Goal: Communication & Community: Answer question/provide support

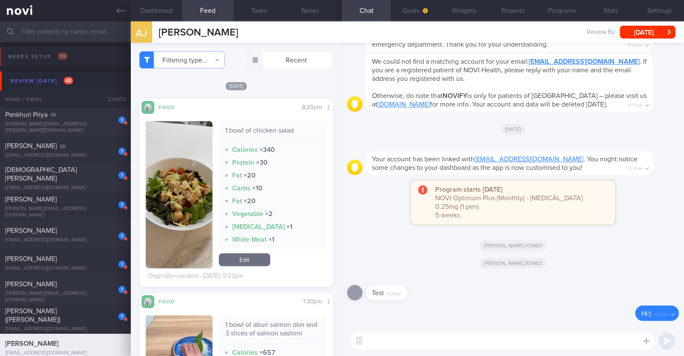
scroll to position [678, 0]
click at [521, 11] on button "Reports" at bounding box center [512, 10] width 49 height 21
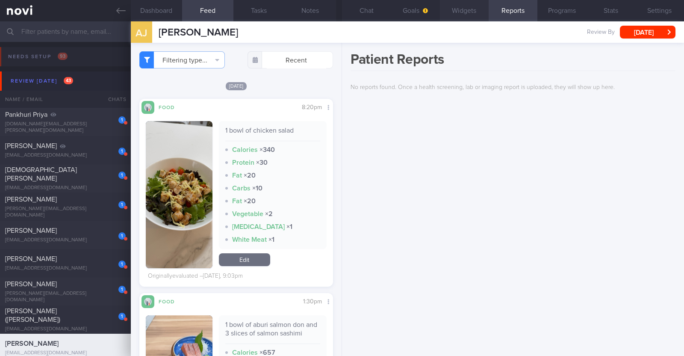
click at [456, 7] on button "Widgets" at bounding box center [464, 10] width 49 height 21
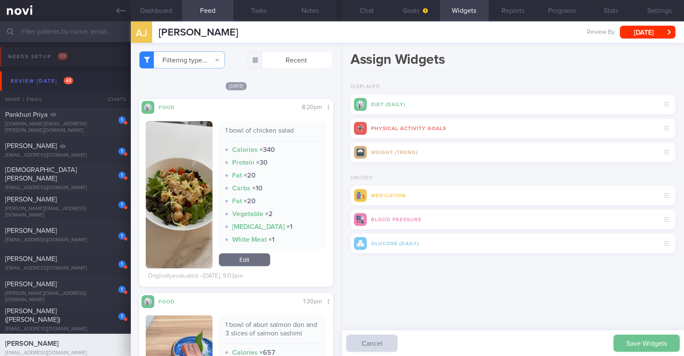
click at [637, 335] on button "Save Widgets" at bounding box center [646, 342] width 66 height 17
click at [409, 12] on button "Goals" at bounding box center [415, 10] width 49 height 21
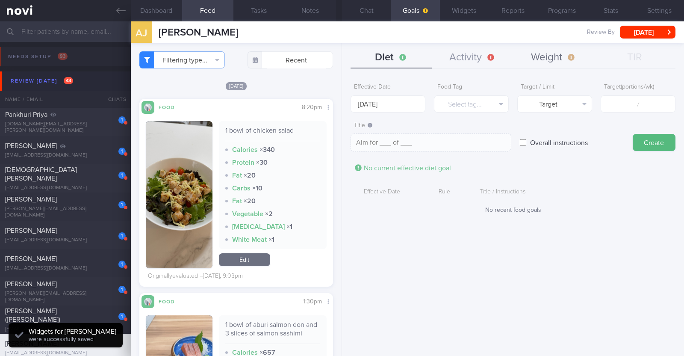
click at [570, 53] on button "Weight" at bounding box center [553, 57] width 81 height 21
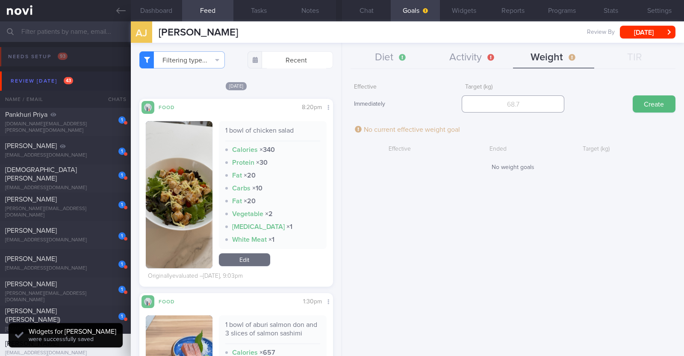
click at [487, 102] on input "number" at bounding box center [513, 103] width 103 height 17
type input "54"
click at [643, 103] on button "Create" at bounding box center [653, 103] width 43 height 17
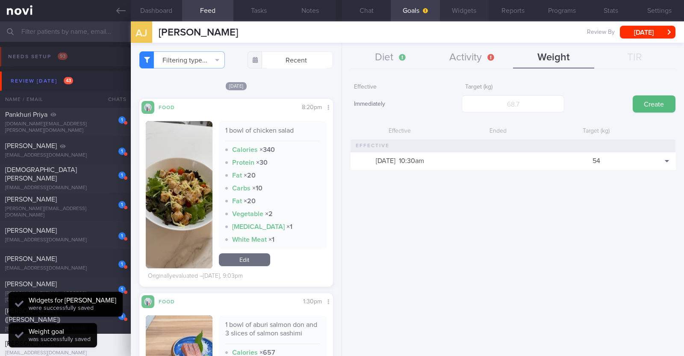
scroll to position [97, 170]
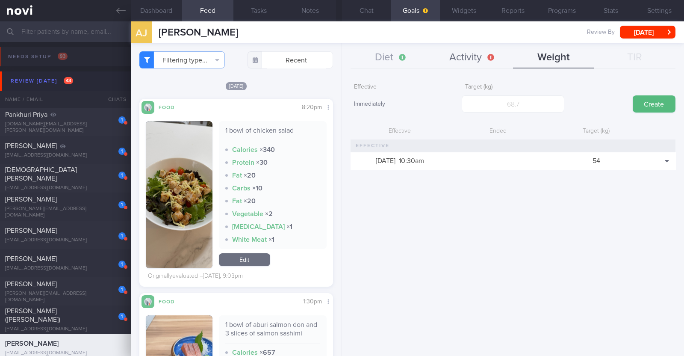
click at [451, 60] on button "Activity" at bounding box center [472, 57] width 81 height 21
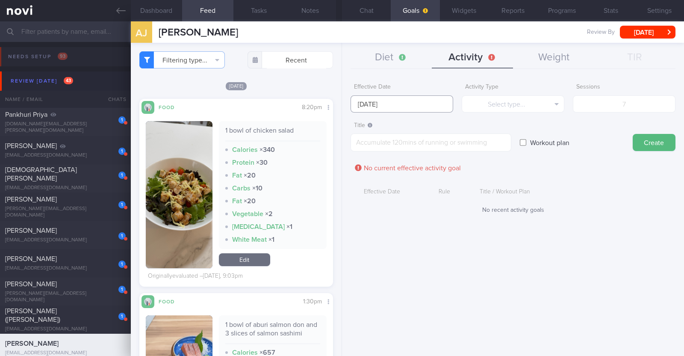
click at [414, 106] on input "[DATE]" at bounding box center [401, 103] width 103 height 17
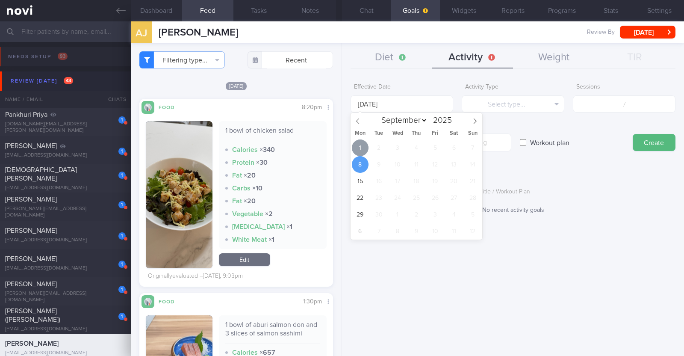
click at [364, 145] on span "1" at bounding box center [360, 147] width 17 height 17
type input "[DATE]"
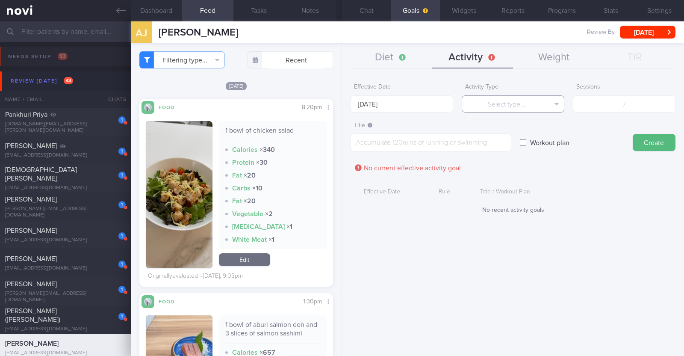
click at [489, 103] on button "Select type..." at bounding box center [513, 103] width 103 height 17
click at [489, 155] on button "Steps" at bounding box center [513, 159] width 102 height 13
click at [607, 103] on input "number" at bounding box center [624, 103] width 103 height 17
type input "56000"
click at [485, 135] on textarea at bounding box center [430, 142] width 161 height 18
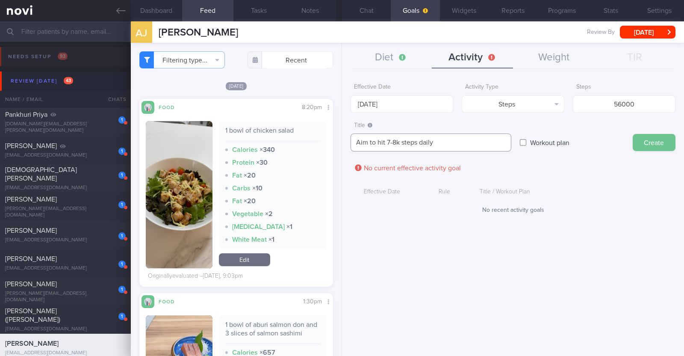
type textarea "Aim to hit 7-8k steps daily"
click at [640, 140] on button "Create" at bounding box center [653, 142] width 43 height 17
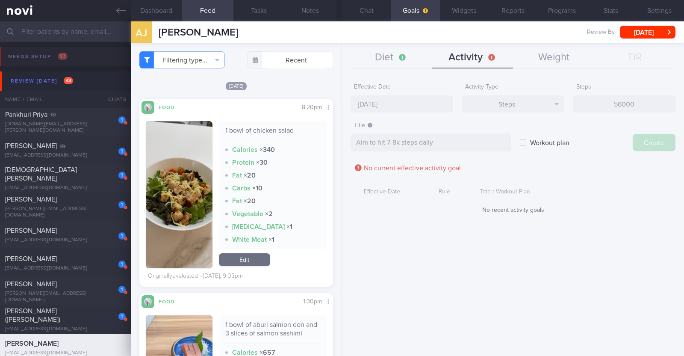
type input "[DATE]"
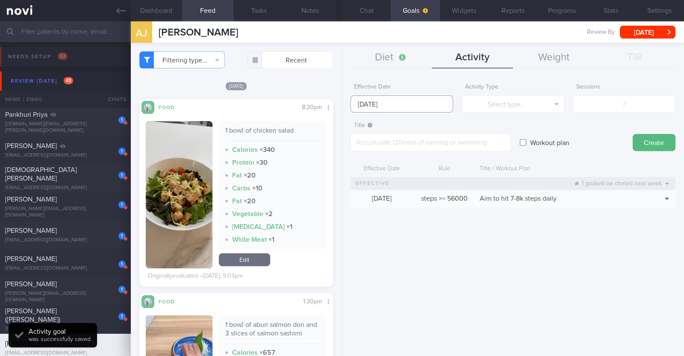
click at [411, 98] on input "[DATE]" at bounding box center [401, 103] width 103 height 17
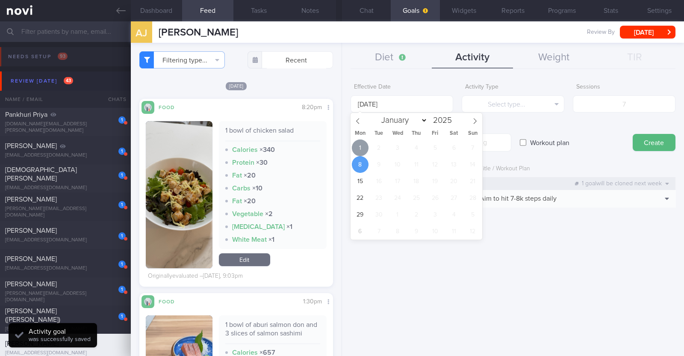
click at [360, 152] on span "1" at bounding box center [360, 147] width 17 height 17
type input "[DATE]"
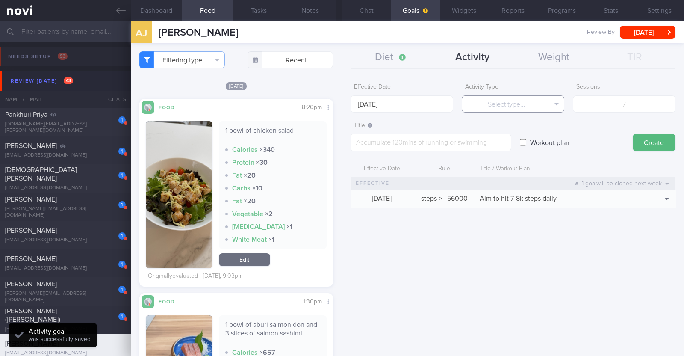
click at [490, 110] on button "Select type..." at bounding box center [513, 103] width 103 height 17
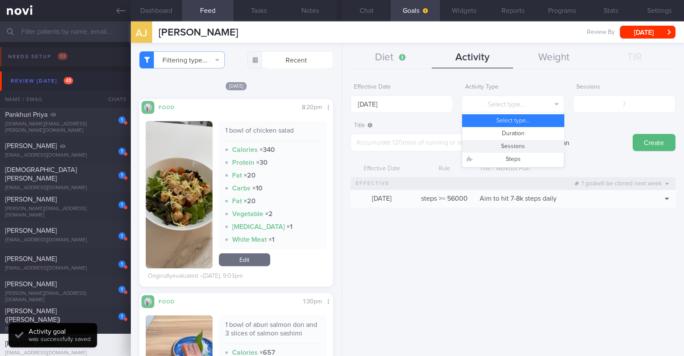
click at [493, 147] on button "Sessions" at bounding box center [513, 146] width 102 height 13
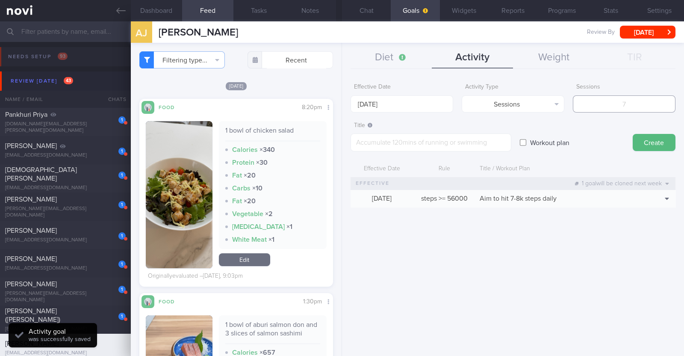
click at [622, 106] on input "number" at bounding box center [624, 103] width 103 height 17
type input "3"
click at [446, 143] on textarea at bounding box center [430, 142] width 161 height 18
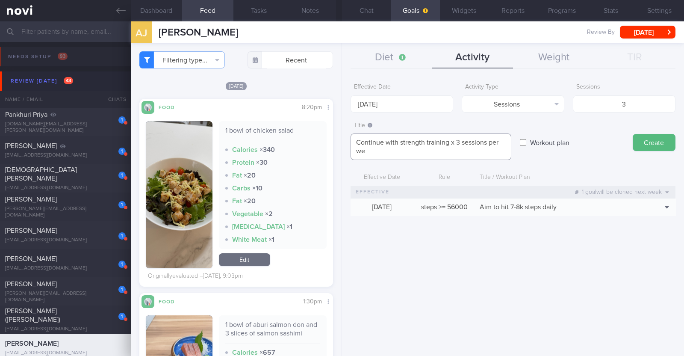
scroll to position [0, 0]
type textarea "Continue with strength training x 3 sessions per week"
click at [653, 144] on button "Create" at bounding box center [653, 142] width 43 height 17
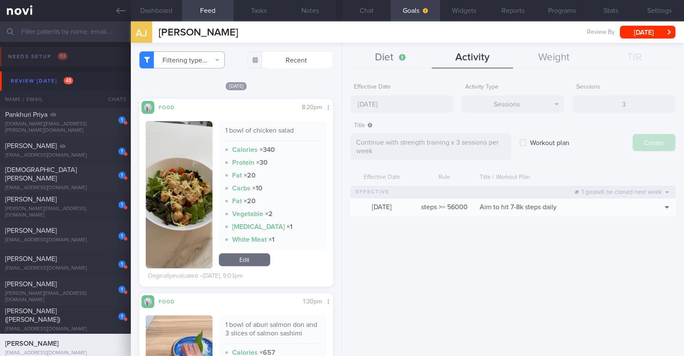
type input "[DATE]"
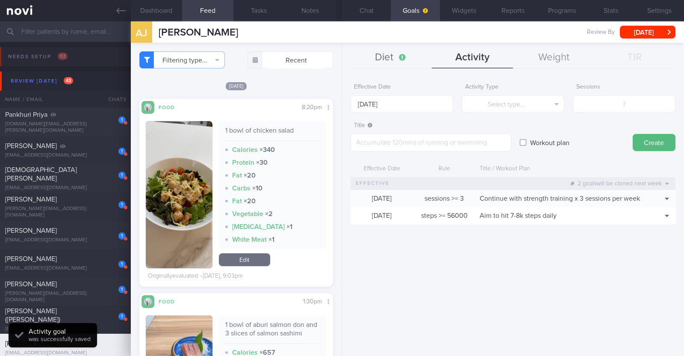
click at [379, 53] on button "Diet" at bounding box center [390, 57] width 81 height 21
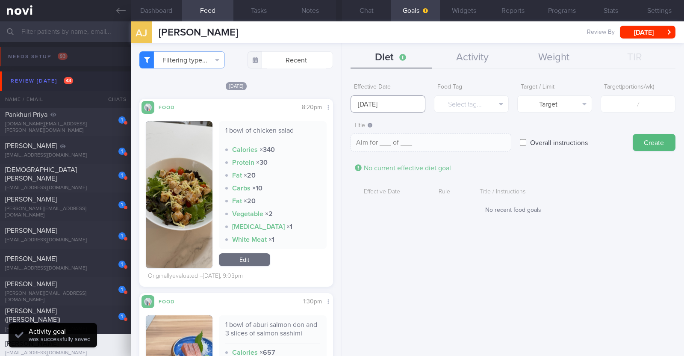
click at [380, 108] on input "[DATE]" at bounding box center [387, 103] width 75 height 17
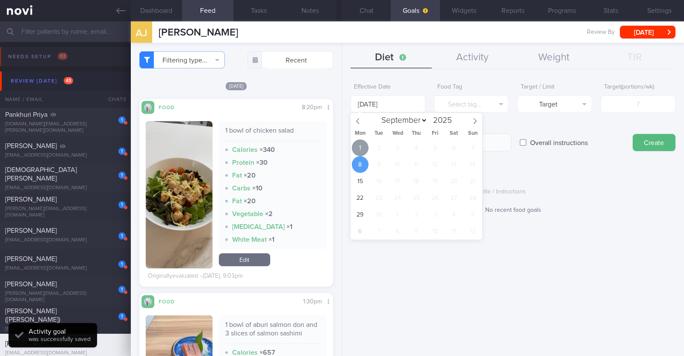
click at [362, 153] on span "1" at bounding box center [360, 147] width 17 height 17
type input "[DATE]"
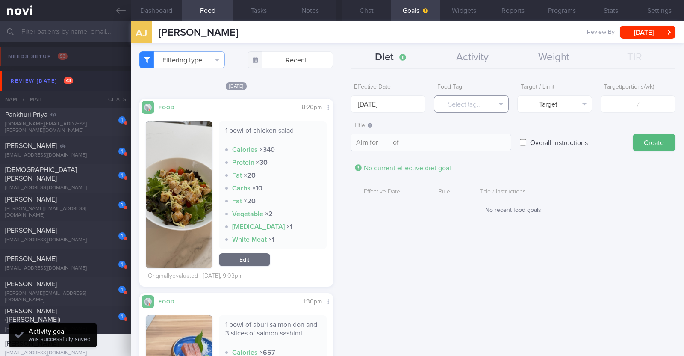
click at [463, 108] on button "Select tag..." at bounding box center [471, 103] width 75 height 17
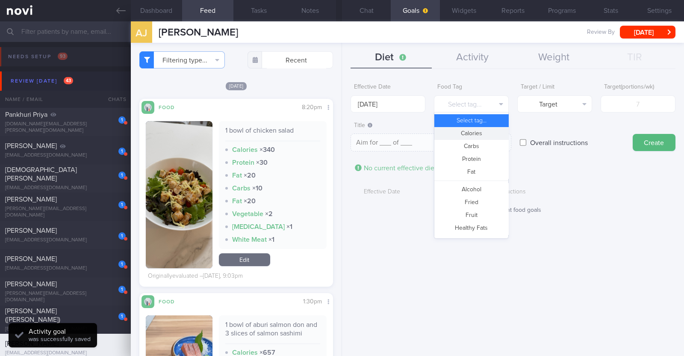
click at [468, 135] on button "Calories" at bounding box center [471, 133] width 74 height 13
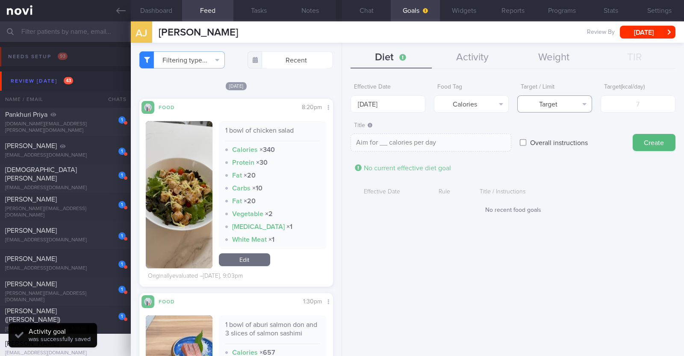
click at [539, 99] on button "Target" at bounding box center [554, 103] width 75 height 17
click at [539, 131] on button "Limit" at bounding box center [555, 133] width 74 height 13
type textarea "Keep to __ calories per day"
click at [622, 103] on input "number" at bounding box center [637, 103] width 75 height 17
type input "1"
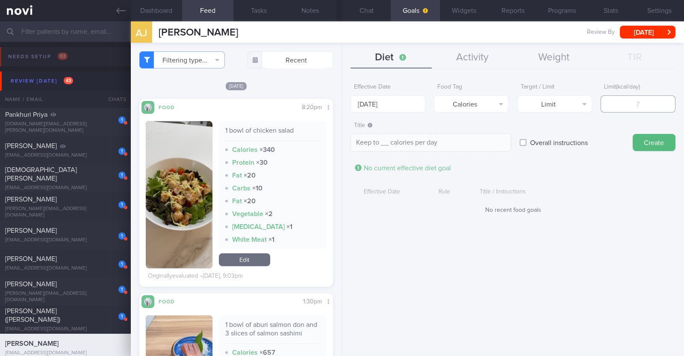
type textarea "Keep to 1 calories per day"
type input "12"
type textarea "Keep to 12 calories per day"
type input "120"
type textarea "Keep to 120 calories per day"
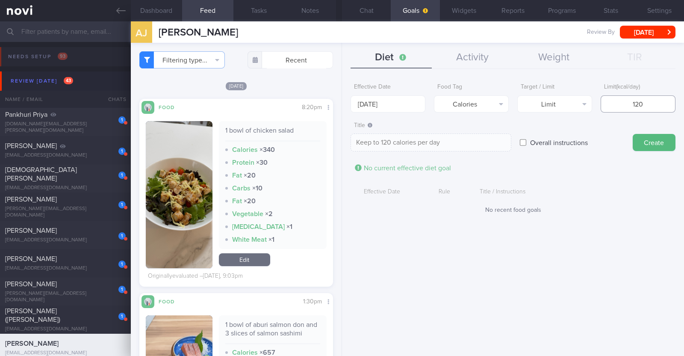
type input "1200"
type textarea "Keep to 1200 calories per day"
type input "1200"
click at [645, 148] on button "Create" at bounding box center [653, 142] width 43 height 17
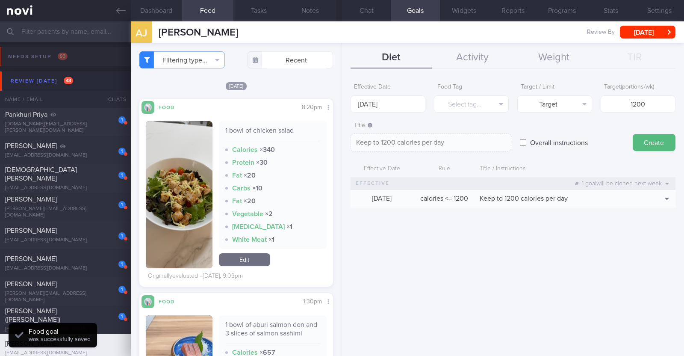
type input "[DATE]"
type textarea "Aim for ___ of ___"
click at [385, 111] on body "You are offline! Some functionality will be unavailable Patients New Users Coac…" at bounding box center [342, 178] width 684 height 356
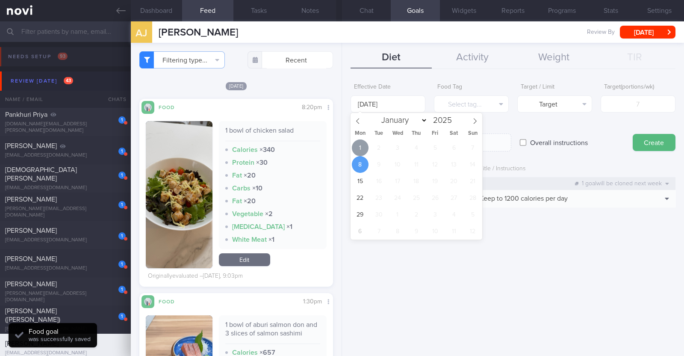
click at [357, 144] on span "1" at bounding box center [360, 147] width 17 height 17
type input "[DATE]"
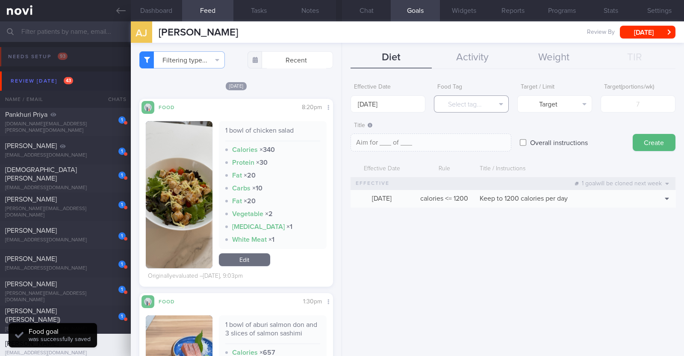
click at [450, 105] on button "Select tag..." at bounding box center [471, 103] width 75 height 17
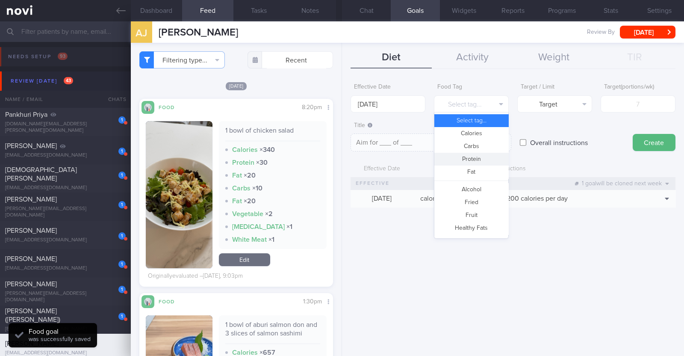
click at [457, 155] on button "Protein" at bounding box center [471, 159] width 74 height 13
type textarea "Aim for __g of protein per day"
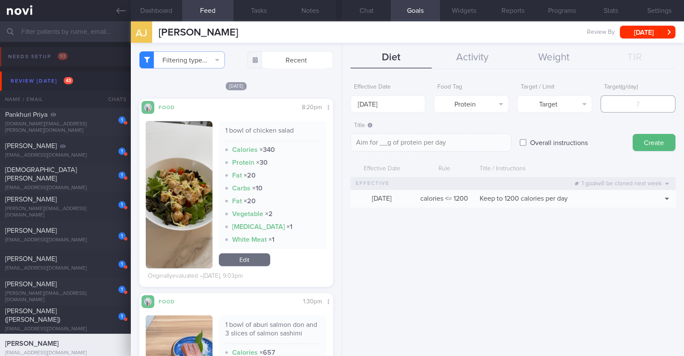
click at [630, 101] on input "number" at bounding box center [637, 103] width 75 height 17
type input "7"
type textarea "Aim for 7g of protein per day"
type input "75"
type textarea "Aim for 75g of protein per day"
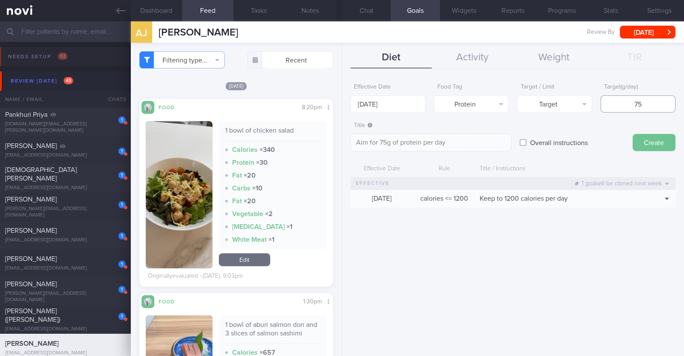
type input "75"
click at [648, 138] on button "Create" at bounding box center [653, 142] width 43 height 17
type input "[DATE]"
type textarea "Aim for ___ of ___"
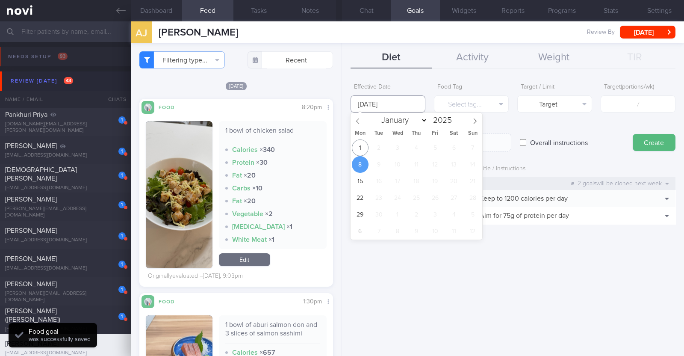
click at [403, 110] on body "You are offline! Some functionality will be unavailable Patients New Users Coac…" at bounding box center [342, 178] width 684 height 356
click at [361, 145] on span "1" at bounding box center [360, 147] width 17 height 17
type input "[DATE]"
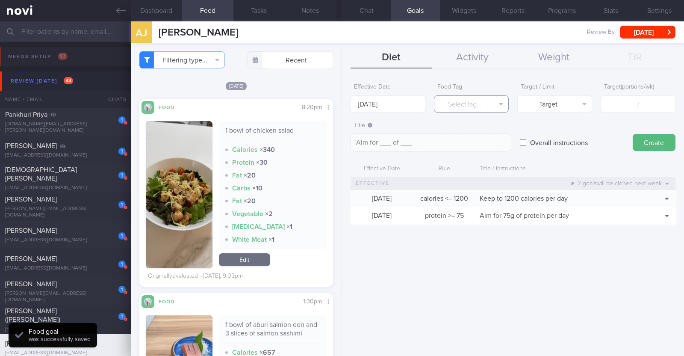
click at [453, 103] on button "Select tag..." at bounding box center [471, 103] width 75 height 17
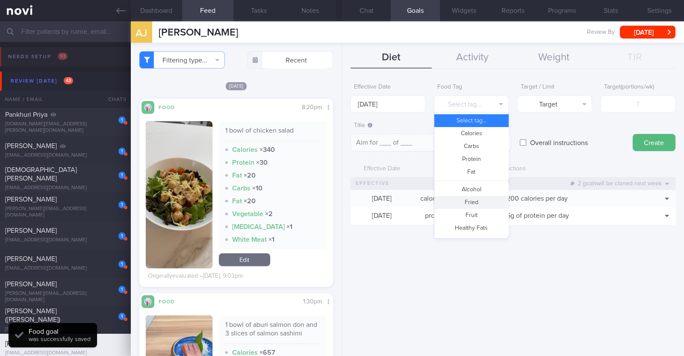
click at [475, 199] on button "Fried" at bounding box center [471, 202] width 74 height 13
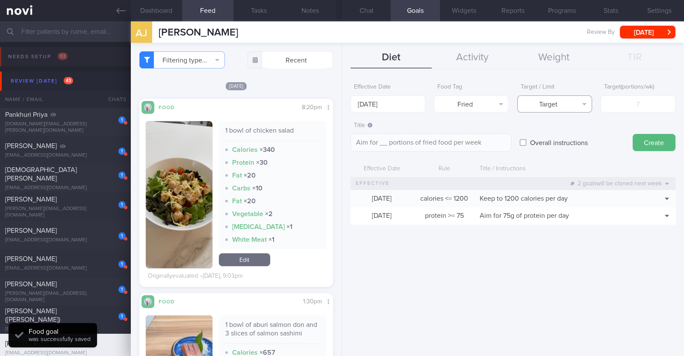
click at [544, 103] on button "Target" at bounding box center [554, 103] width 75 height 17
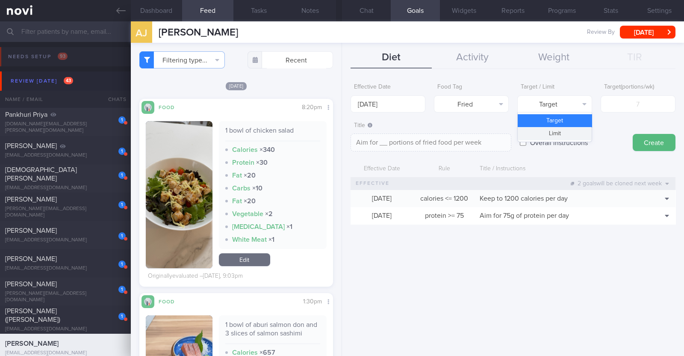
click at [541, 138] on button "Limit" at bounding box center [555, 133] width 74 height 13
type textarea "Keep to __ portions of fried food per week"
click at [613, 101] on input "number" at bounding box center [637, 103] width 75 height 17
type input "2"
type textarea "Keep to 2 portions of fried food per week"
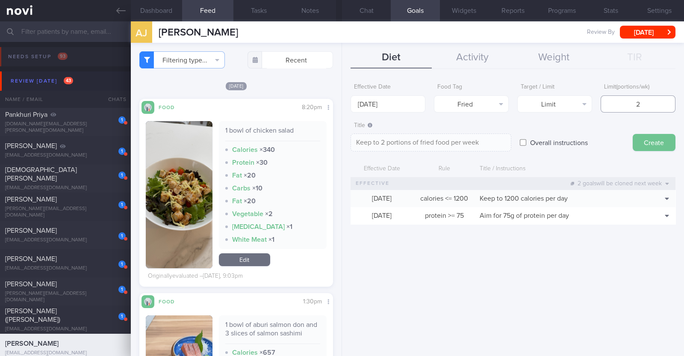
type input "2"
click at [665, 147] on button "Create" at bounding box center [653, 142] width 43 height 17
type input "[DATE]"
type textarea "Aim for ___ of ___"
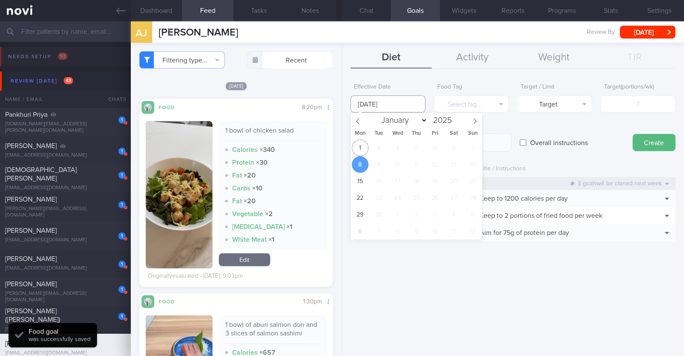
click at [397, 103] on input "[DATE]" at bounding box center [387, 103] width 75 height 17
click at [357, 144] on span "1" at bounding box center [360, 147] width 17 height 17
type input "[DATE]"
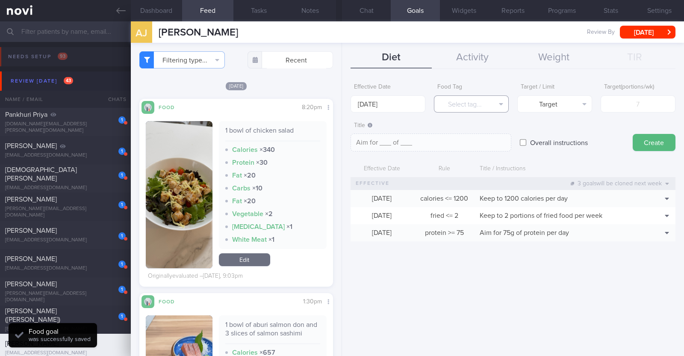
click at [444, 106] on button "Select tag..." at bounding box center [471, 103] width 75 height 17
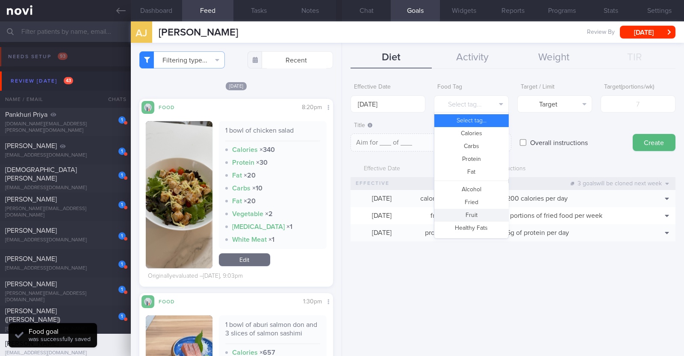
click at [482, 212] on button "Fruit" at bounding box center [471, 215] width 74 height 13
type textarea "Aim for __ portions of fruits per week"
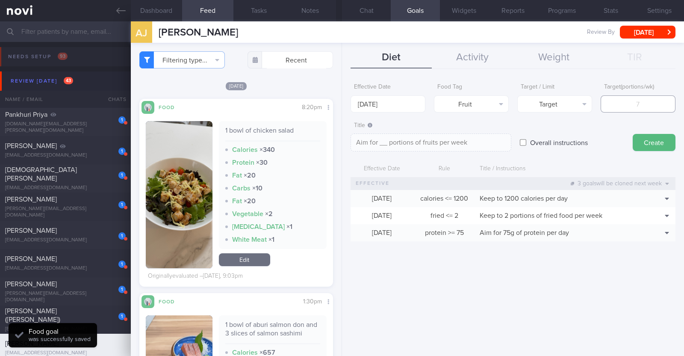
click at [624, 103] on input "number" at bounding box center [637, 103] width 75 height 17
type input "1"
type textarea "Aim for 1 portions of fruits per week"
type input "14"
type textarea "Aim for 14 portions of fruits per week"
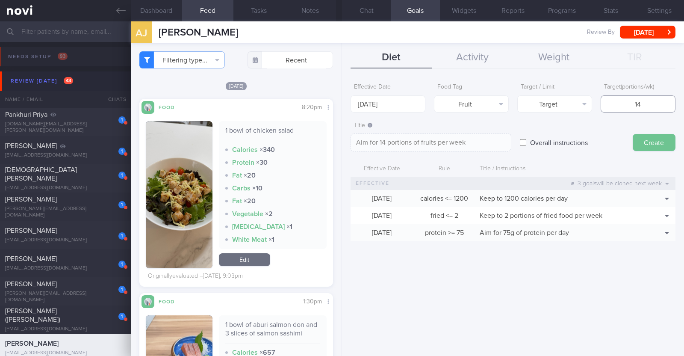
type input "14"
click at [650, 144] on button "Create" at bounding box center [653, 142] width 43 height 17
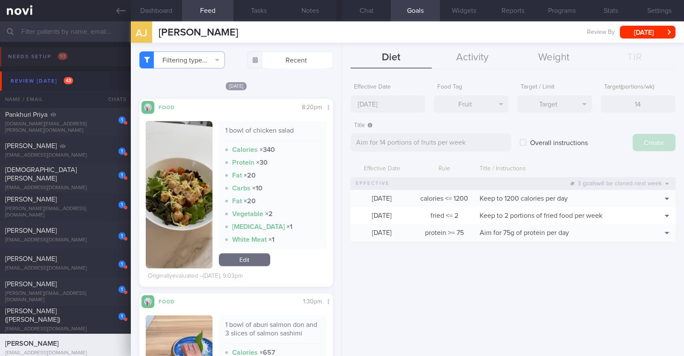
type input "8 Sep 2025"
type textarea "Aim for ___ of ___"
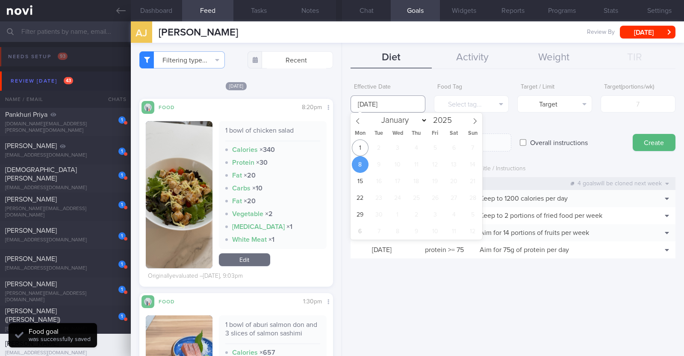
click at [373, 108] on input "8 Sep 2025" at bounding box center [387, 103] width 75 height 17
click at [363, 145] on span "1" at bounding box center [360, 147] width 17 height 17
type input "1 Sep 2025"
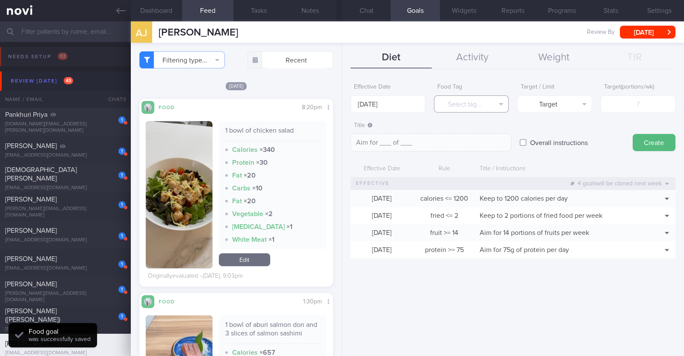
click at [464, 102] on button "Select tag..." at bounding box center [471, 103] width 75 height 17
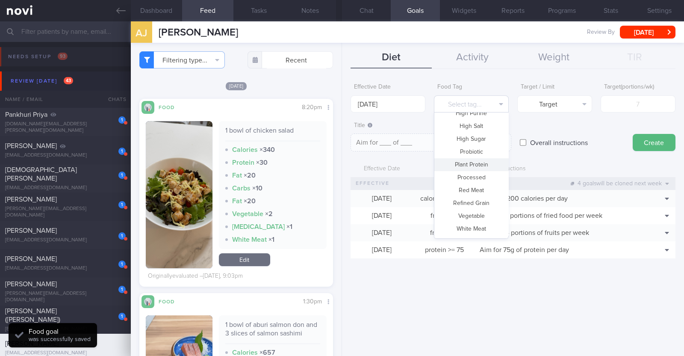
scroll to position [254, 0]
click at [479, 209] on button "Vegetable" at bounding box center [471, 204] width 74 height 13
type textarea "Aim for __ portions of vegetables per week"
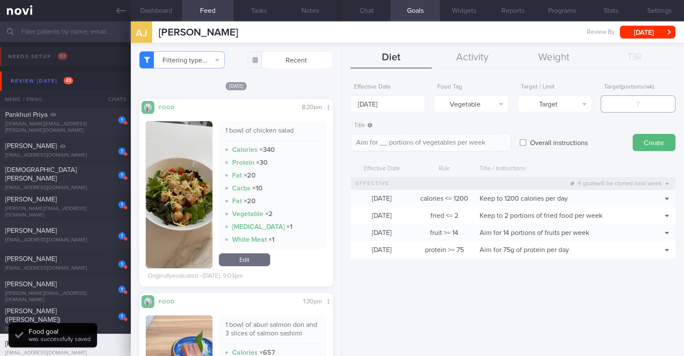
click at [630, 106] on input "number" at bounding box center [637, 103] width 75 height 17
type input "1"
type textarea "Aim for 1 portions of vegetables per week"
type input "14"
type textarea "Aim for 14 portions of vegetables per week"
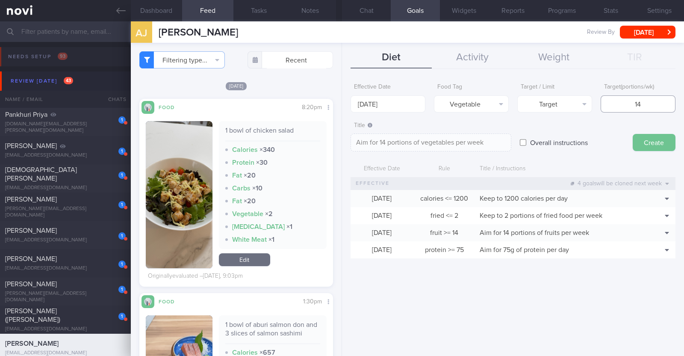
type input "14"
click at [647, 143] on button "Create" at bounding box center [653, 142] width 43 height 17
type input "8 Sep 2025"
type textarea "Aim for ___ of ___"
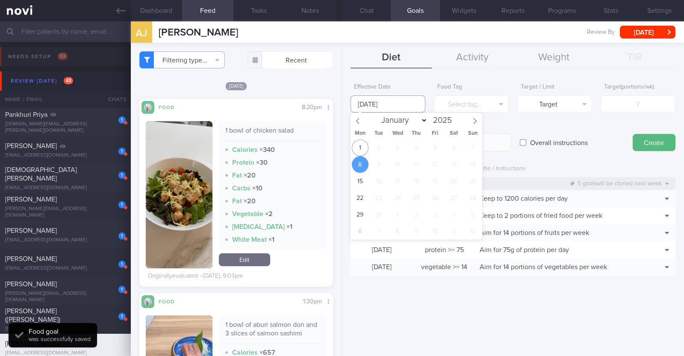
click at [391, 109] on input "8 Sep 2025" at bounding box center [387, 103] width 75 height 17
click at [361, 143] on span "1" at bounding box center [360, 147] width 17 height 17
type input "1 Sep 2025"
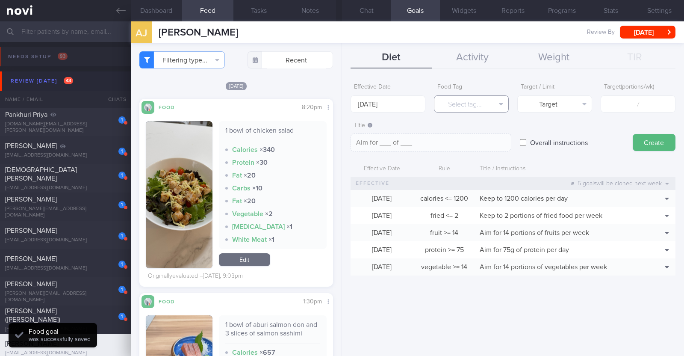
click at [468, 108] on button "Select tag..." at bounding box center [471, 103] width 75 height 17
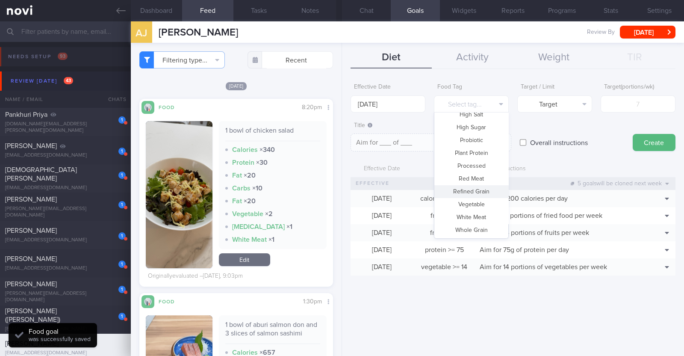
click at [524, 113] on form "Effective Date 1 Sep 2025 Food Tag Select tag... Select tag... Calories Carbs P…" at bounding box center [512, 181] width 325 height 205
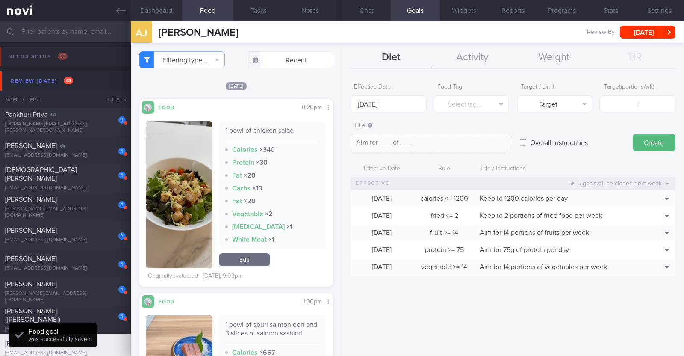
click at [523, 139] on input "Overall instructions" at bounding box center [523, 142] width 6 height 17
checkbox input "true"
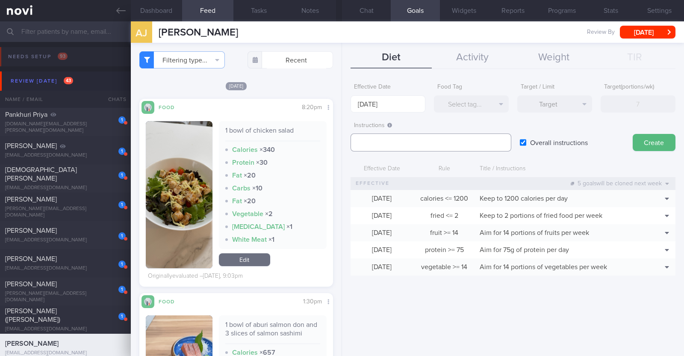
click at [414, 142] on textarea at bounding box center [430, 142] width 161 height 18
paste textarea "Aim to consume xxL of fluids per day (Choose water first)"
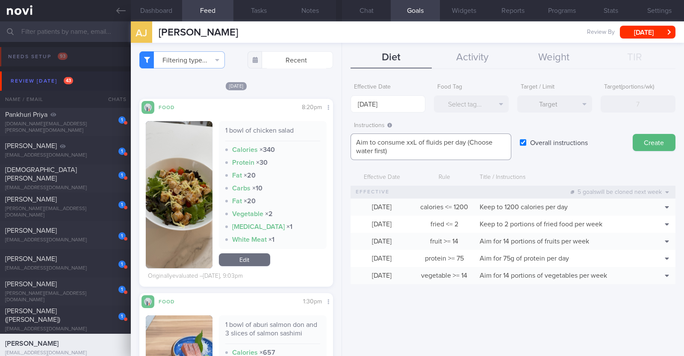
click at [414, 140] on textarea "Aim to consume xxL of fluids per day (Choose water first)" at bounding box center [430, 146] width 161 height 26
paste textarea "1.9-2.2"
type textarea "Aim to consume 1.9-2.2L of fluids per day (Choose water first)"
click at [662, 142] on button "Create" at bounding box center [653, 142] width 43 height 17
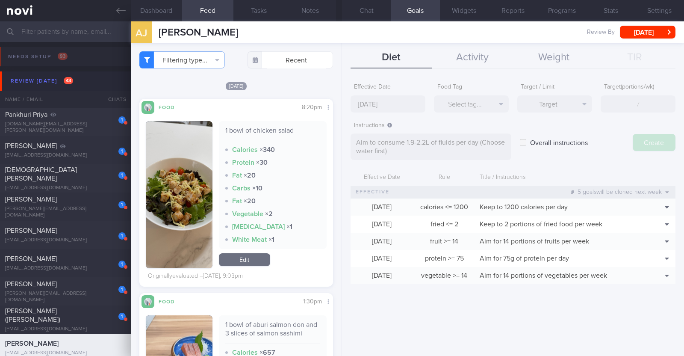
type input "[DATE]"
type textarea "Aim for ___ of ___"
checkbox input "false"
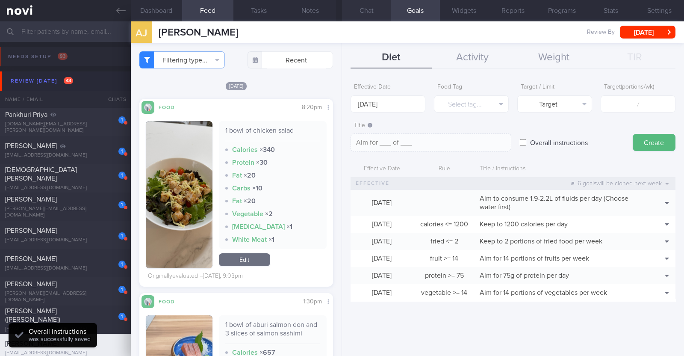
click at [365, 2] on button "Chat" at bounding box center [366, 10] width 49 height 21
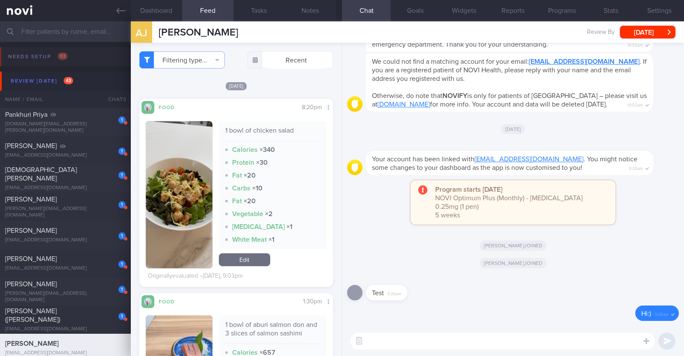
click at [450, 344] on textarea at bounding box center [502, 340] width 304 height 17
paste textarea "Hi [patient’s name]! This is Charlotte, the dietitian. It was nice meeting you …"
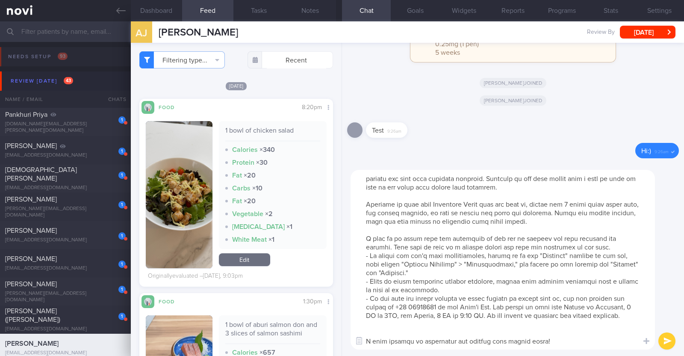
scroll to position [25, 0]
click at [400, 326] on textarea at bounding box center [502, 259] width 304 height 179
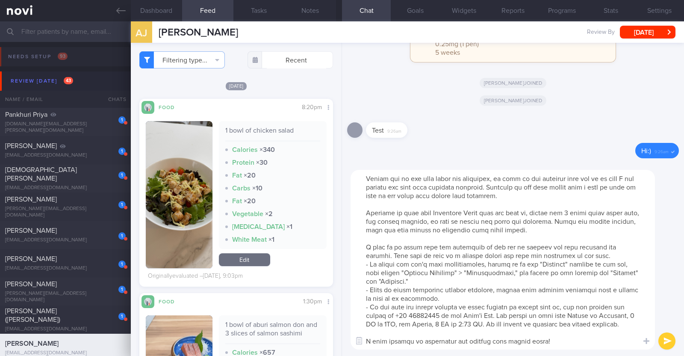
scroll to position [17, 0]
drag, startPoint x: 365, startPoint y: 202, endPoint x: 607, endPoint y: 222, distance: 243.2
click at [607, 222] on textarea at bounding box center [502, 259] width 304 height 179
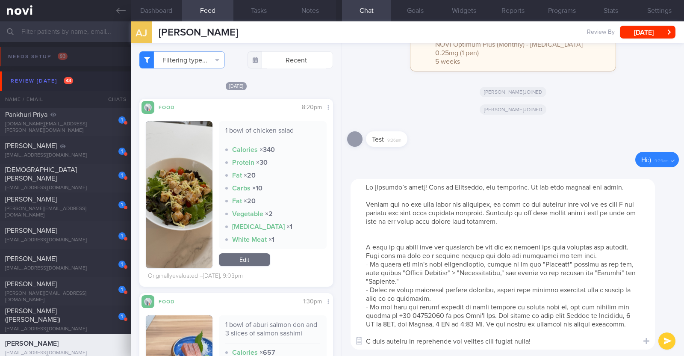
scroll to position [0, 0]
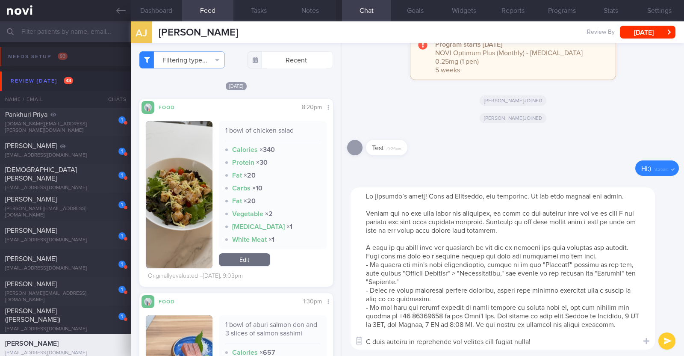
click at [422, 197] on textarea at bounding box center [502, 268] width 304 height 162
type textarea "Hi Aidah! This is Charlotte, the dietitian. It was nice meeting you today. Plea…"
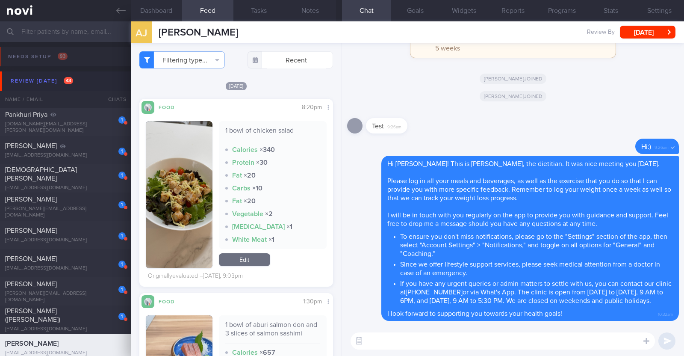
click at [398, 335] on textarea at bounding box center [502, 340] width 304 height 17
paste textarea "Here is a summary of what we discussed: Basics of Weight Management - Diet: A w…"
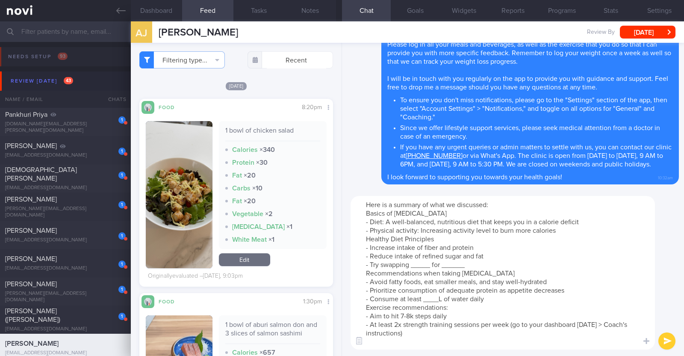
click at [566, 231] on textarea "Here is a summary of what we discussed: Basics of Weight Management - Diet: A w…" at bounding box center [502, 272] width 304 height 153
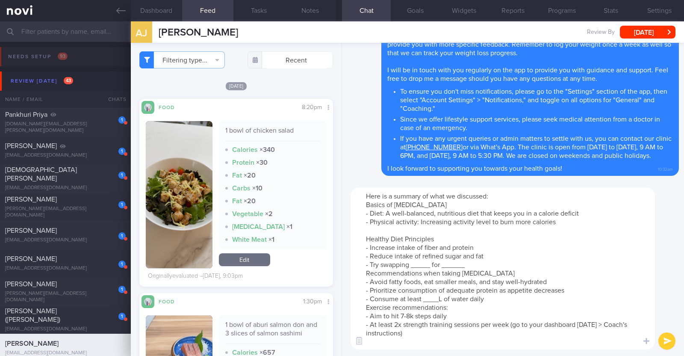
click at [428, 263] on textarea "Here is a summary of what we discussed: Basics of Weight Management - Diet: A w…" at bounding box center [502, 268] width 304 height 162
click at [487, 265] on textarea "Here is a summary of what we discussed: Basics of Weight Management - Diet: A w…" at bounding box center [502, 268] width 304 height 162
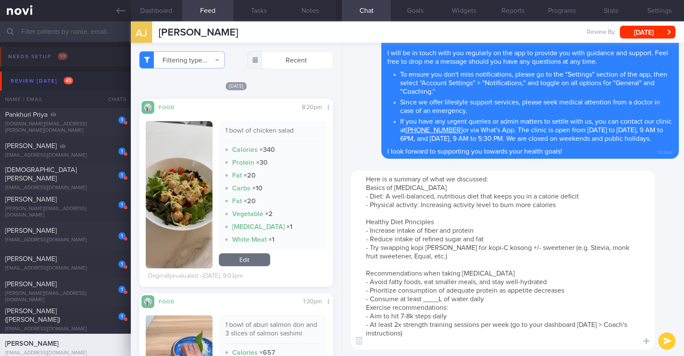
drag, startPoint x: 491, startPoint y: 273, endPoint x: 441, endPoint y: 270, distance: 50.9
click at [441, 270] on textarea "Here is a summary of what we discussed: Basics of Weight Management - Diet: A w…" at bounding box center [502, 259] width 304 height 179
click at [443, 296] on textarea "Here is a summary of what we discussed: Basics of Weight Management - Diet: A w…" at bounding box center [502, 259] width 304 height 179
paste textarea "1.9-2.2"
click at [500, 297] on textarea "Here is a summary of what we discussed: Basics of Weight Management - Diet: A w…" at bounding box center [502, 259] width 304 height 179
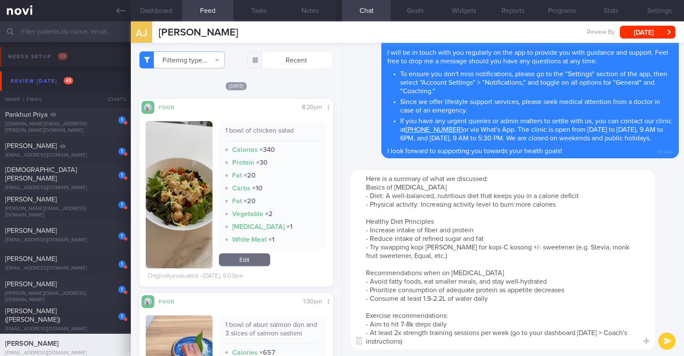
drag, startPoint x: 368, startPoint y: 332, endPoint x: 390, endPoint y: 332, distance: 21.8
click at [390, 332] on textarea "Here is a summary of what we discussed: Basics of Weight Management - Diet: A w…" at bounding box center [502, 259] width 304 height 179
type textarea "Here is a summary of what we discussed: Basics of Weight Management - Diet: A w…"
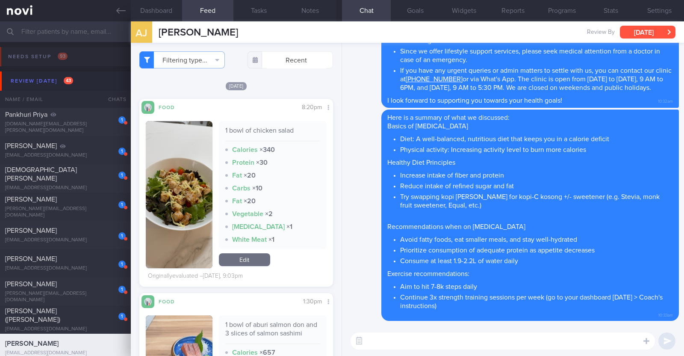
click at [649, 31] on button "[DATE]" at bounding box center [648, 32] width 56 height 13
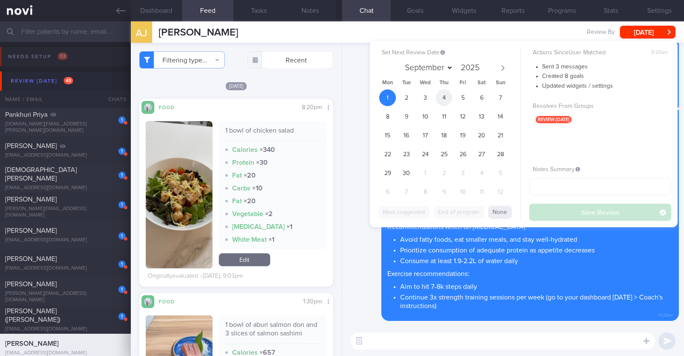
click at [449, 99] on span "4" at bounding box center [443, 97] width 17 height 17
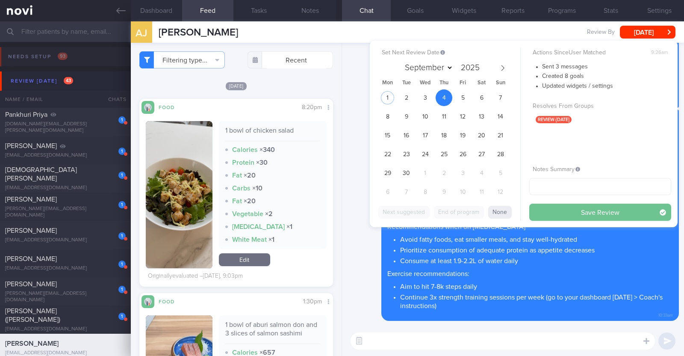
click at [561, 213] on button "Save Review" at bounding box center [600, 211] width 142 height 17
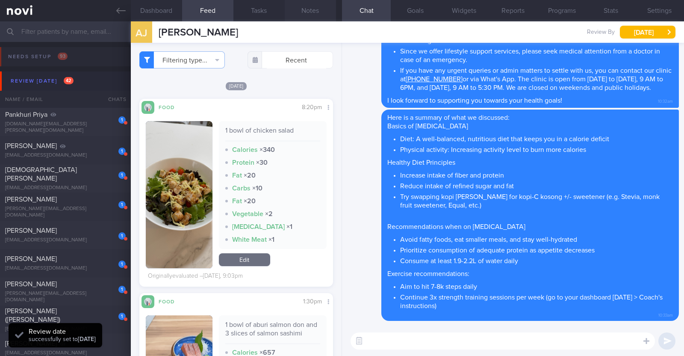
click at [312, 14] on button "Notes" at bounding box center [310, 10] width 51 height 21
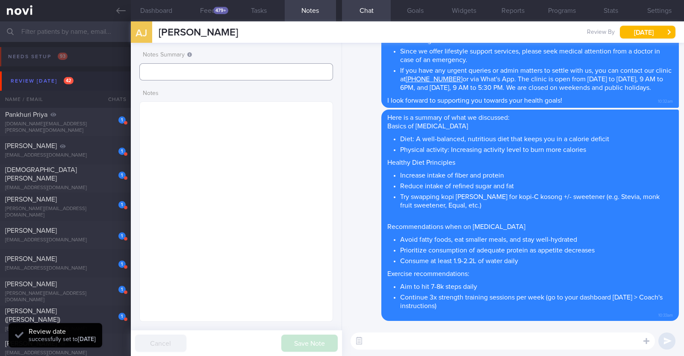
click at [238, 69] on input "text" at bounding box center [236, 71] width 194 height 17
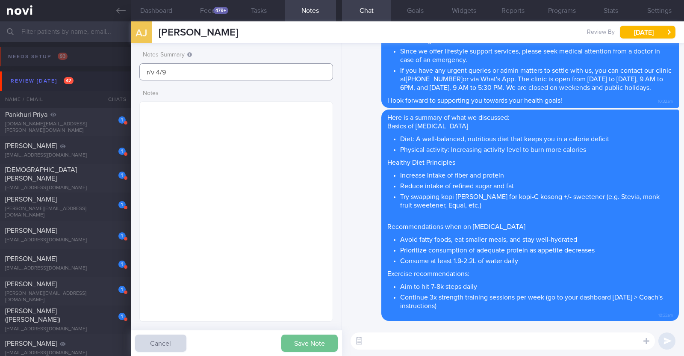
type input "r/v 4/9"
click at [316, 334] on button "Save Note" at bounding box center [309, 342] width 56 height 17
type input "r/v 4/9"
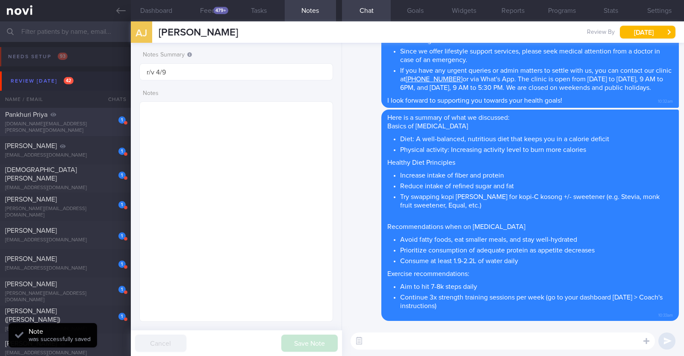
click at [96, 119] on div "Pankhuri Priya" at bounding box center [64, 114] width 118 height 9
type textarea "42F Comorbidities: HLD Prediabetes Fatty Liver Medication: Crestor 20mg Ozempic…"
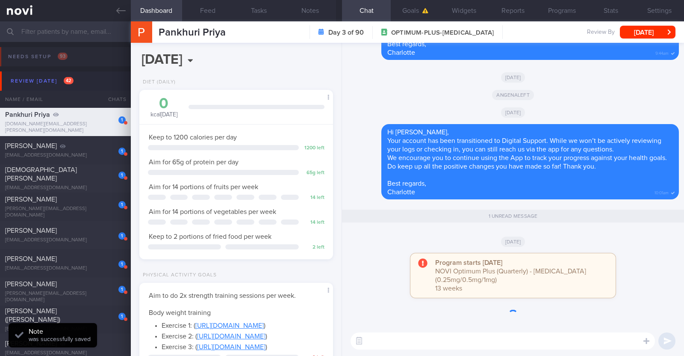
scroll to position [86, 173]
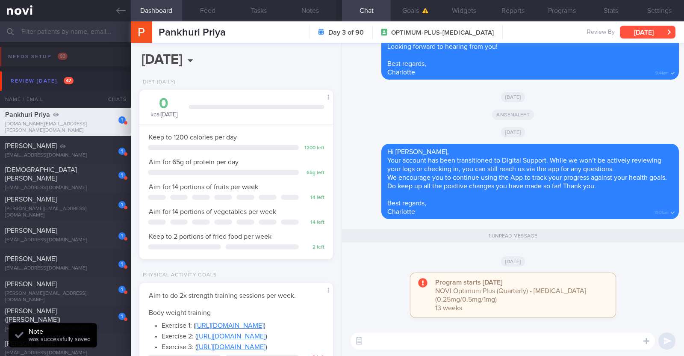
click at [659, 32] on button "[DATE]" at bounding box center [648, 32] width 56 height 13
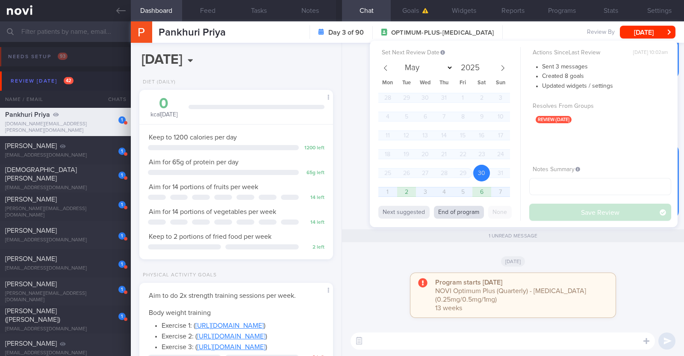
click at [465, 213] on button "End of program" at bounding box center [459, 212] width 50 height 13
select select "10"
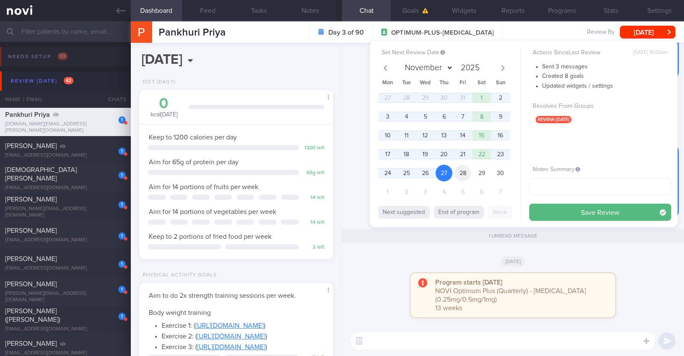
click at [464, 171] on span "28" at bounding box center [462, 173] width 17 height 17
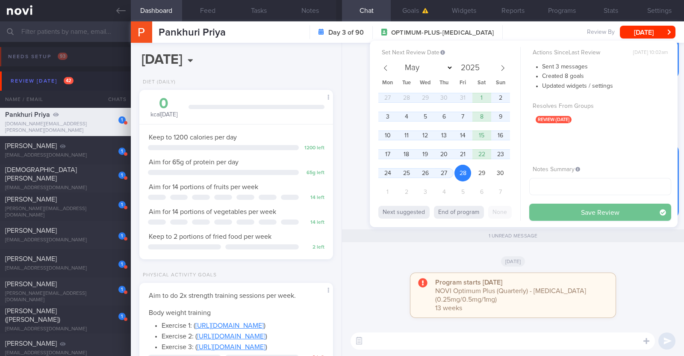
click at [566, 211] on button "Save Review" at bounding box center [600, 211] width 142 height 17
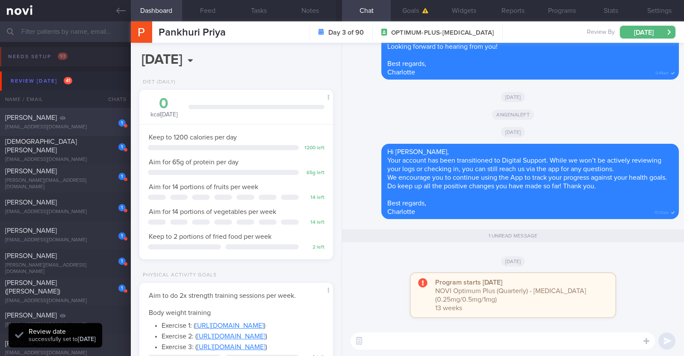
click at [63, 121] on div "[PERSON_NAME]" at bounding box center [64, 117] width 118 height 9
type input "KIV downgrade to digital support. R/v appt with Dr Todd on 8/7"
type textarea "27F Comorbidities: PMDD/Anxiety disorder - f/up Dr Cornelia Chee NUH PSY Medica…"
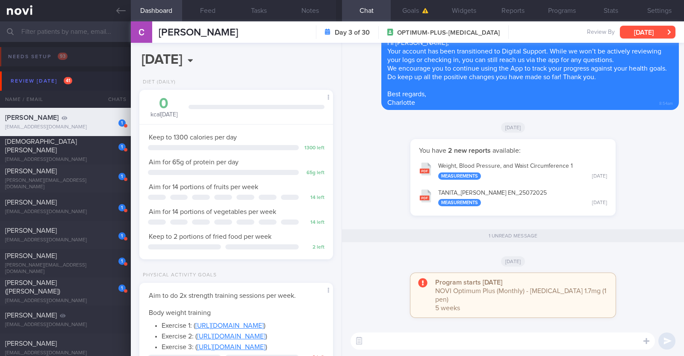
click at [662, 27] on button "[DATE]" at bounding box center [648, 32] width 56 height 13
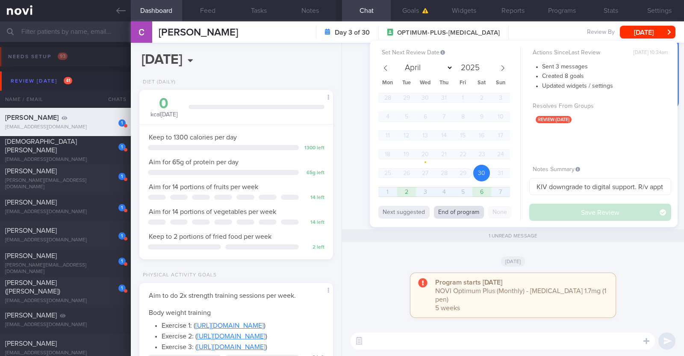
click at [472, 206] on button "End of program" at bounding box center [459, 212] width 50 height 13
select select "8"
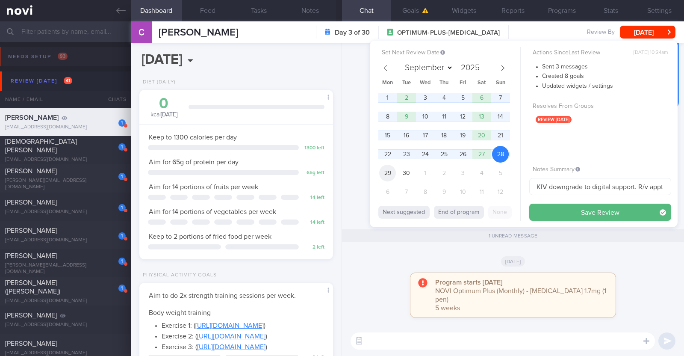
click at [389, 169] on span "29" at bounding box center [387, 173] width 17 height 17
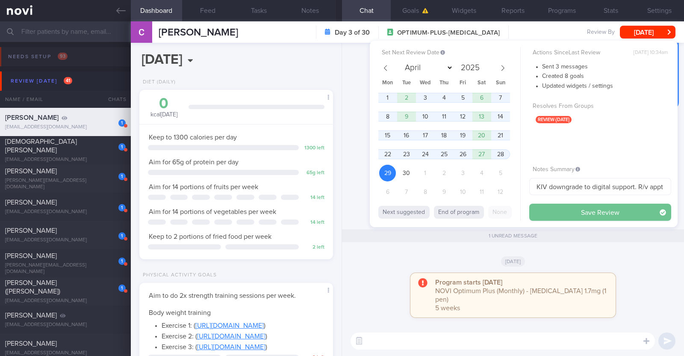
click at [584, 210] on button "Save Review" at bounding box center [600, 211] width 142 height 17
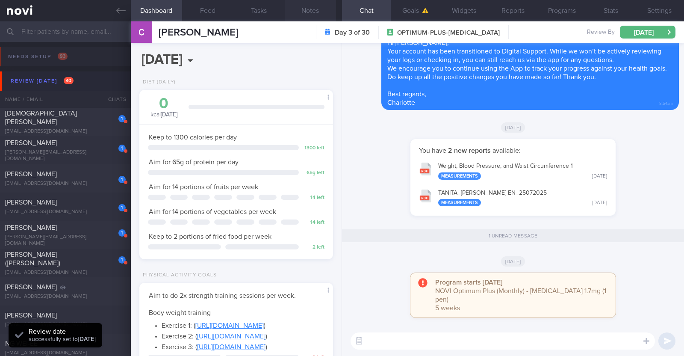
click at [315, 13] on button "Notes" at bounding box center [310, 10] width 51 height 21
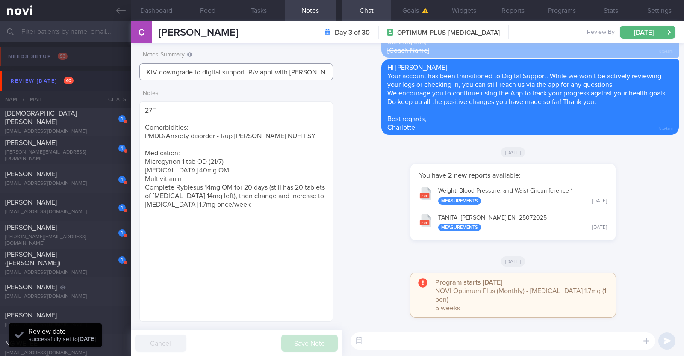
click at [276, 74] on input "KIV downgrade to digital support. R/v appt with Dr Todd on 8/7" at bounding box center [236, 71] width 194 height 17
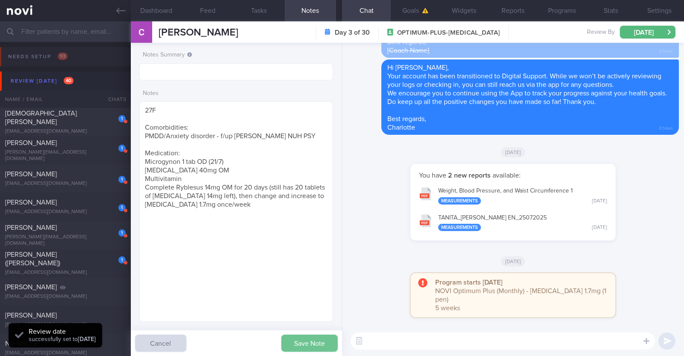
click at [312, 344] on button "Save Note" at bounding box center [309, 342] width 56 height 17
click at [96, 122] on div "1 Christian John Lo cjohnmlo@gmail.com" at bounding box center [65, 122] width 131 height 26
type input "r/v 2/9"
type textarea "34M Co-morbidities Dyslipidemia (low HDL) Gout Cholelithiasis Hepatic steatosis…"
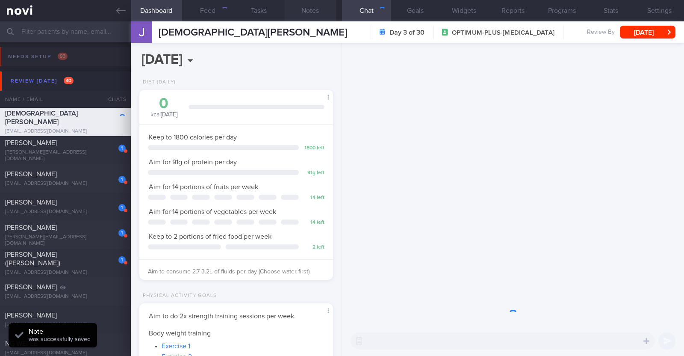
scroll to position [97, 170]
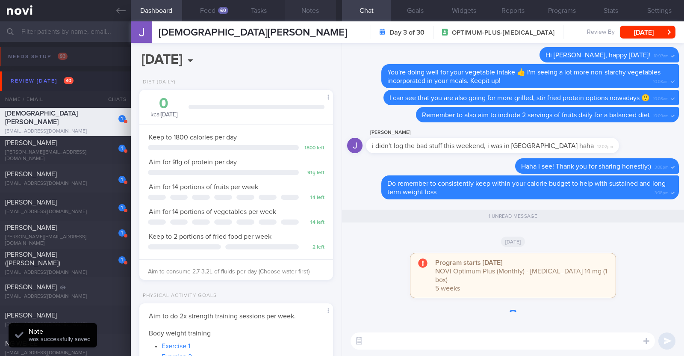
click at [307, 8] on button "Notes" at bounding box center [310, 10] width 51 height 21
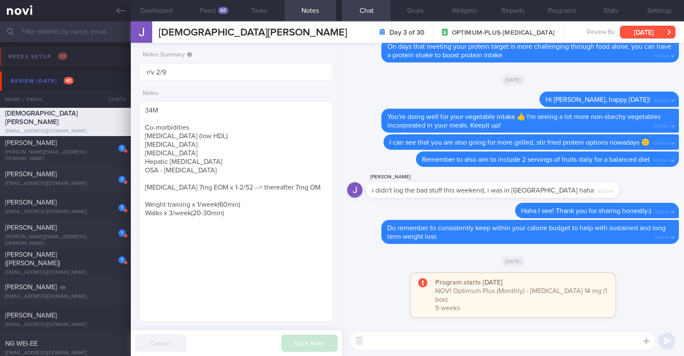
click at [656, 34] on button "Sat, 30 Aug" at bounding box center [648, 32] width 56 height 13
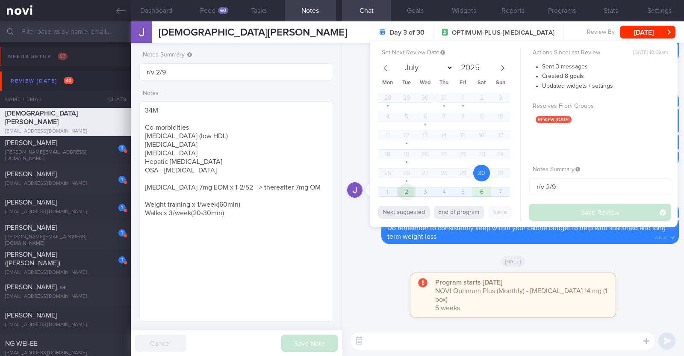
click at [409, 194] on span "2" at bounding box center [406, 191] width 17 height 17
select select "8"
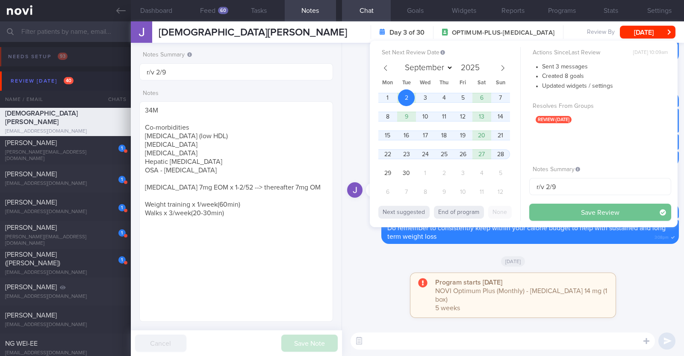
click at [545, 208] on button "Save Review" at bounding box center [600, 211] width 142 height 17
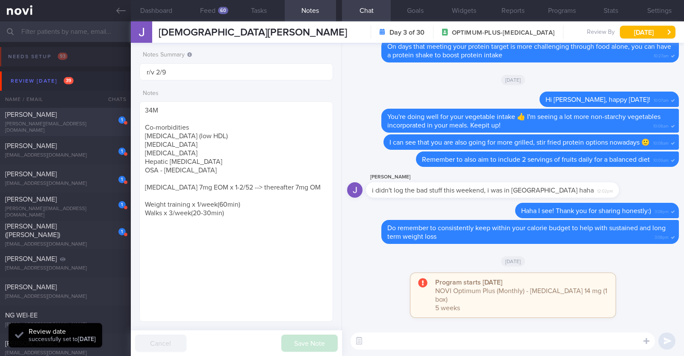
click at [83, 119] on div "Liu Jia" at bounding box center [64, 114] width 118 height 9
type input "R/v with Dr JJ on 27/8. R/v 3/9"
type textarea "42F Co-morbidities Dyslipidemia Childhood asthma Cervical polyp s/p surgery Mou…"
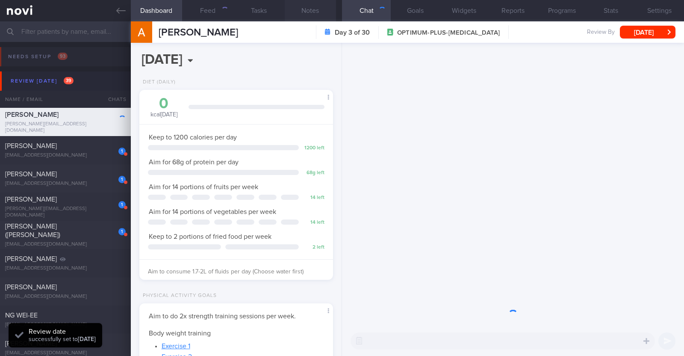
scroll to position [97, 170]
click at [300, 8] on button "Notes" at bounding box center [310, 10] width 51 height 21
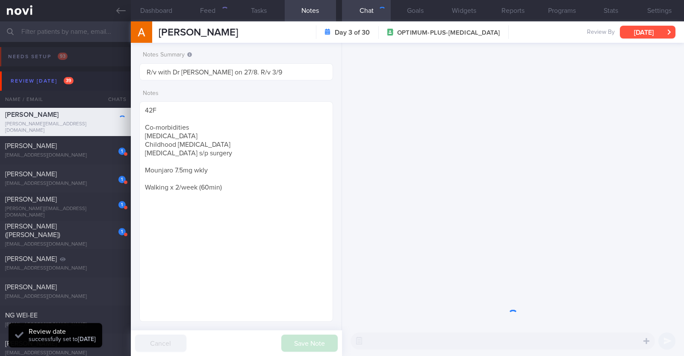
click at [630, 33] on button "Sat, 30 Aug" at bounding box center [648, 32] width 56 height 13
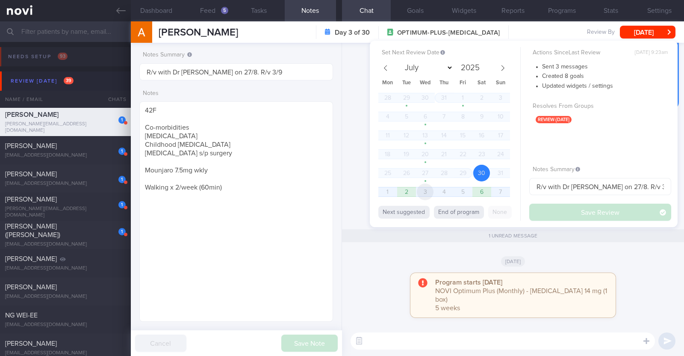
click at [426, 193] on span "3" at bounding box center [425, 191] width 17 height 17
select select "8"
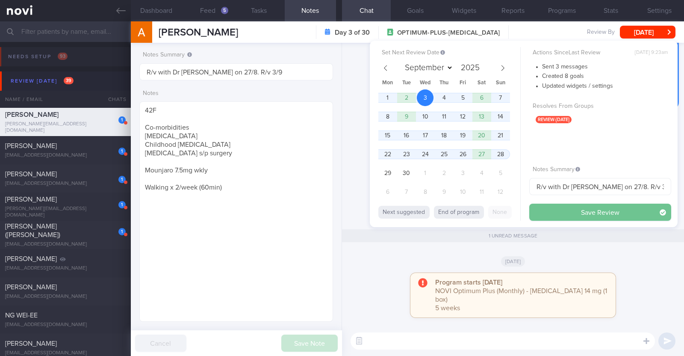
click at [566, 210] on button "Save Review" at bounding box center [600, 211] width 142 height 17
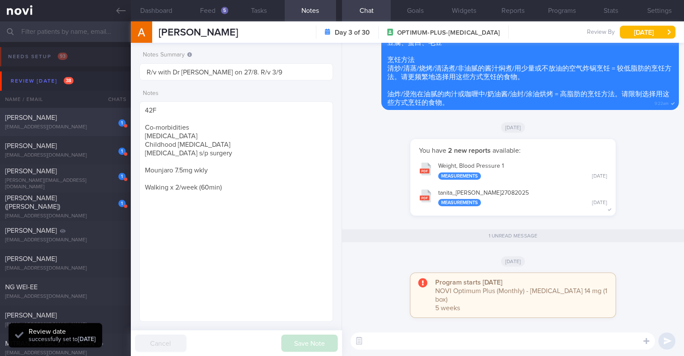
click at [84, 121] on div "Therasa Lee" at bounding box center [64, 117] width 118 height 9
type input "R/v with Dr Todd 15/9. R/v 3/9"
type textarea "52F Comorbidities: Hyperlipidemia - not on meds, not on f/up Left ACL tear, rig…"
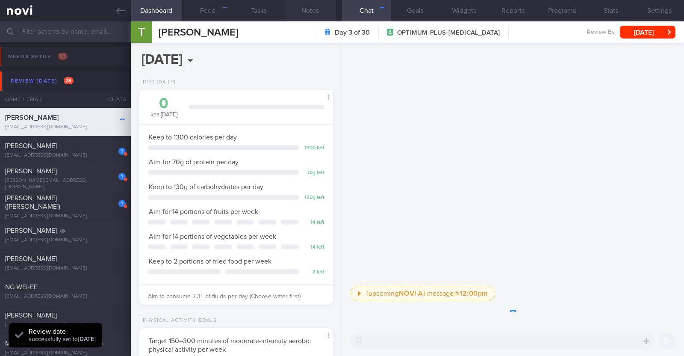
scroll to position [97, 170]
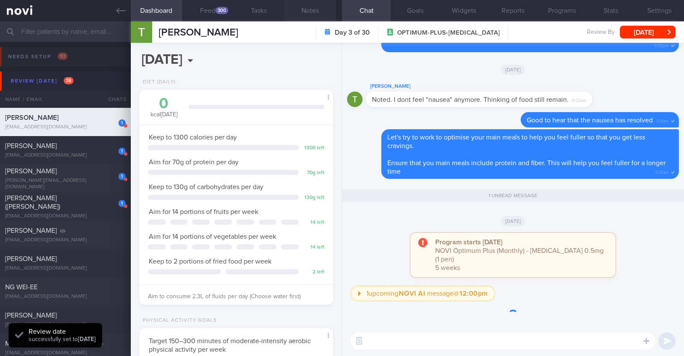
click at [313, 9] on button "Notes" at bounding box center [310, 10] width 51 height 21
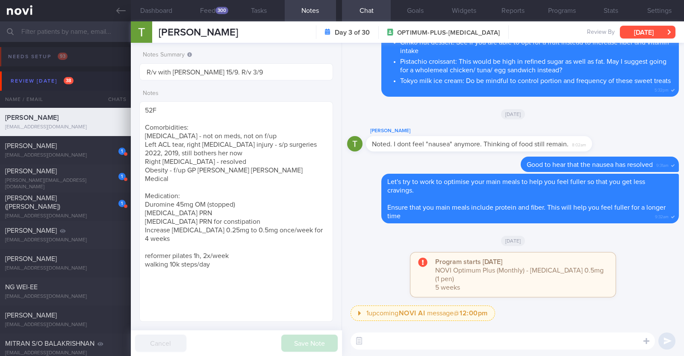
click at [633, 28] on button "Sat, 30 Aug" at bounding box center [648, 32] width 56 height 13
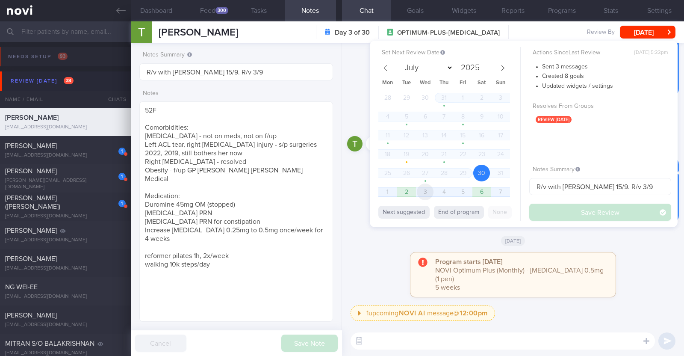
click at [424, 192] on span "3" at bounding box center [425, 191] width 17 height 17
select select "8"
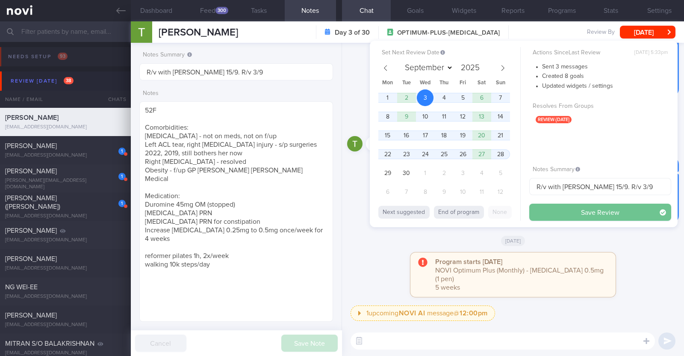
click at [575, 211] on button "Save Review" at bounding box center [600, 211] width 142 height 17
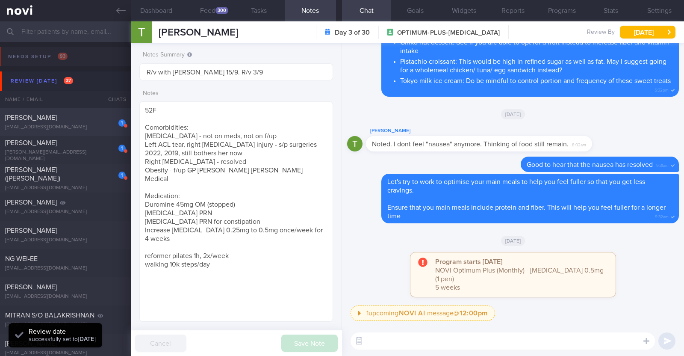
click at [75, 192] on div "1 Tan Tiong Hean grpqbkybr9@privaterelay.appleid.com Sat, 30 Aug 3 days ago OPT…" at bounding box center [342, 206] width 684 height 28
type input "Will be switching to OP+. R/v 2/9"
type textarea "52M Co-morbidities: DM dx 2019 HTN HLD Lumbar degenerative disc disease s/p sur…"
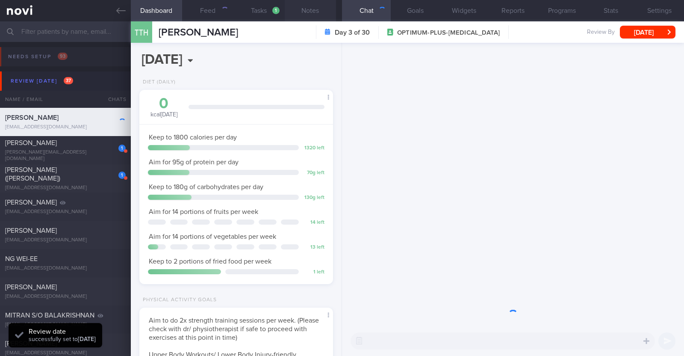
scroll to position [85, 170]
click at [315, 12] on button "Notes" at bounding box center [310, 10] width 51 height 21
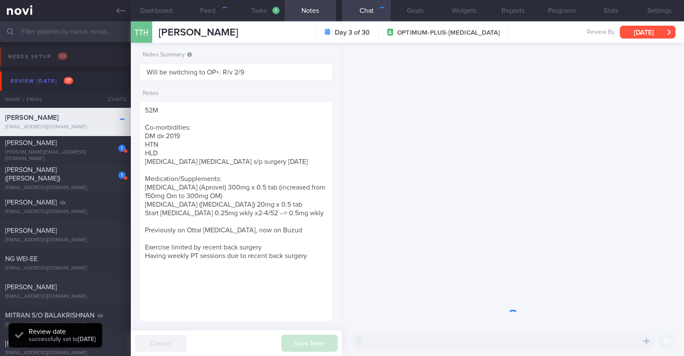
click at [652, 30] on button "Sat, 30 Aug" at bounding box center [648, 32] width 56 height 13
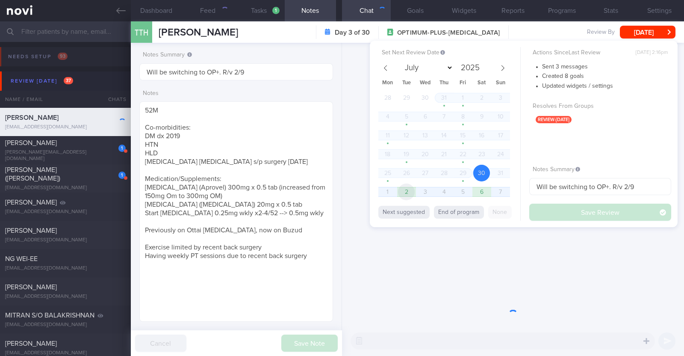
click at [403, 194] on span "2" at bounding box center [406, 191] width 17 height 17
select select "8"
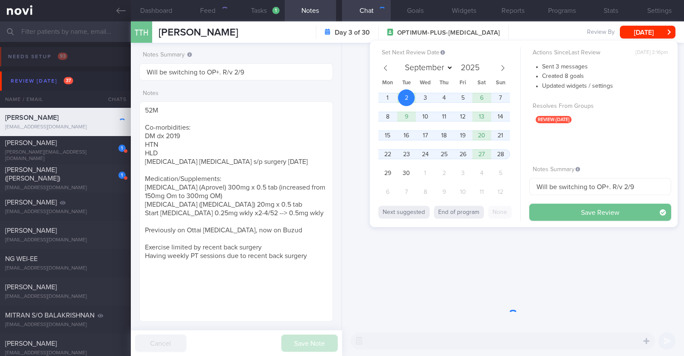
click at [548, 214] on button "Save Review" at bounding box center [600, 211] width 142 height 17
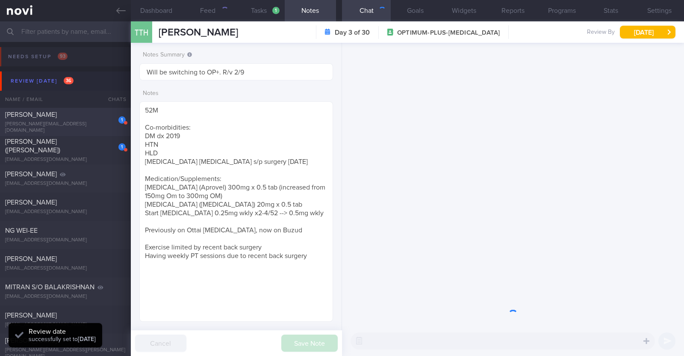
scroll to position [86, 173]
click at [73, 122] on div "1 James Handshaw handshaw@me.com" at bounding box center [65, 122] width 131 height 24
type input "R/v with Dr Kyle on 27/8. r/v 2/9. KIV downgrade to digital support on 15/9"
type textarea "31M Comorbidities OSA (not officially diagnosed) Nil meds Mounjaro 2.5mg Sedent…"
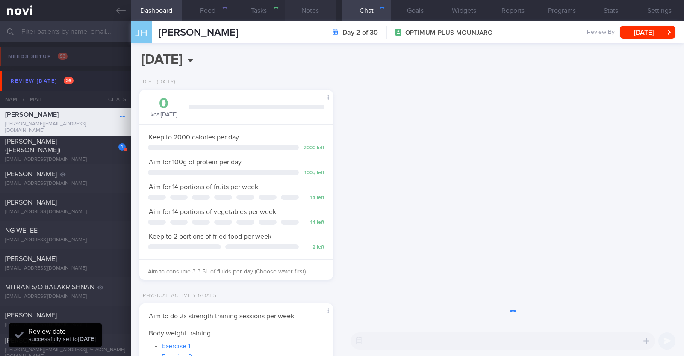
scroll to position [97, 170]
click at [299, 12] on button "Notes" at bounding box center [310, 10] width 51 height 21
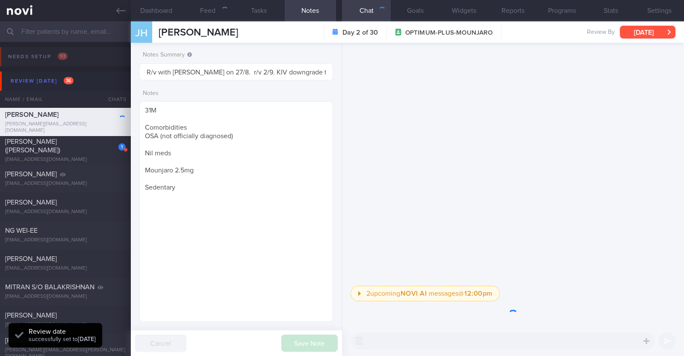
click at [643, 32] on button "Sun, 31 Aug" at bounding box center [648, 32] width 56 height 13
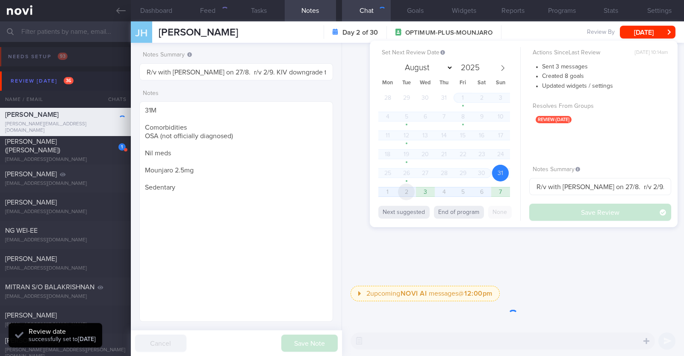
click at [409, 188] on span "2" at bounding box center [406, 191] width 17 height 17
select select "8"
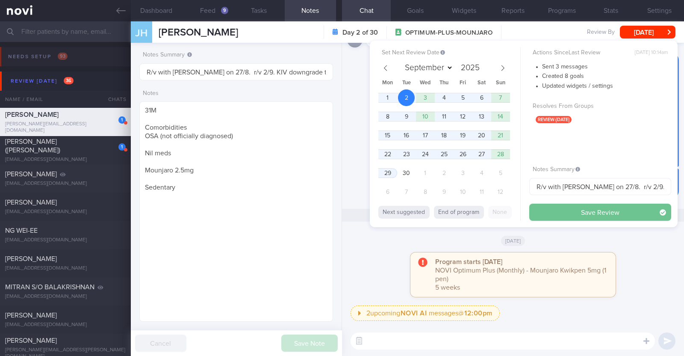
click at [566, 212] on button "Save Review" at bounding box center [600, 211] width 142 height 17
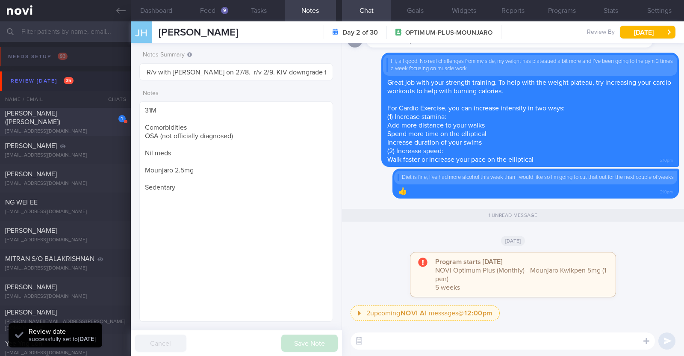
click at [101, 129] on div "zhuangru.p@gmail.com" at bounding box center [65, 131] width 121 height 6
type input "R/v with DR JJ 26/8. R/v 2/9"
type textarea "41F Co-morbidities Schizophrenia Subclinical hypothyroid Health screen in Raffl…"
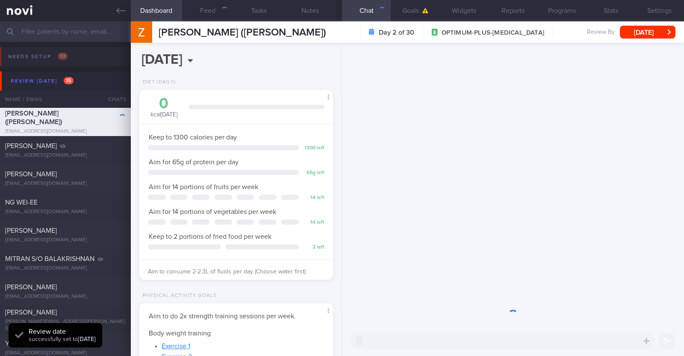
scroll to position [97, 170]
click at [314, 10] on button "Notes" at bounding box center [310, 10] width 51 height 21
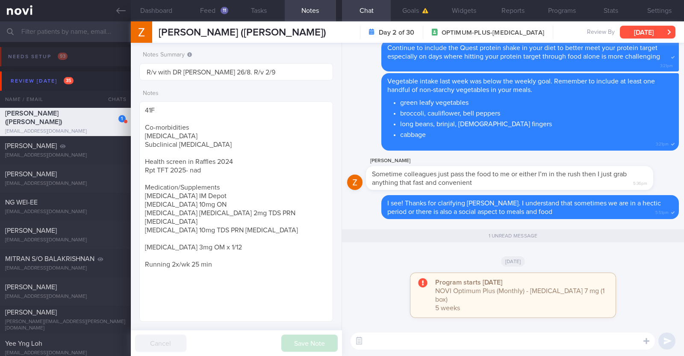
click at [634, 27] on button "Sun, 31 Aug" at bounding box center [648, 32] width 56 height 13
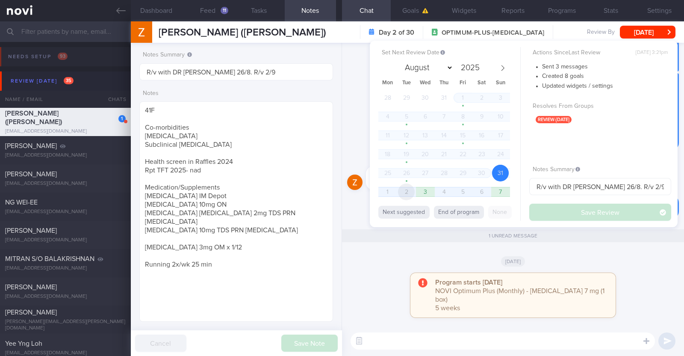
click at [400, 193] on span "2" at bounding box center [406, 191] width 17 height 17
select select "8"
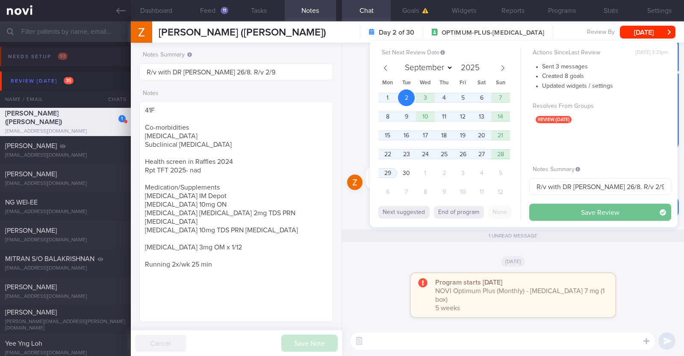
click at [578, 213] on button "Save Review" at bounding box center [600, 211] width 142 height 17
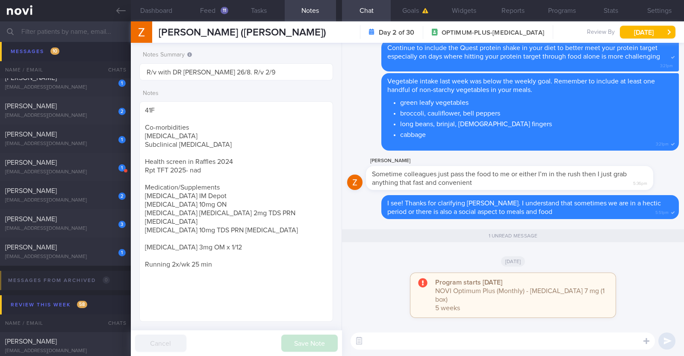
scroll to position [1282, 0]
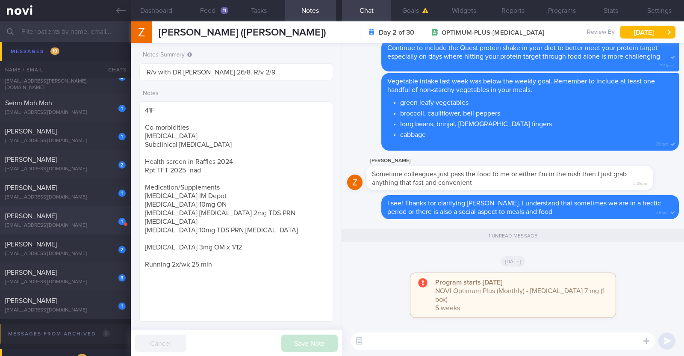
click at [74, 221] on div "1 Tan Tiong Hean grpqbkybr9@privaterelay.appleid.com" at bounding box center [65, 220] width 131 height 17
type input "Will be switching to OP+. R/v 2/9"
type textarea "52M Co-morbidities: DM dx 2019 HTN HLD Lumbar degenerative disc disease s/p sur…"
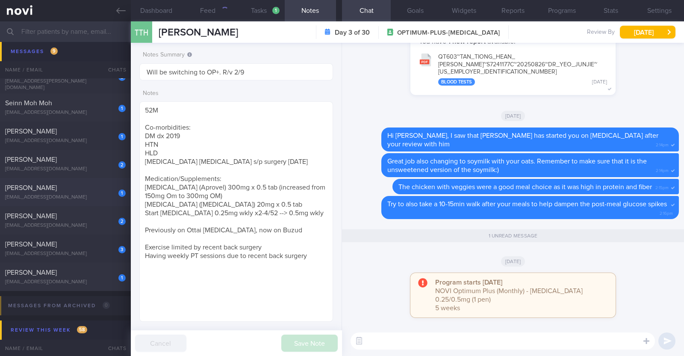
scroll to position [1175, 0]
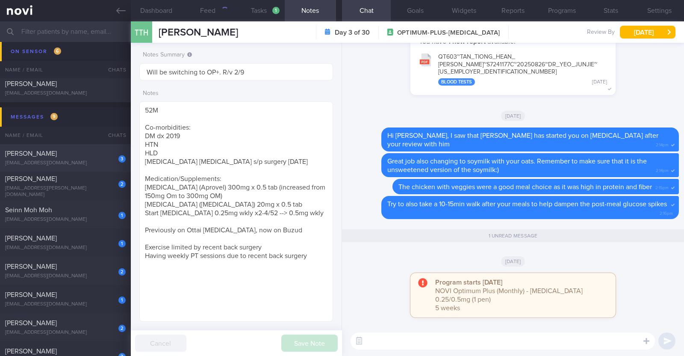
click at [77, 156] on div "[PERSON_NAME]" at bounding box center [64, 153] width 118 height 9
type input "R/v with [PERSON_NAME] on 17/9."
type textarea "43F Comorbidities: Sleeve gastrectomy (2016) Nil meds/ supplements Mounjaro 2.5…"
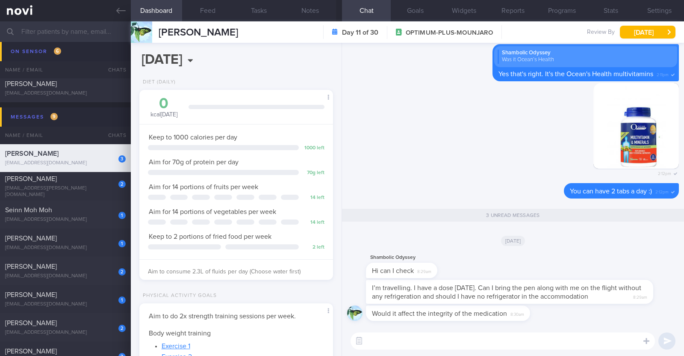
scroll to position [97, 170]
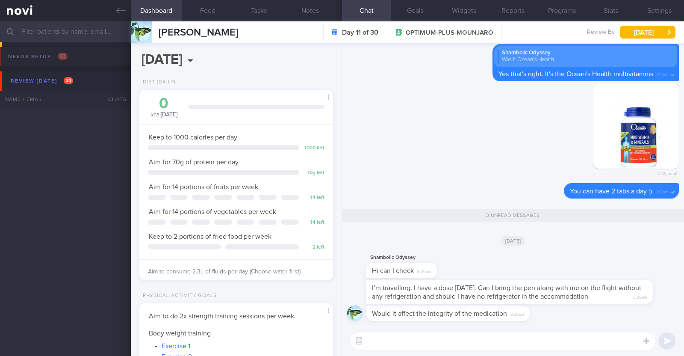
select select "8"
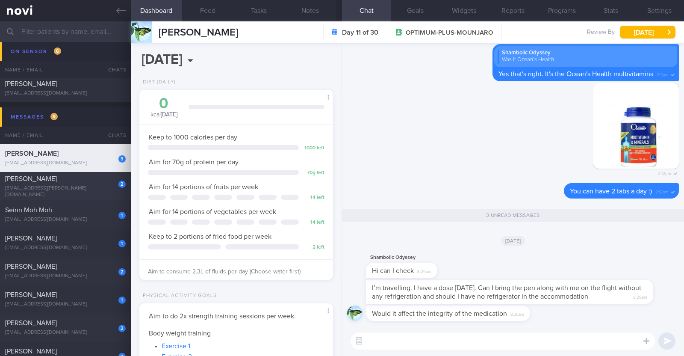
click at [98, 186] on div "2 MUJAHED HAJ ABDULLAH eng.mujahed@me.com" at bounding box center [65, 186] width 131 height 24
type textarea "34M Nil PMHx Wegovy 1.7mg then 2.4mg"
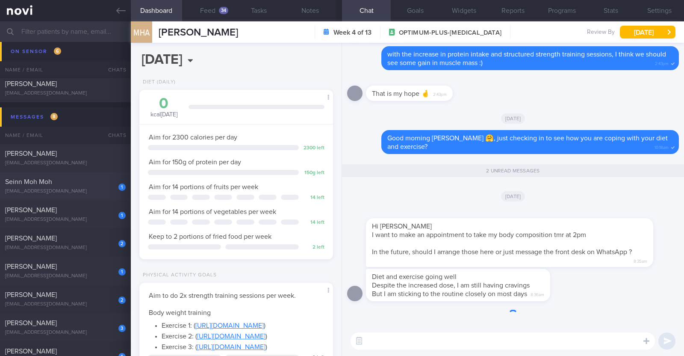
scroll to position [97, 170]
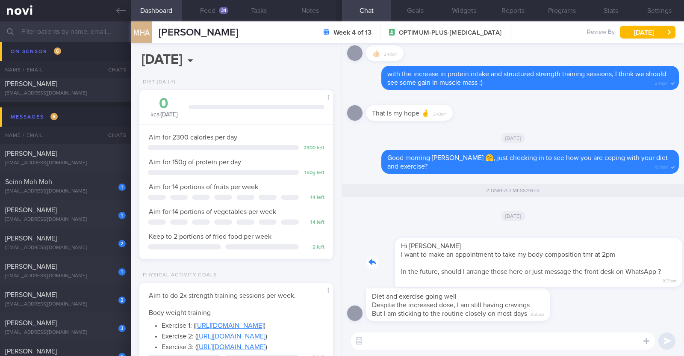
drag, startPoint x: 607, startPoint y: 252, endPoint x: 650, endPoint y: 257, distance: 43.1
click at [650, 257] on div "Hi Charlotte I want to make an appointment to take my body composition tmr at 2…" at bounding box center [522, 256] width 313 height 59
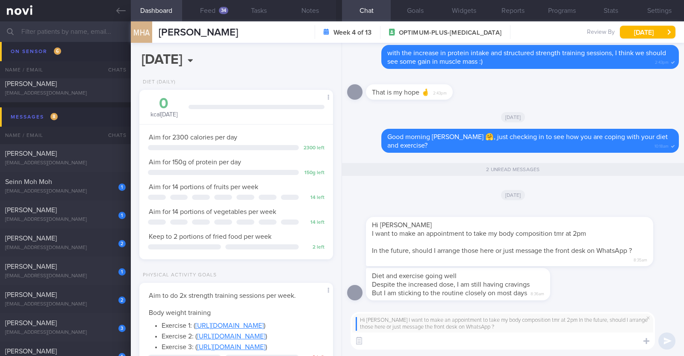
click at [442, 345] on textarea at bounding box center [502, 340] width 304 height 17
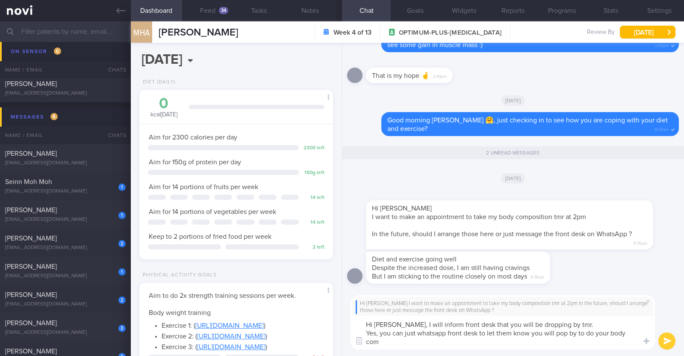
scroll to position [0, 0]
type textarea "Hi Mujahed, I will inform front desk that you will be dropping by tmr. Yes, you…"
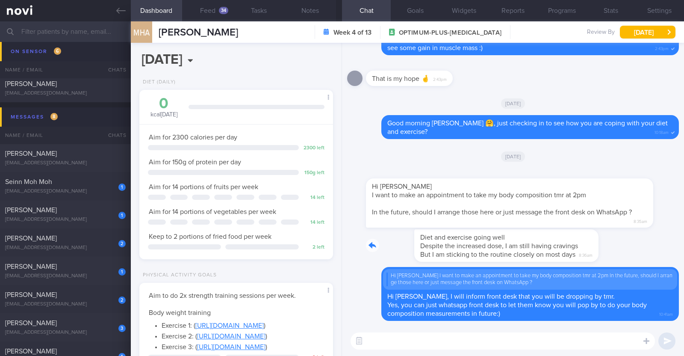
drag, startPoint x: 545, startPoint y: 245, endPoint x: 683, endPoint y: 250, distance: 138.5
click at [683, 250] on div "Delete Hi Charlotte I want to make an appointment to take my body composition t…" at bounding box center [513, 184] width 342 height 283
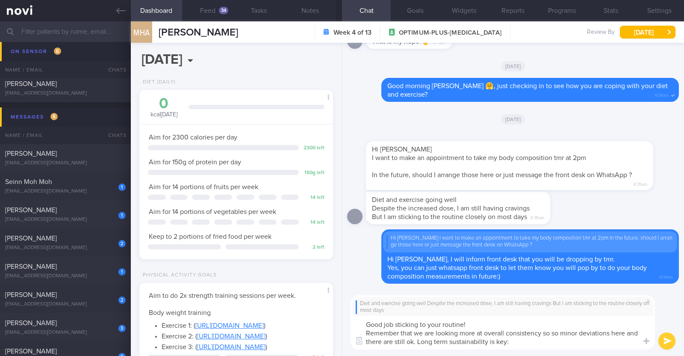
type textarea "Good job sticking to your routine! Remember that we are looking more at overall…"
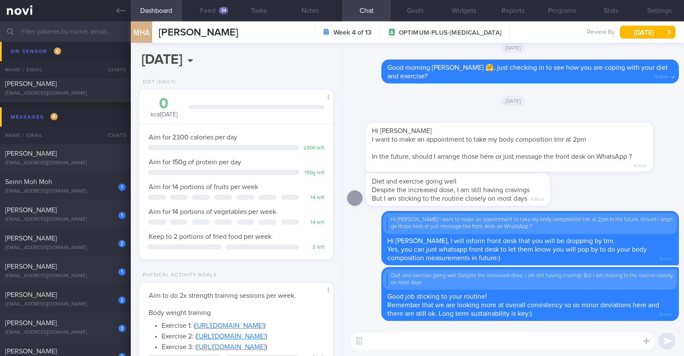
drag, startPoint x: 293, startPoint y: 35, endPoint x: 157, endPoint y: 36, distance: 135.5
click at [157, 36] on div "MHA MUJAHED HAJ ABDULLAH MUJAHED HAJ ABDULLAH eng.mujahed@me.com Week 4 of 13 O…" at bounding box center [407, 31] width 553 height 21
copy span "[PERSON_NAME]"
click at [592, 194] on div "Diet and exercise going well Despite the increased dose, I am still having crav…" at bounding box center [513, 192] width 332 height 38
click at [112, 165] on div "[EMAIL_ADDRESS][DOMAIN_NAME]" at bounding box center [65, 163] width 121 height 6
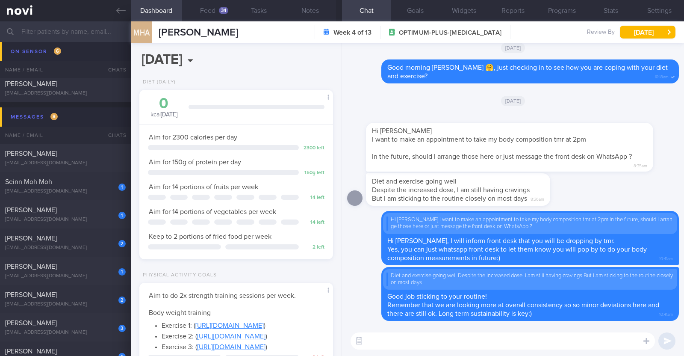
type input "R/v with [PERSON_NAME] on 17/9."
type textarea "43F Comorbidities: [MEDICAL_DATA] (2016) Nil meds/ supplements Mounjaro 2.5mg M…"
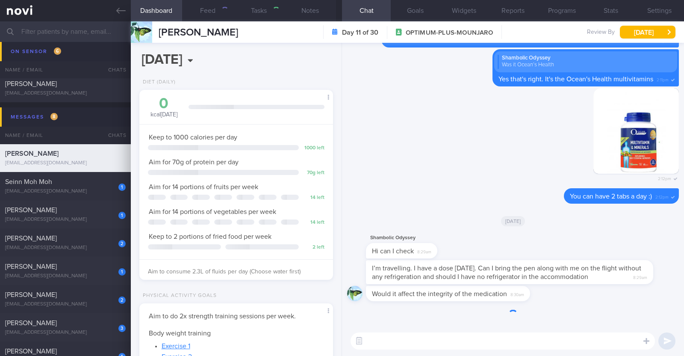
scroll to position [97, 170]
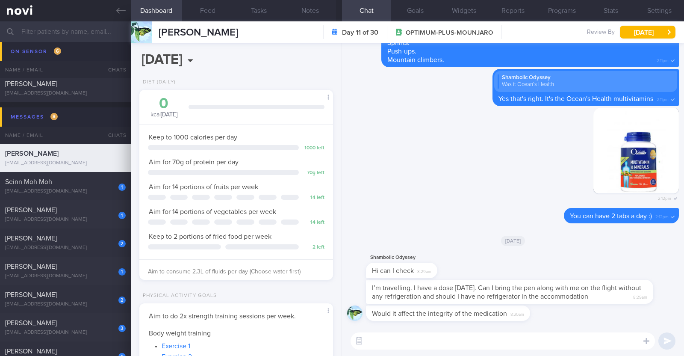
click at [389, 341] on textarea at bounding box center [502, 340] width 304 height 17
click at [662, 12] on button "Settings" at bounding box center [659, 10] width 49 height 21
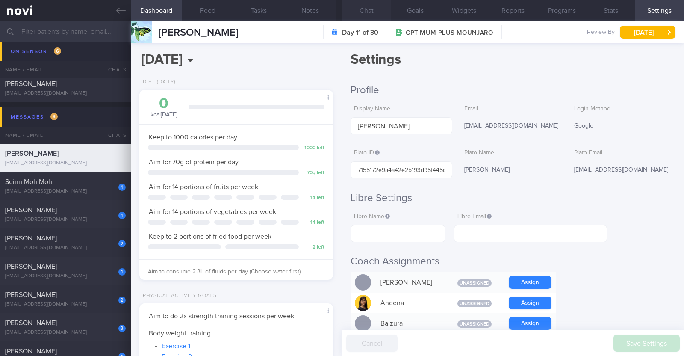
click at [364, 20] on button "Chat" at bounding box center [366, 10] width 49 height 21
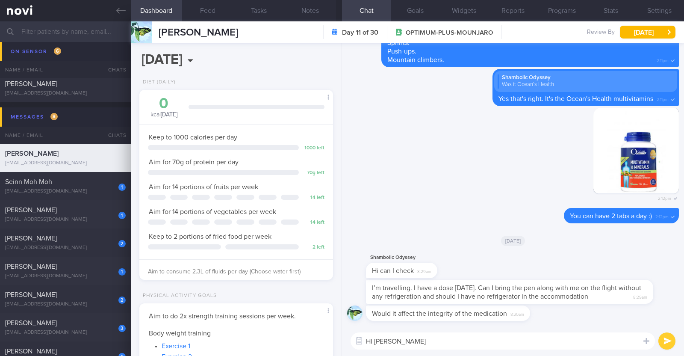
click at [404, 344] on textarea "Hi Shaleni" at bounding box center [502, 340] width 304 height 17
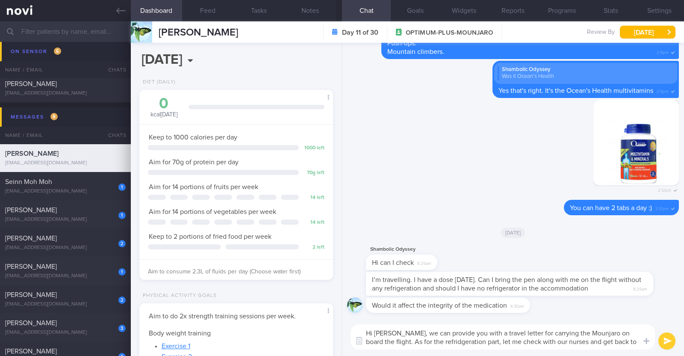
type textarea "Hi Shaleni, we can provide you with a travel letter for carrying the Mounjaro o…"
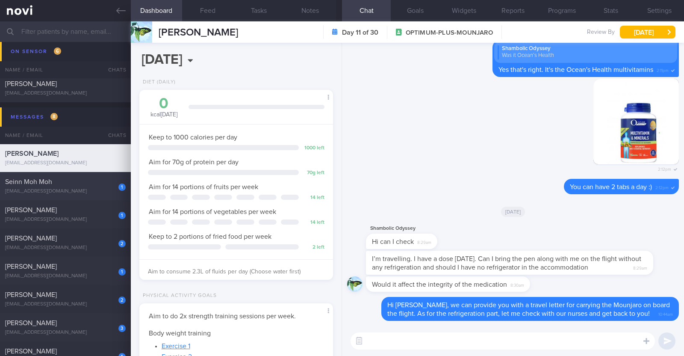
click at [91, 178] on div "Seinn Moh Moh" at bounding box center [64, 181] width 118 height 9
type input "KIV downgrade to digital support on 28/8"
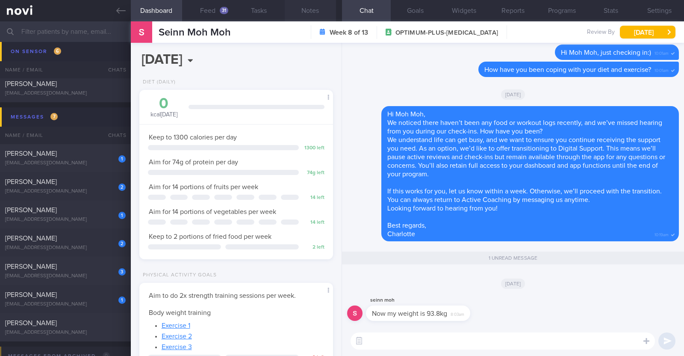
click at [308, 9] on button "Notes" at bounding box center [310, 10] width 51 height 21
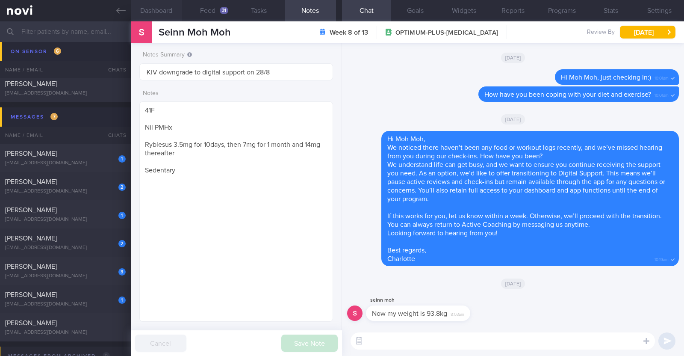
click at [162, 9] on button "Dashboard" at bounding box center [156, 10] width 51 height 21
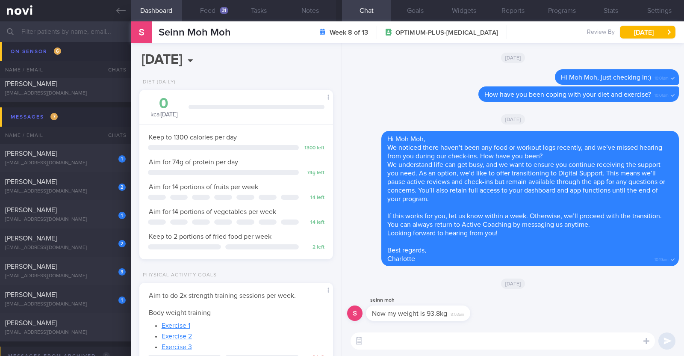
scroll to position [194, 0]
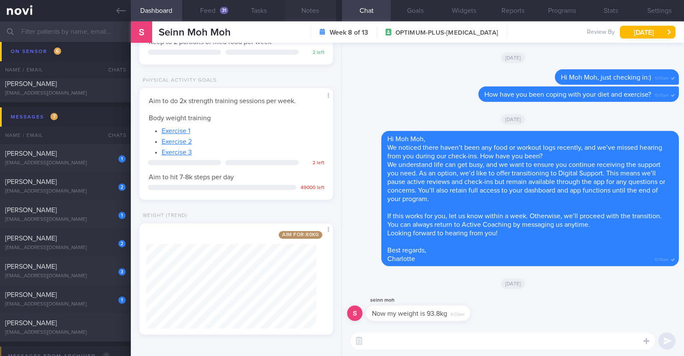
click at [315, 14] on button "Notes" at bounding box center [310, 10] width 51 height 21
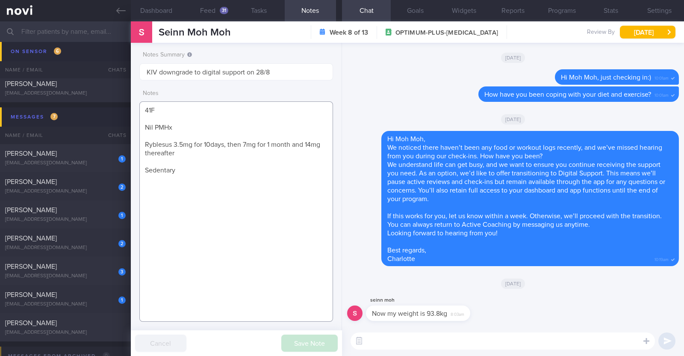
click at [183, 203] on textarea "41F Nil PMHx Ryblesus 3.5mg for 10days, then 7mg for 1 month and 14mg thereafte…" at bounding box center [236, 211] width 194 height 220
click at [195, 189] on textarea "41F Nil PMHx Ryblesus 3.5mg for 10days, then 7mg for 1 month and 14mg thereafte…" at bounding box center [236, 211] width 194 height 220
type textarea "41F Nil PMHx Ryblesus 3.5mg for 10days, then 7mg for 1 month and 14mg thereafte…"
click at [543, 9] on button "Programs" at bounding box center [561, 10] width 49 height 21
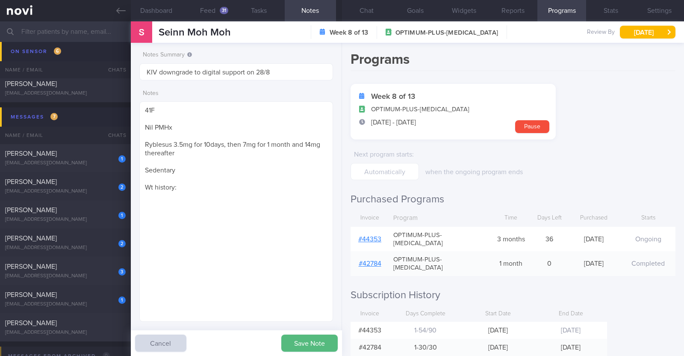
scroll to position [6, 0]
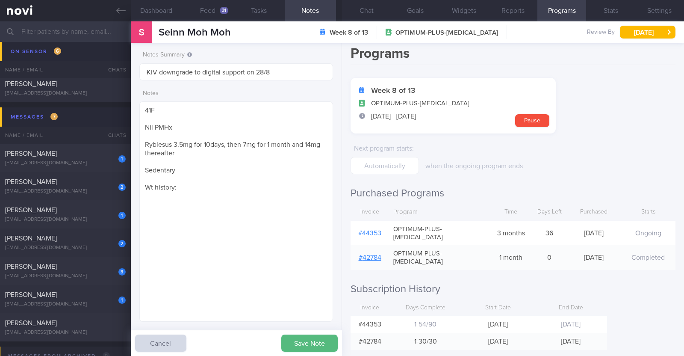
click at [364, 234] on div "# 44353" at bounding box center [369, 232] width 38 height 17
click at [368, 229] on link "# 44353" at bounding box center [369, 232] width 23 height 7
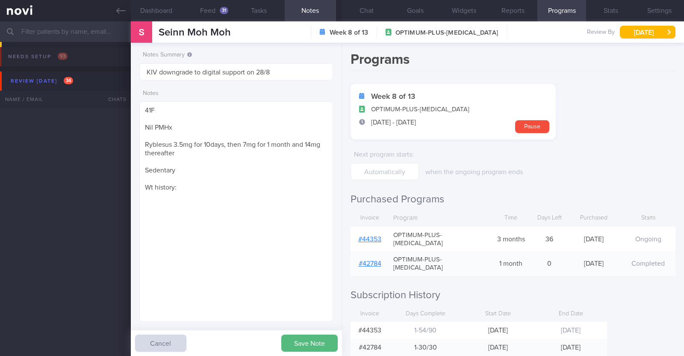
select select "8"
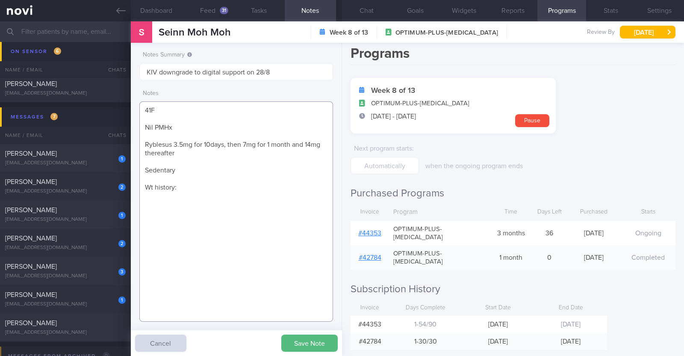
click at [233, 186] on textarea "41F Nil PMHx Ryblesus 3.5mg for 10days, then 7mg for 1 month and 14mg thereafte…" at bounding box center [236, 211] width 194 height 220
paste textarea "99.1 > 96.6"
click at [191, 184] on textarea "41F Nil PMHx Ryblesus 3.5mg for 10days, then 7mg for 1 month and 14mg thereafte…" at bounding box center [236, 211] width 194 height 220
click at [247, 188] on textarea "41F Nil PMHx Ryblesus 3.5mg for 10days, then 7mg for 1 month and 14mg thereafte…" at bounding box center [236, 211] width 194 height 220
type textarea "41F Nil PMHx Ryblesus 3.5mg for 10days, then 7mg for 1 month and 14mg thereafte…"
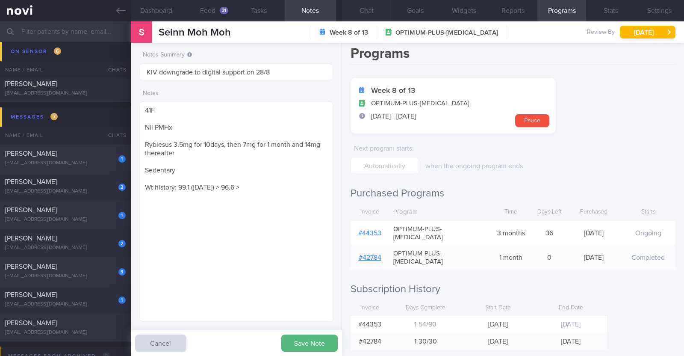
click at [357, 2] on button "Chat" at bounding box center [366, 10] width 49 height 21
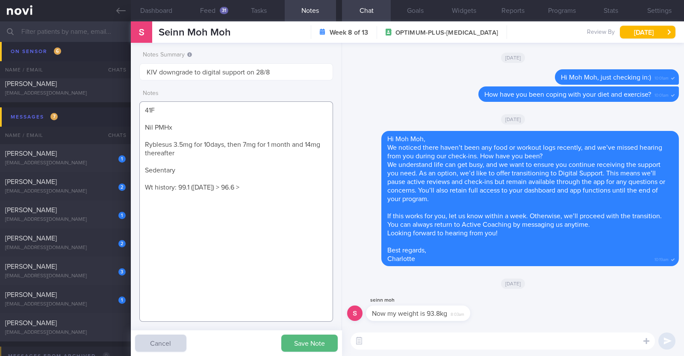
click at [266, 186] on textarea "41F Nil PMHx Ryblesus 3.5mg for 10days, then 7mg for 1 month and 14mg thereafte…" at bounding box center [236, 211] width 194 height 220
type textarea "41F Nil PMHx Ryblesus 3.5mg for 10days, then 7mg for 1 month and 14mg thereafte…"
click at [403, 338] on textarea at bounding box center [502, 340] width 304 height 17
click at [380, 341] on textarea "Hi moh Moh" at bounding box center [502, 340] width 304 height 17
click at [411, 341] on textarea "Hi Moh Moh" at bounding box center [502, 340] width 304 height 17
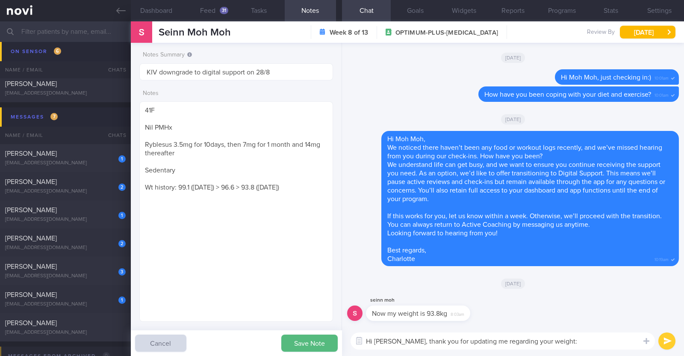
type textarea "Hi Moh Moh, thank you for updating me regarding your weight:)"
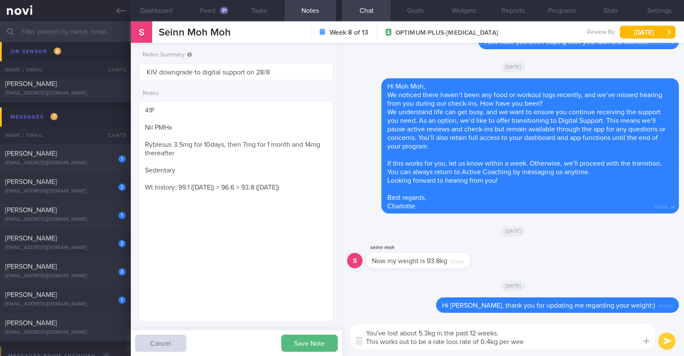
type textarea "You've lost about 5.3kg in the past 12 weeks. This works out to be a rate loss …"
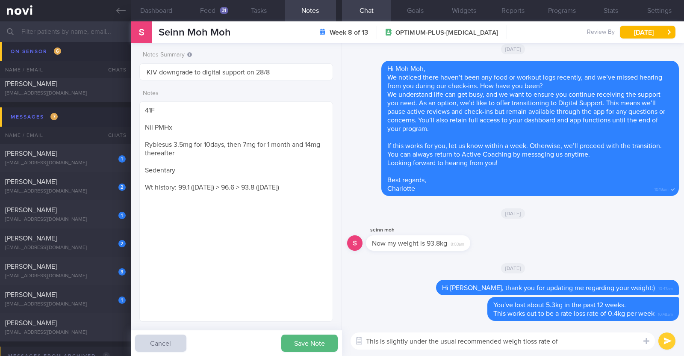
click at [522, 340] on textarea "This is slightly under the usual recommended weigh tloss rate of" at bounding box center [502, 340] width 304 height 17
click at [562, 341] on textarea "This is slightly under the usual recommended weight loss rate of" at bounding box center [502, 340] width 304 height 17
type textarea "This is slightly under the usual recommended weight loss rate of 0.5-1kg per we…"
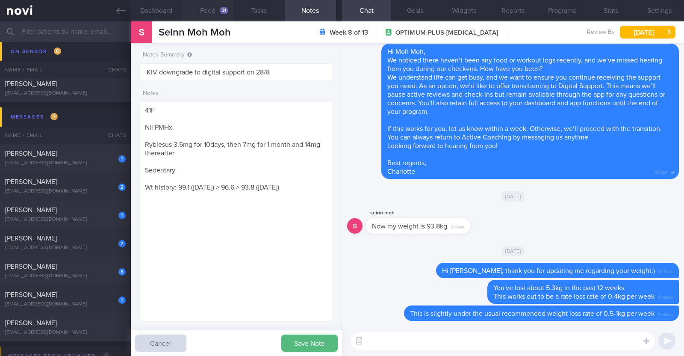
click at [201, 13] on button "Feed 31" at bounding box center [207, 10] width 51 height 21
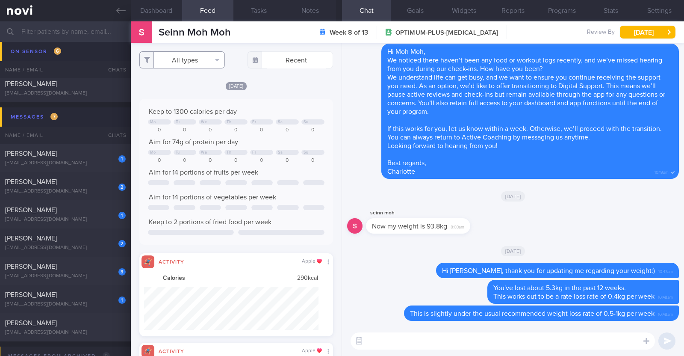
click at [204, 61] on button "All types" at bounding box center [181, 59] width 85 height 17
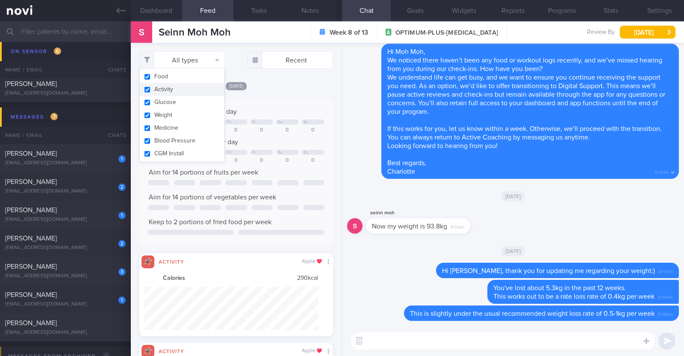
click at [192, 88] on button "Activity" at bounding box center [182, 89] width 85 height 13
checkbox input "false"
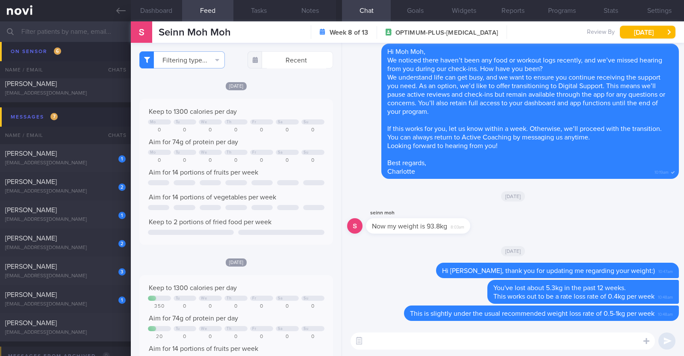
click at [271, 87] on div "[DATE]" at bounding box center [236, 85] width 194 height 9
click at [401, 338] on textarea at bounding box center [502, 340] width 304 height 17
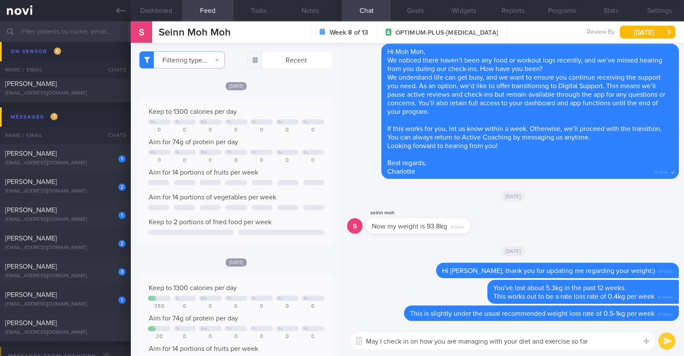
type textarea "May I check in on how you are managing with your diet and exercise so far?"
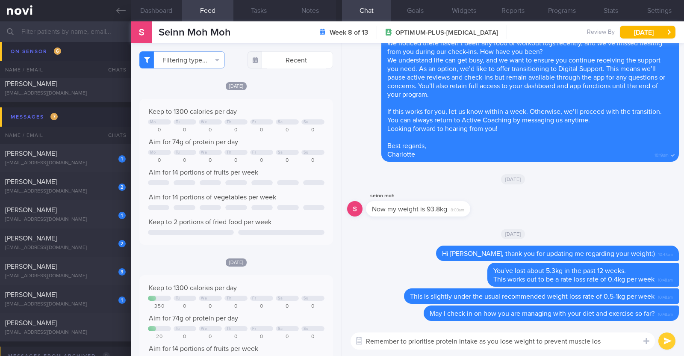
type textarea "Remember to prioritise protein intake as you lose weight to prevent muscle loss"
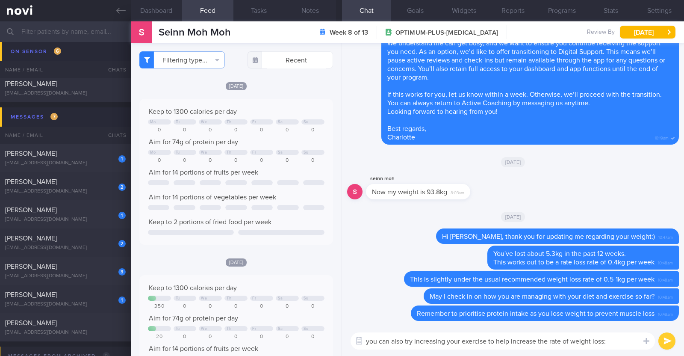
type textarea "you can also try increasing your exercise to help increase the rate of weight l…"
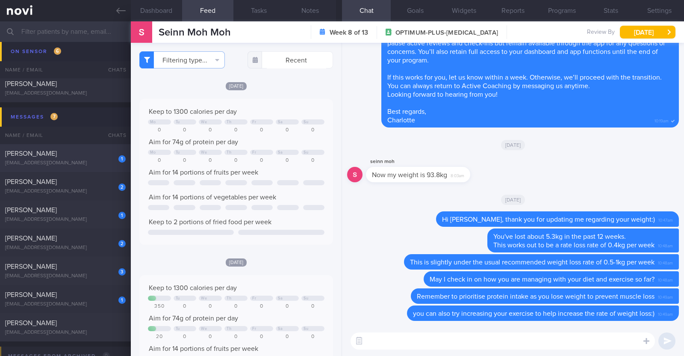
click at [83, 160] on div "[EMAIL_ADDRESS][DOMAIN_NAME]" at bounding box center [65, 163] width 121 height 6
type textarea "31F Comorbidities: PCOS (diagnosed at 13 years) Medication: Progesterone (Prove…"
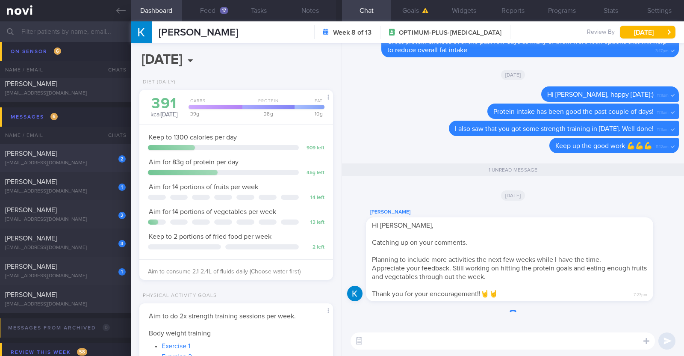
scroll to position [97, 170]
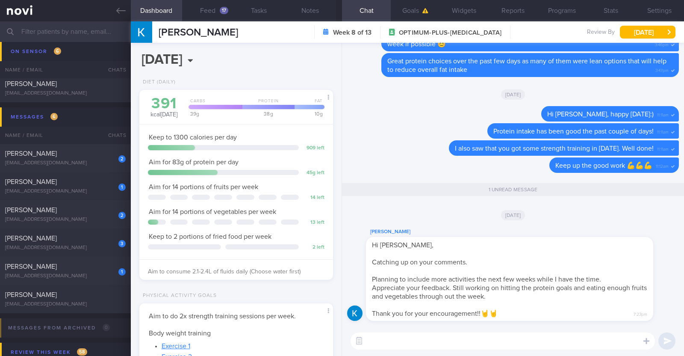
click at [516, 342] on textarea at bounding box center [502, 340] width 304 height 17
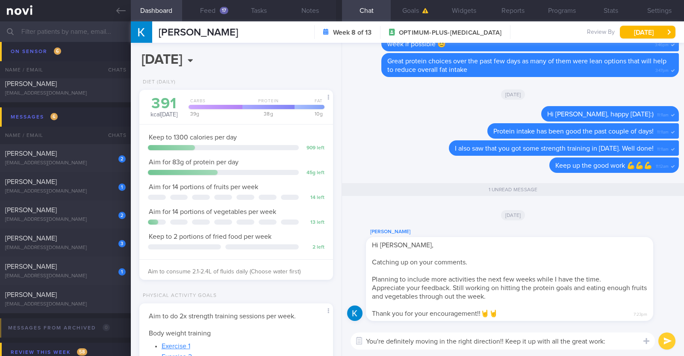
type textarea "You're definitely moving in the right direction!! Keep it up with all the great…"
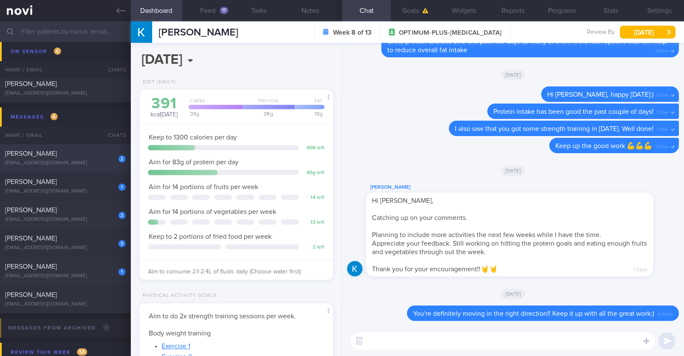
click at [62, 156] on div "[PERSON_NAME]" at bounding box center [64, 153] width 118 height 9
type textarea "40F Comorbidities: Endometrial cancer in remission (dx 2023) s/p THBSO in end M…"
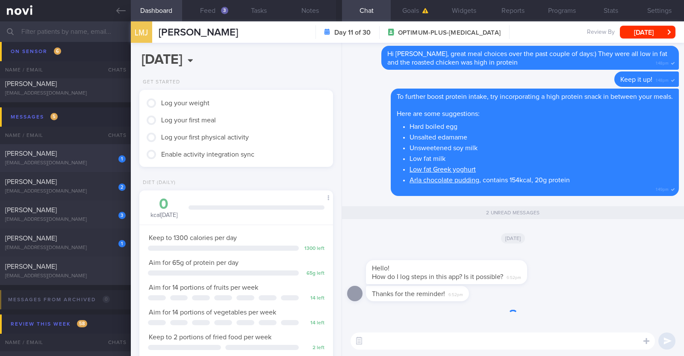
scroll to position [97, 170]
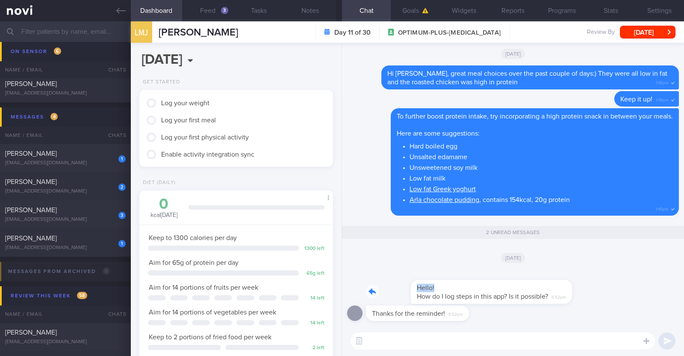
drag, startPoint x: 488, startPoint y: 288, endPoint x: 611, endPoint y: 294, distance: 122.8
click at [611, 294] on div "Hello! How do I log steps in this app? Is it possible? 6:52pm" at bounding box center [513, 287] width 332 height 36
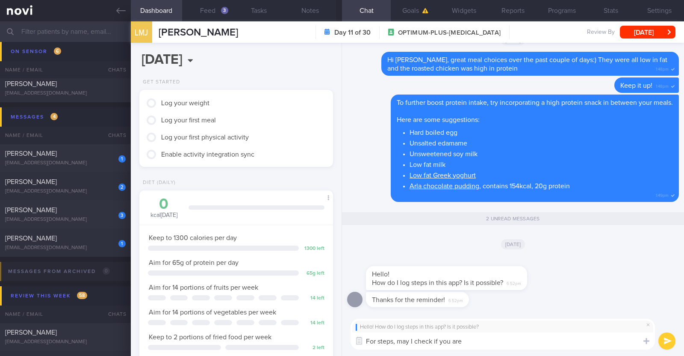
drag, startPoint x: 473, startPoint y: 340, endPoint x: 318, endPoint y: 337, distance: 154.7
click at [318, 337] on div "Dashboard Feed 3 Tasks Notes Chat 2 Goals Widgets Reports Programs Stats Settin…" at bounding box center [407, 188] width 553 height 334
paste textarea "you can integrate NOVI Health app with your trackers like Apple Health, Google …"
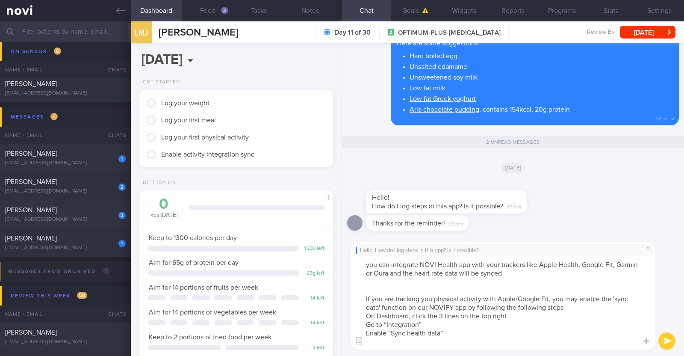
click at [368, 262] on textarea "you can integrate NOVI Health app with your trackers like Apple Health, Google …" at bounding box center [502, 303] width 304 height 94
drag, startPoint x: 414, startPoint y: 272, endPoint x: 444, endPoint y: 273, distance: 29.9
click at [444, 273] on textarea "You can integrate NOVI Health app with your trackers like Apple Health, Google …" at bounding box center [502, 303] width 304 height 94
type textarea "You can integrate NOVI Health app with your trackers like Apple Health, Google …"
click at [429, 290] on textarea "You can integrate NOVI Health app with your trackers like Apple Health, Google …" at bounding box center [502, 303] width 304 height 94
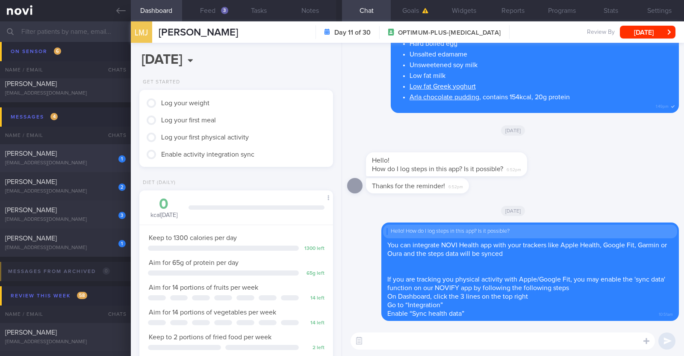
click at [108, 150] on div "1" at bounding box center [116, 155] width 19 height 13
type textarea "50F Comorbidities: HLD Sleep apnea on CPAP for >5 years Medication: Atorvastati…"
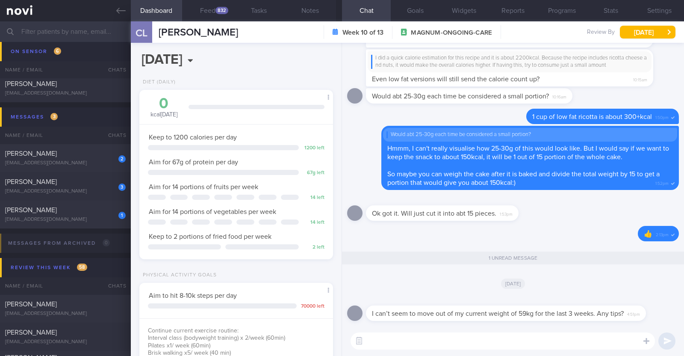
scroll to position [97, 170]
click at [310, 12] on button "Notes" at bounding box center [310, 10] width 51 height 21
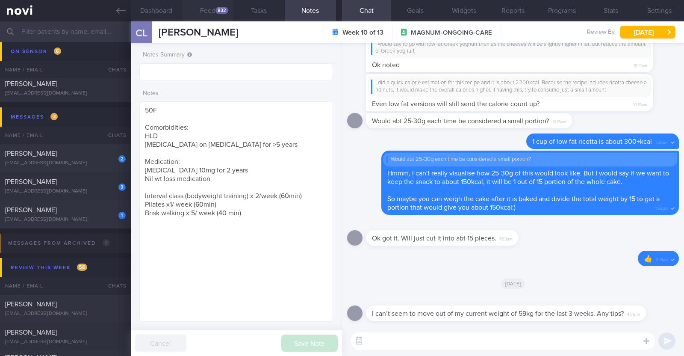
click at [205, 8] on button "Feed 832" at bounding box center [207, 10] width 51 height 21
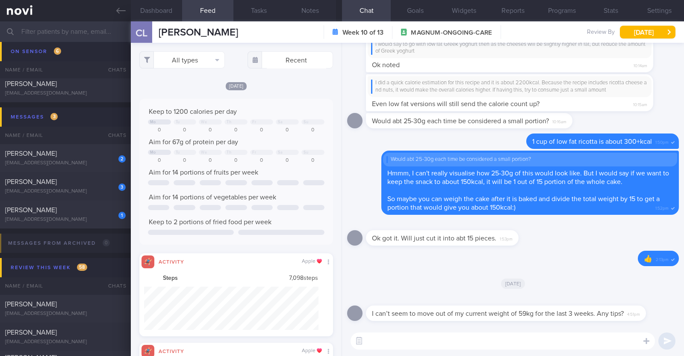
scroll to position [44, 174]
click at [203, 60] on button "All types" at bounding box center [181, 59] width 85 height 17
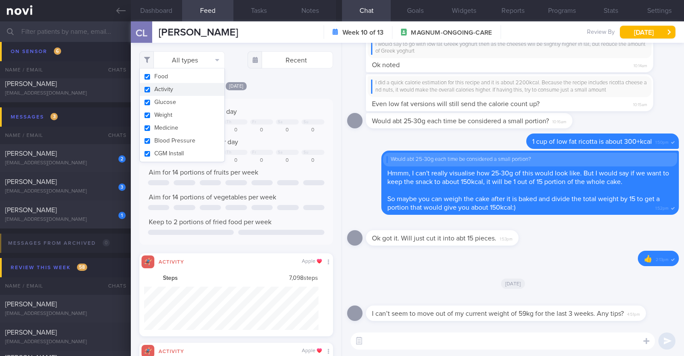
drag, startPoint x: 185, startPoint y: 99, endPoint x: 185, endPoint y: 93, distance: 6.4
click at [185, 93] on div "Food Activity Glucose Weight Medicine Blood Pressure CGM Install" at bounding box center [181, 115] width 85 height 94
click at [189, 89] on button "Activity" at bounding box center [182, 89] width 85 height 13
checkbox input "false"
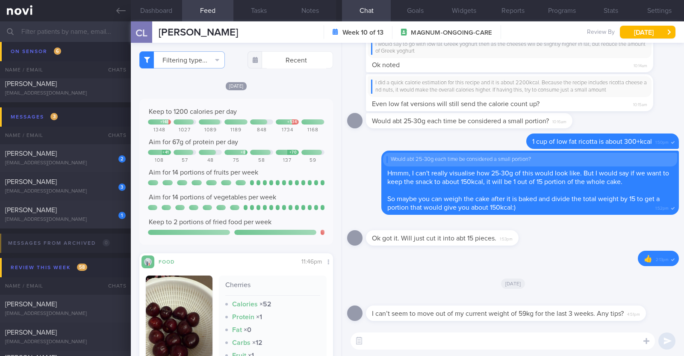
click at [289, 86] on div "[DATE]" at bounding box center [236, 85] width 194 height 9
click at [393, 345] on textarea at bounding box center [502, 340] width 304 height 17
type textarea "Diet-wise seems pretty optimised as you are mostly within 1200kcal"
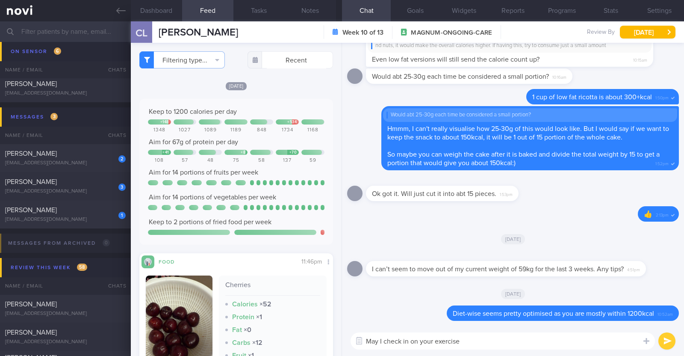
type textarea "May I check in on your exercise?"
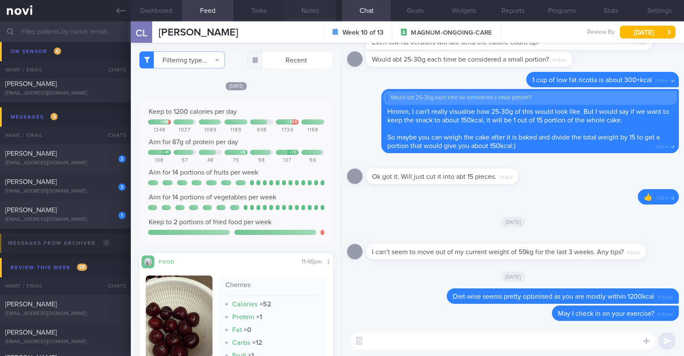
click at [295, 13] on button "Notes" at bounding box center [310, 10] width 51 height 21
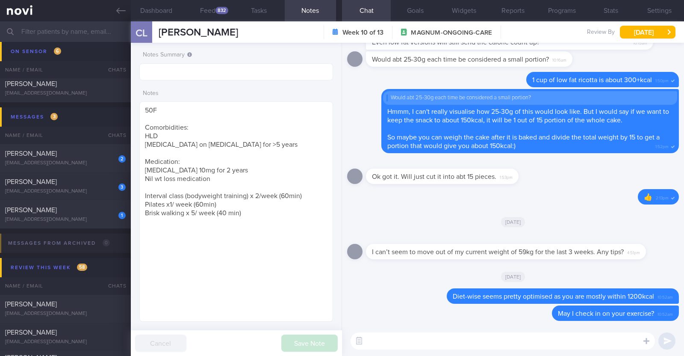
click at [376, 341] on textarea at bounding box center [502, 340] width 304 height 17
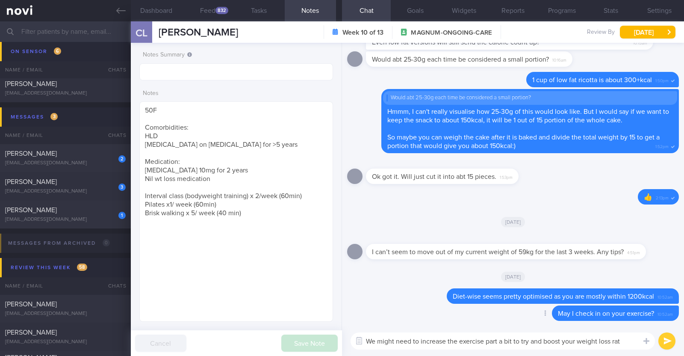
type textarea "We might need to increase the exercise part a bit to try and boost your weight …"
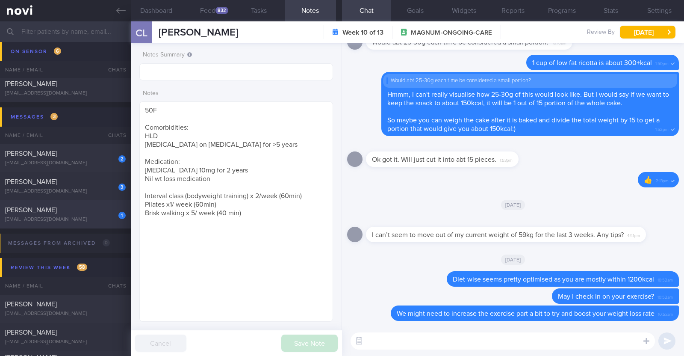
click at [88, 209] on div "Irshah Iraimi" at bounding box center [64, 210] width 118 height 9
type textarea "34M Co-morbidities: Dyslipidemia Hyperuricemia Nil meds Mounjaro 2.5mg wkly Sed…"
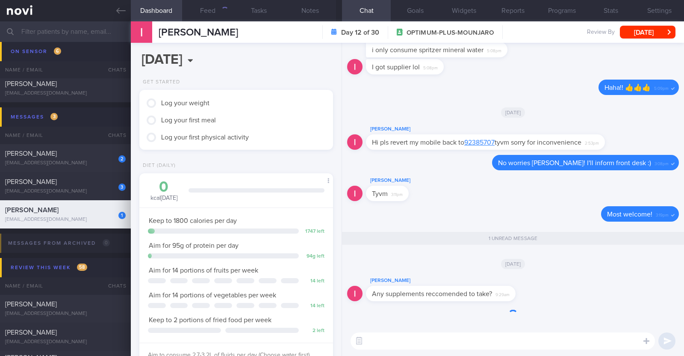
scroll to position [97, 170]
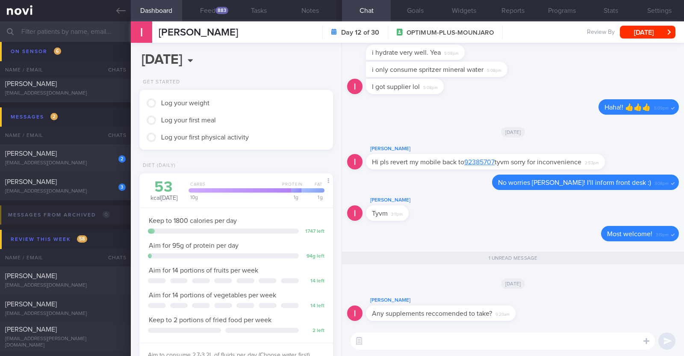
click at [376, 335] on textarea at bounding box center [502, 340] width 304 height 17
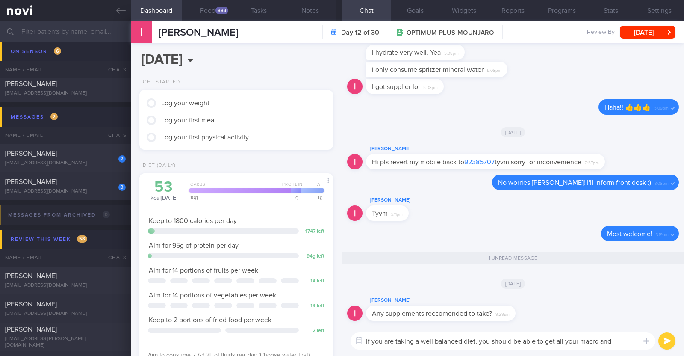
scroll to position [0, 0]
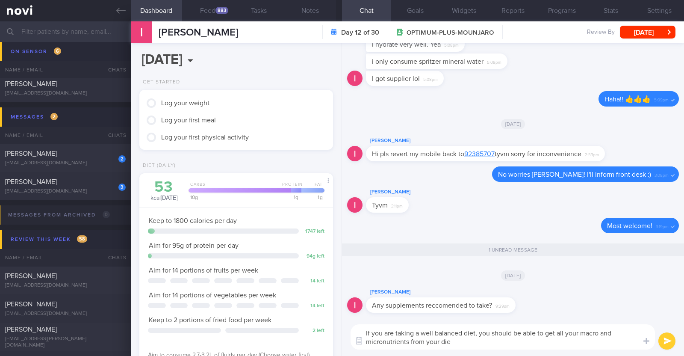
type textarea "If you are taking a well balanced diet, you should be able to get all your macr…"
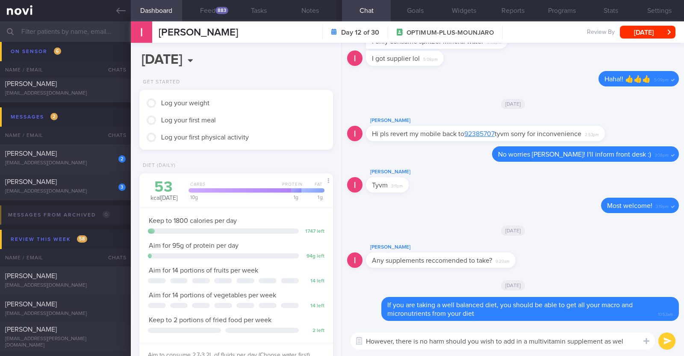
type textarea "However, there is no harm should you wish to add in a multivitamin supplement a…"
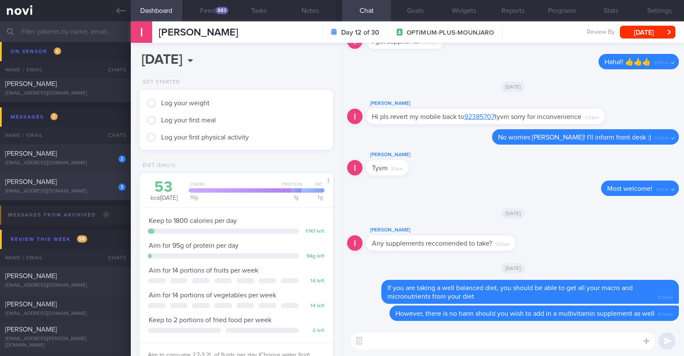
click at [71, 187] on div "3 Francis Jonathan tablevengy@gmail.com" at bounding box center [65, 185] width 131 height 17
type textarea "22M Nil PMHx/ Meds Running x 2/week (20min)"
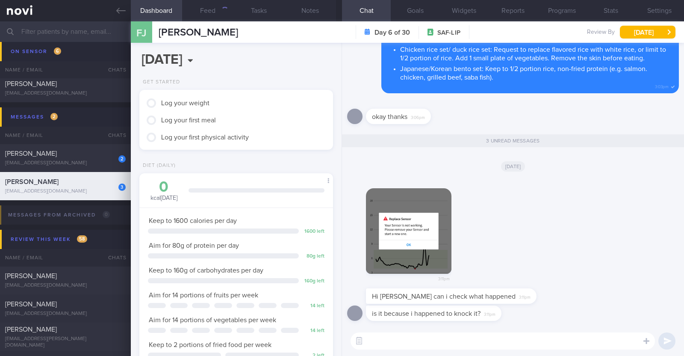
click at [444, 346] on textarea at bounding box center [502, 340] width 304 height 17
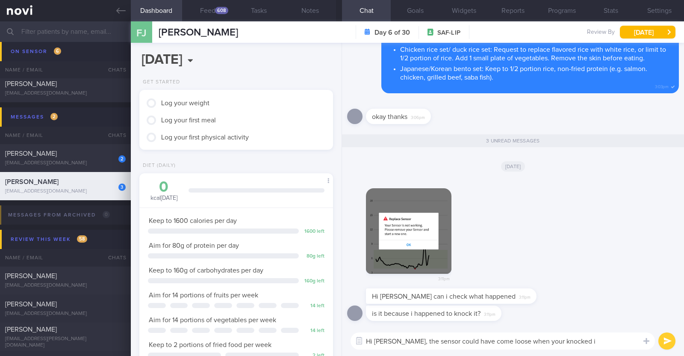
type textarea "Hi Francis, the sensor could have come loose when your knocked it"
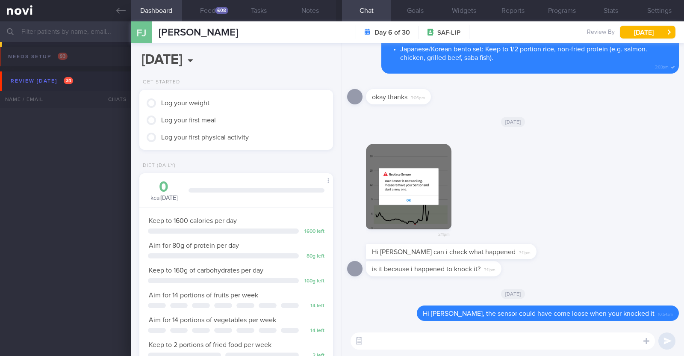
select select "8"
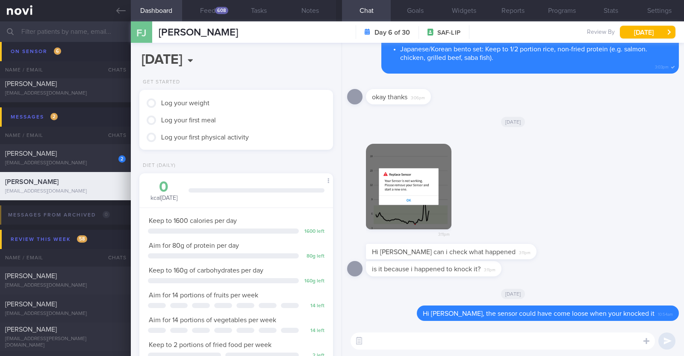
click at [389, 343] on textarea at bounding box center [502, 340] width 304 height 17
paste textarea "You may contact Abbott at 1800 272 2881 or +65 3138 3799 (8:30am – 5:30pm, Mond…"
type textarea "You may contact Abbott at 1800 272 2881 or +65 3138 3799 (8:30am – 5:30pm, Mond…"
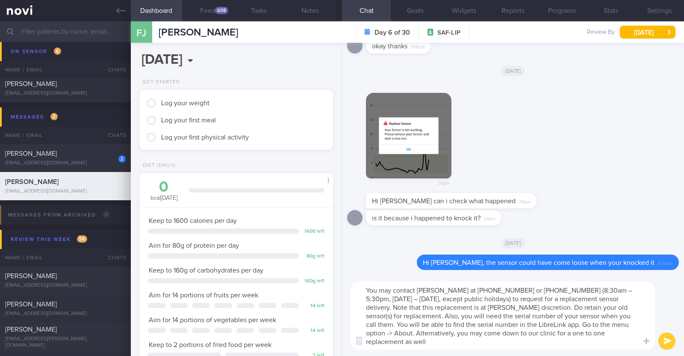
scroll to position [0, 0]
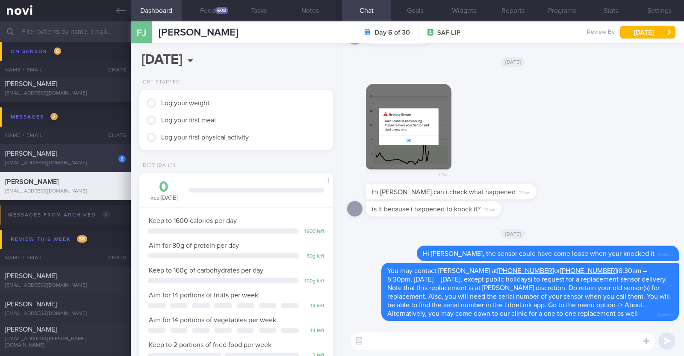
click at [103, 160] on div "[EMAIL_ADDRESS][DOMAIN_NAME]" at bounding box center [65, 163] width 121 height 6
type input "Monitor for hypos!!!"
type textarea "63F Co-morbidities: DM HTN HLD CKD G1/A2 Hepatic steatosis Gallbladder polyp/so…"
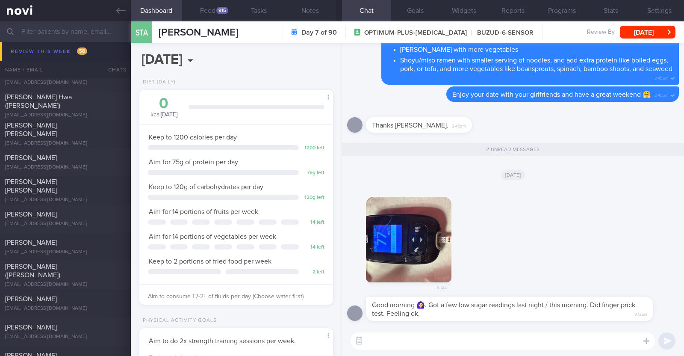
scroll to position [1496, 0]
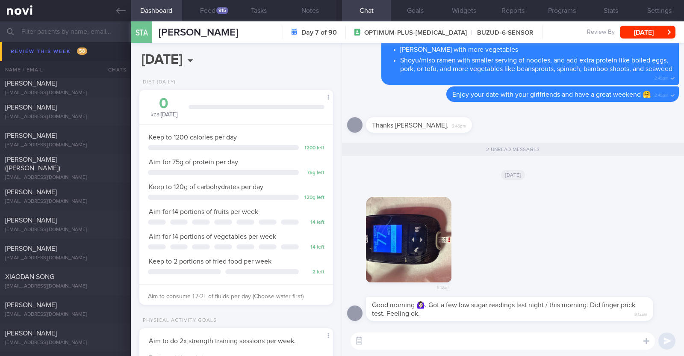
drag, startPoint x: 37, startPoint y: 335, endPoint x: 604, endPoint y: 209, distance: 580.9
click at [604, 209] on div "9:12am" at bounding box center [513, 241] width 332 height 111
click at [523, 249] on div "9:12am" at bounding box center [513, 241] width 332 height 111
click at [506, 339] on textarea at bounding box center [502, 340] width 304 height 17
type textarea "Good morning Anne, thank you for updating!"
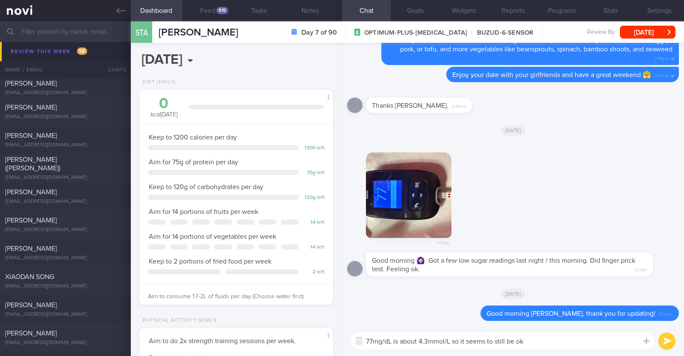
click at [368, 338] on textarea "77mg/dL is about 4.3mmol/L so it seems to still be ok" at bounding box center [502, 340] width 304 height 17
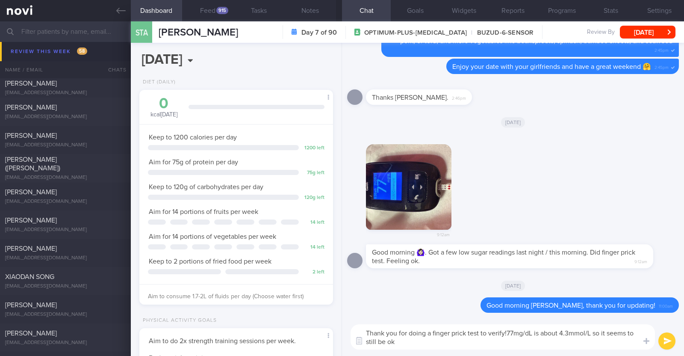
type textarea "Thank you for doing a finger prick test to verify! 77mg/dL is about 4.3mmol/L s…"
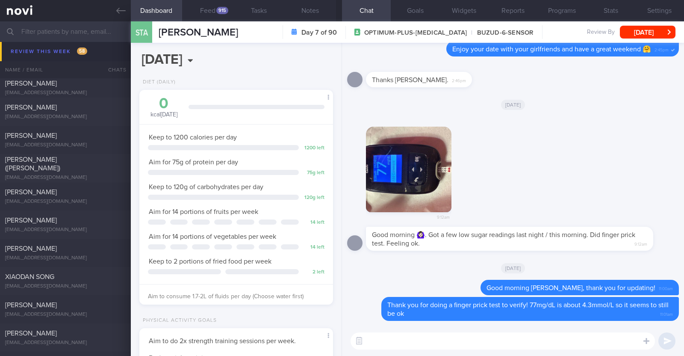
click at [432, 341] on textarea at bounding box center [502, 340] width 304 height 17
type textarea "I'm glad that you're not experiencing any hypo symptoms as well"
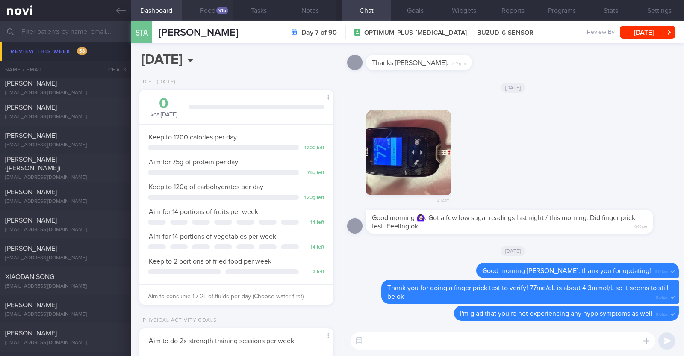
click at [212, 9] on button "Feed 915" at bounding box center [207, 10] width 51 height 21
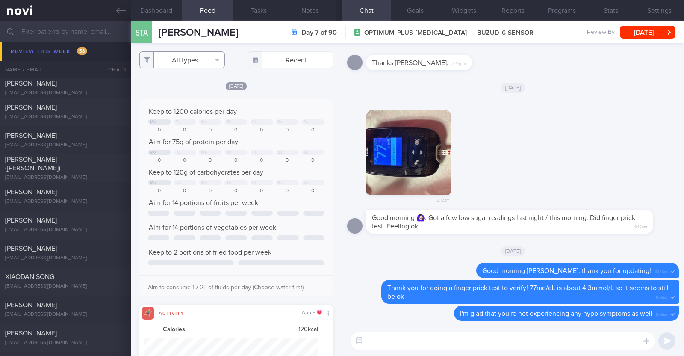
click at [197, 61] on button "All types" at bounding box center [181, 59] width 85 height 17
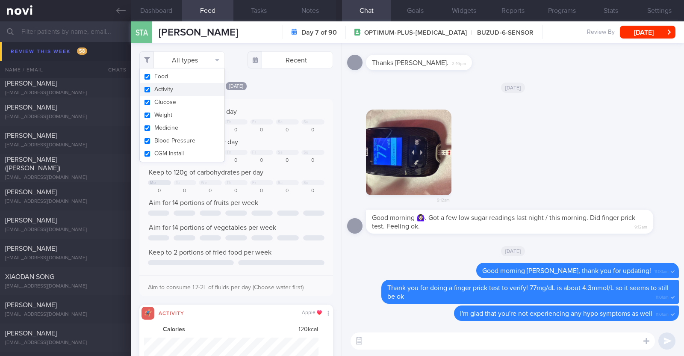
click at [177, 88] on button "Activity" at bounding box center [182, 89] width 85 height 13
checkbox input "false"
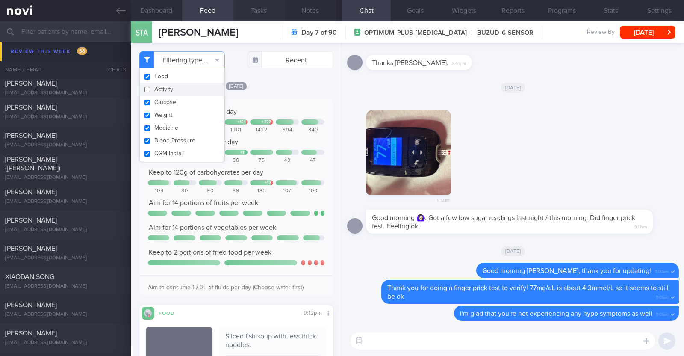
scroll to position [86, 173]
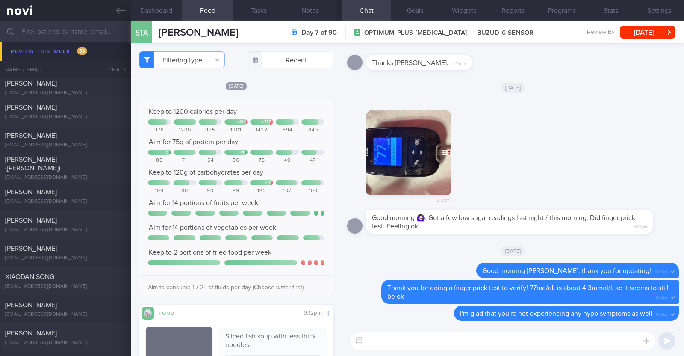
click at [297, 90] on div "Yesterday Keep to 1200 calories per day + 101 + 222 978 1200 925 1301 1422 894 …" at bounding box center [236, 290] width 194 height 419
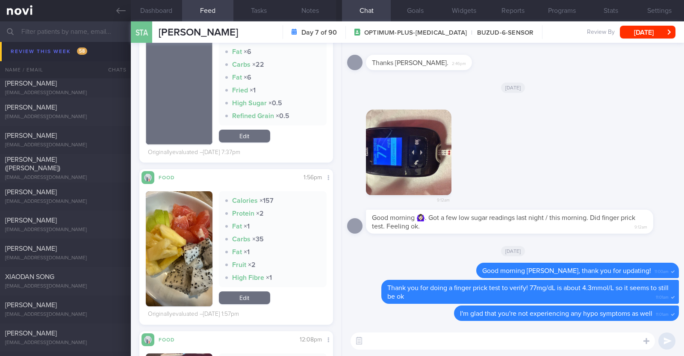
scroll to position [854, 0]
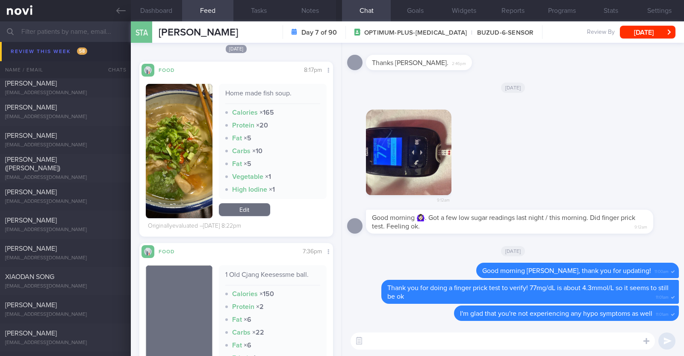
click at [191, 174] on button "button" at bounding box center [179, 151] width 67 height 134
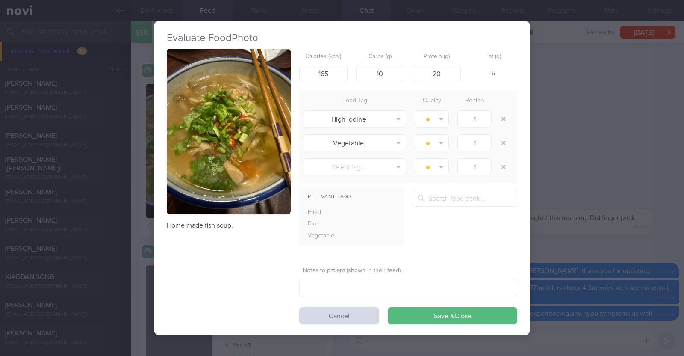
click at [139, 187] on div "Evaluate Food Photo Home made fish soup. Calories (kcal) 165 Carbs (g) 10 Prote…" at bounding box center [342, 178] width 684 height 356
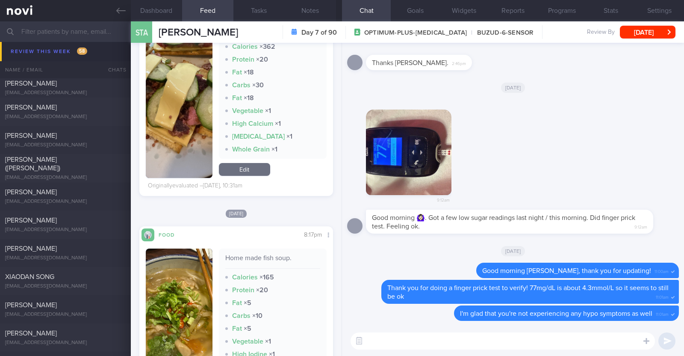
scroll to position [694, 0]
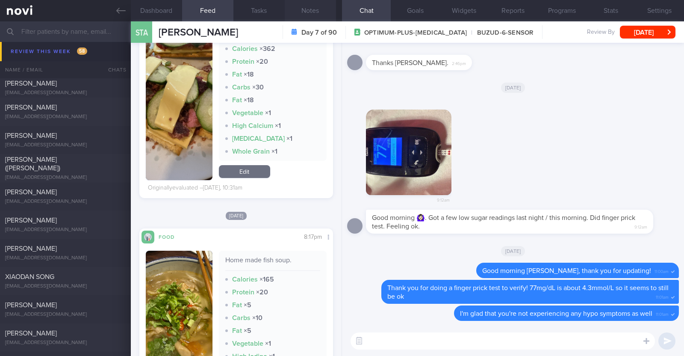
click at [308, 7] on button "Notes" at bounding box center [310, 10] width 51 height 21
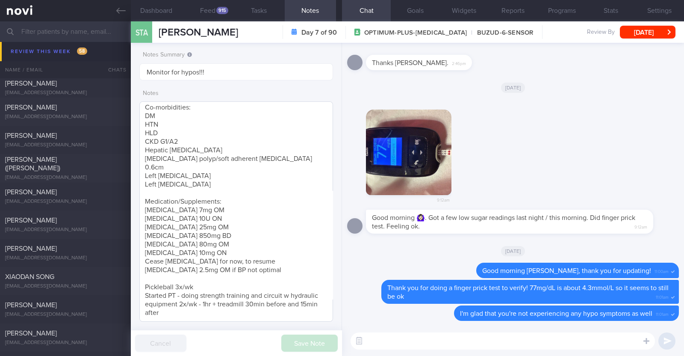
scroll to position [45, 0]
click at [233, 180] on textarea "63F Co-morbidities: DM HTN HLD CKD G1/A2 Hepatic steatosis Gallbladder polyp/so…" at bounding box center [236, 211] width 194 height 220
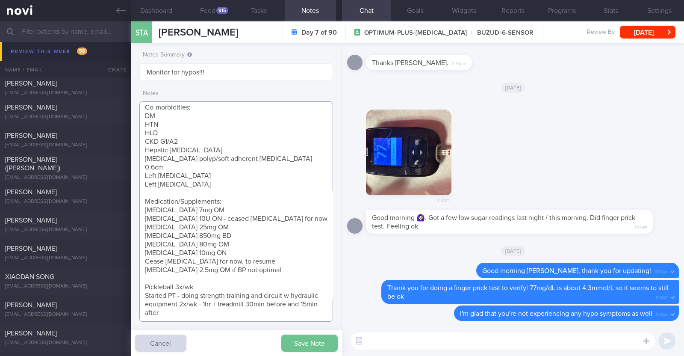
type textarea "63F Co-morbidities: DM HTN HLD CKD G1/A2 Hepatic steatosis Gallbladder polyp/so…"
click at [310, 342] on button "Save Note" at bounding box center [309, 342] width 56 height 17
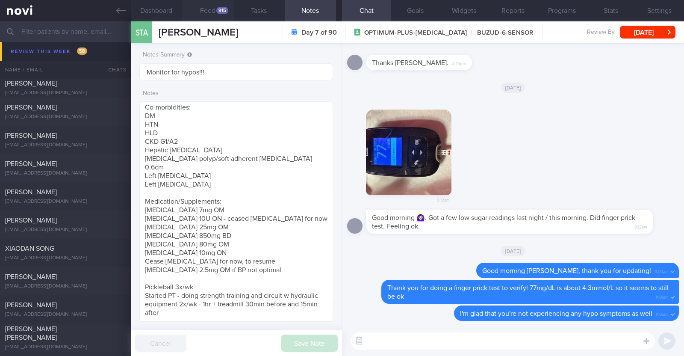
click at [214, 9] on button "Feed 915" at bounding box center [207, 10] width 51 height 21
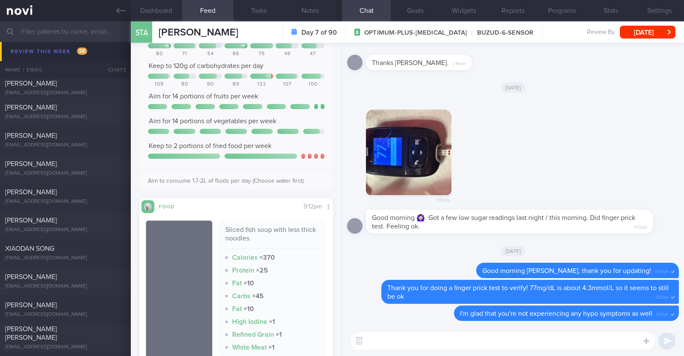
scroll to position [160, 0]
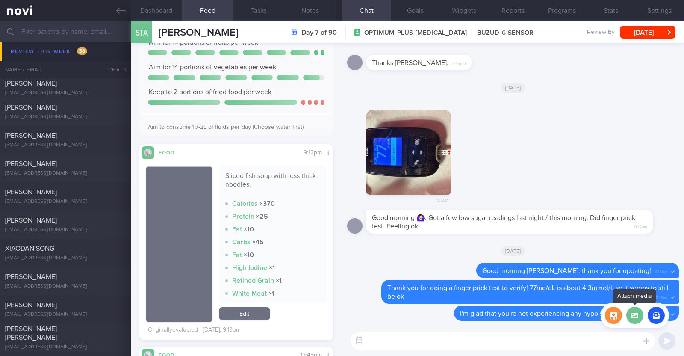
click at [640, 316] on label at bounding box center [634, 314] width 17 height 17
click at [0, 0] on input "file" at bounding box center [0, 0] width 0 height 0
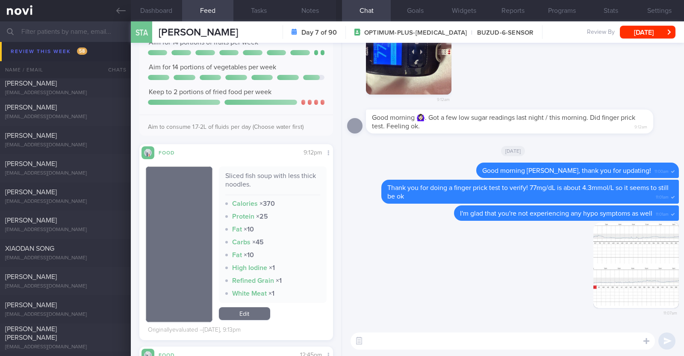
click at [448, 341] on textarea at bounding box center [502, 340] width 304 height 17
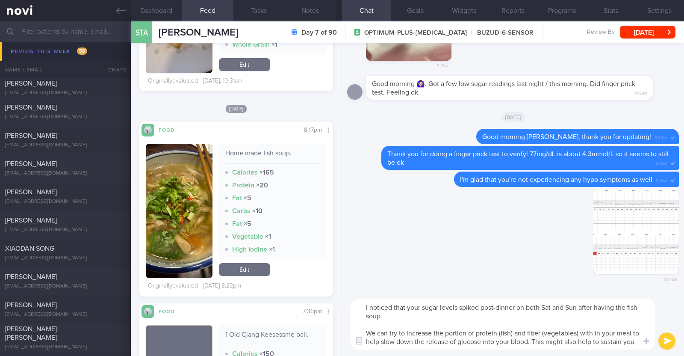
scroll to position [0, 0]
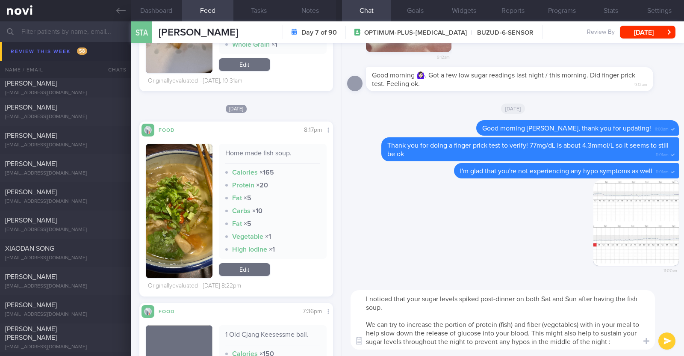
type textarea "I noticed that your sugar levels spiked post-dinner on both Sat and Sun after h…"
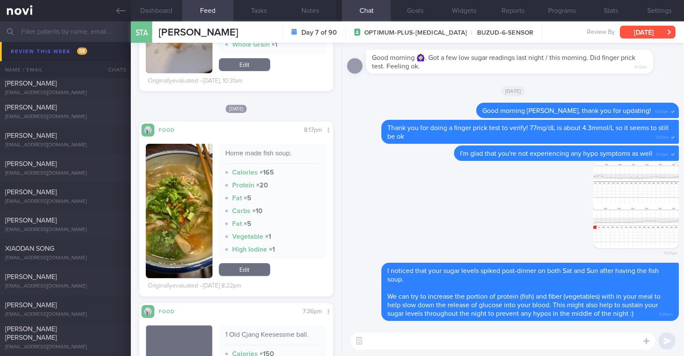
click at [635, 32] on button "[DATE]" at bounding box center [648, 32] width 56 height 13
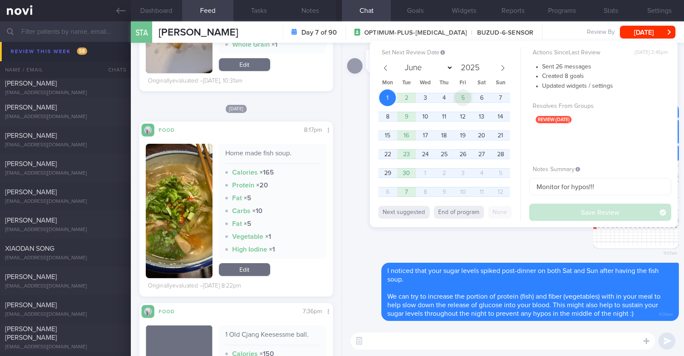
click at [467, 100] on span "5" at bounding box center [462, 97] width 17 height 17
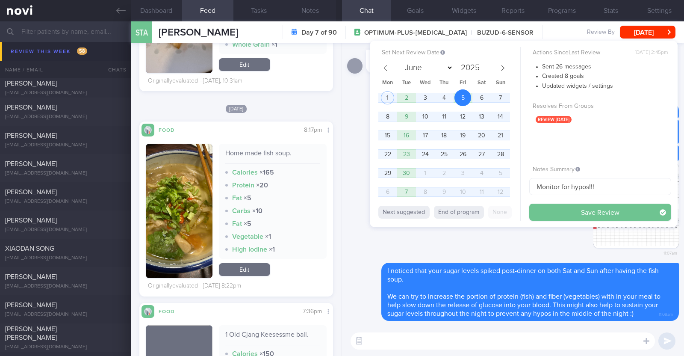
click at [553, 212] on button "Save Review" at bounding box center [600, 211] width 142 height 17
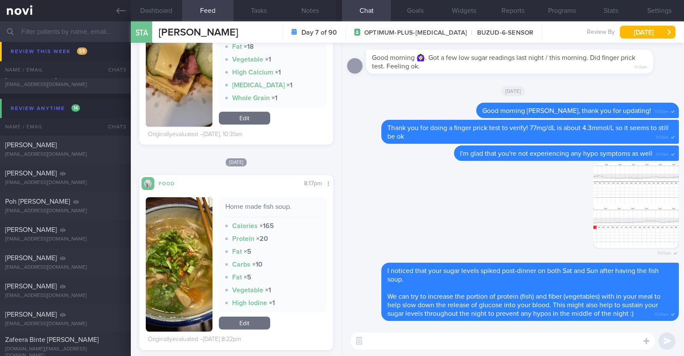
scroll to position [2803, 0]
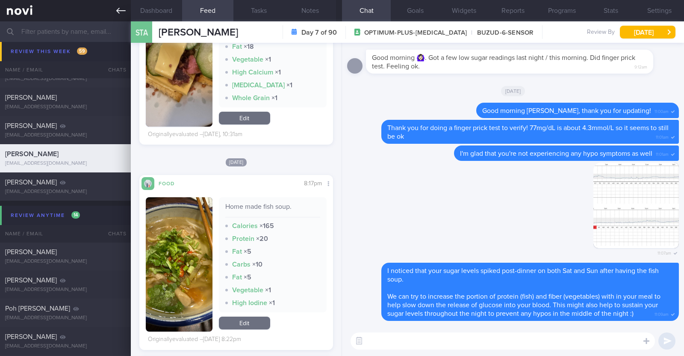
click at [126, 8] on link at bounding box center [65, 10] width 131 height 21
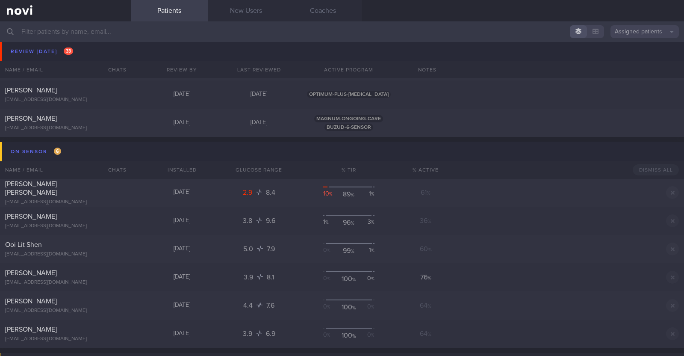
scroll to position [880, 0]
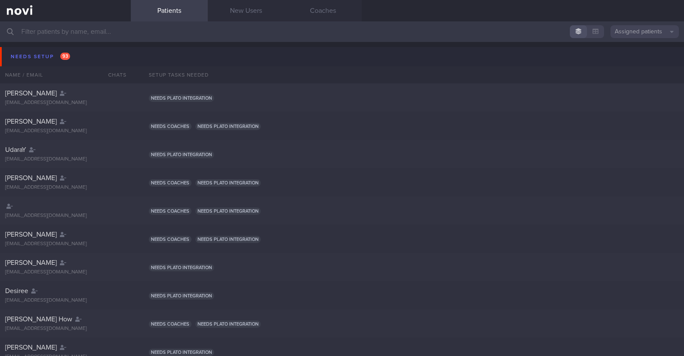
click at [48, 35] on input "text" at bounding box center [342, 31] width 684 height 21
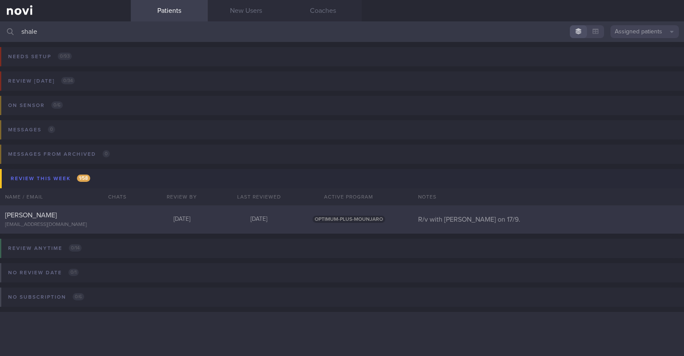
type input "shale"
click at [106, 214] on div "[PERSON_NAME]" at bounding box center [64, 215] width 118 height 9
select select "8"
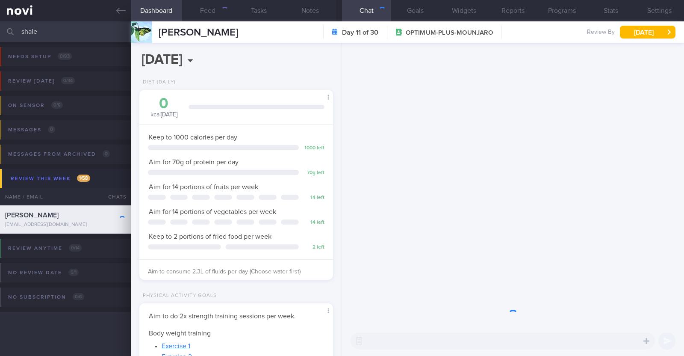
scroll to position [97, 170]
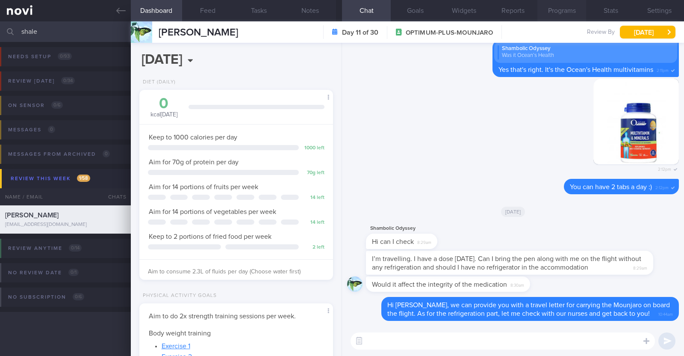
click at [563, 16] on button "Programs" at bounding box center [561, 10] width 49 height 21
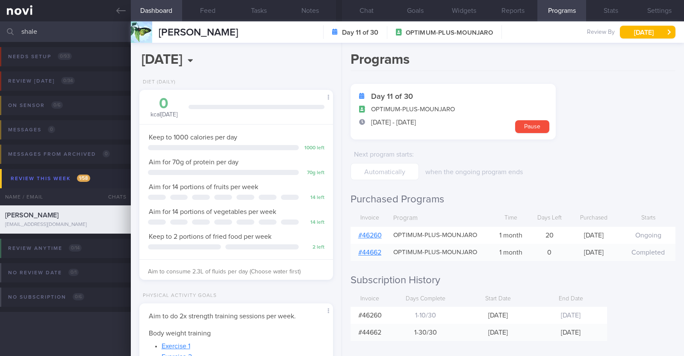
click at [378, 232] on link "# 46260" at bounding box center [370, 235] width 24 height 7
click at [374, 16] on button "Chat" at bounding box center [366, 10] width 49 height 21
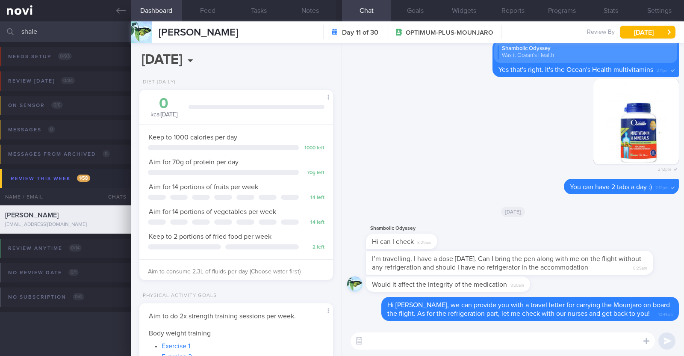
click at [461, 344] on textarea at bounding box center [502, 340] width 304 height 17
paste textarea "The mounjaro pen is good to be at room temperature below 30degrees once the pen…"
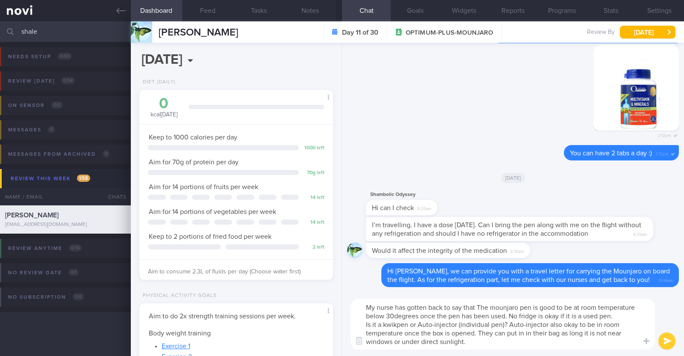
click at [480, 306] on textarea "My nurse has gotten back to say that The mounjaro pen is good to be at room tem…" at bounding box center [502, 323] width 304 height 51
drag, startPoint x: 406, startPoint y: 326, endPoint x: 496, endPoint y: 340, distance: 90.7
click at [496, 340] on textarea "My nurse has gotten back to say that the mounjaro pen is good to be at room tem…" at bounding box center [502, 323] width 304 height 51
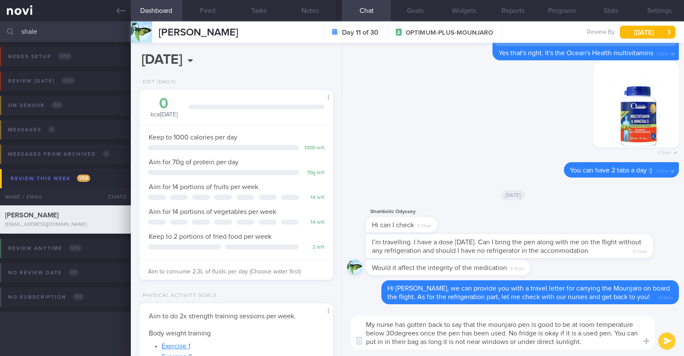
click at [381, 341] on textarea "My nurse has gotten back to say that the mounjaro pen is good to be at room tem…" at bounding box center [502, 332] width 304 height 34
click at [402, 341] on textarea "My nurse has gotten back to say that the mounjaro pen is good to be at room tem…" at bounding box center [502, 332] width 304 height 34
click at [584, 341] on textarea "My nurse has gotten back to say that the mounjaro pen is good to be at room tem…" at bounding box center [502, 332] width 304 height 34
type textarea "My nurse has gotten back to say that the mounjaro pen is good to be at room tem…"
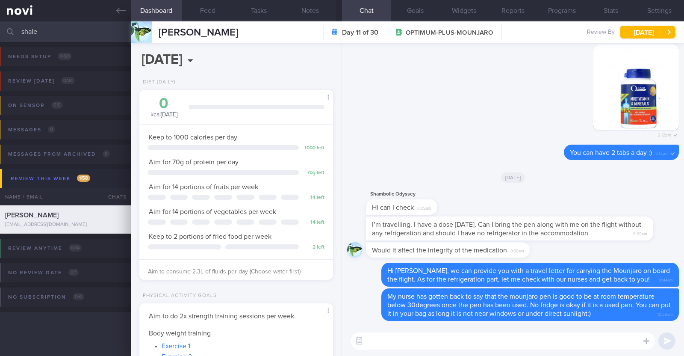
drag, startPoint x: 49, startPoint y: 31, endPoint x: 0, endPoint y: 26, distance: 48.9
click at [0, 27] on input "shale" at bounding box center [342, 31] width 684 height 21
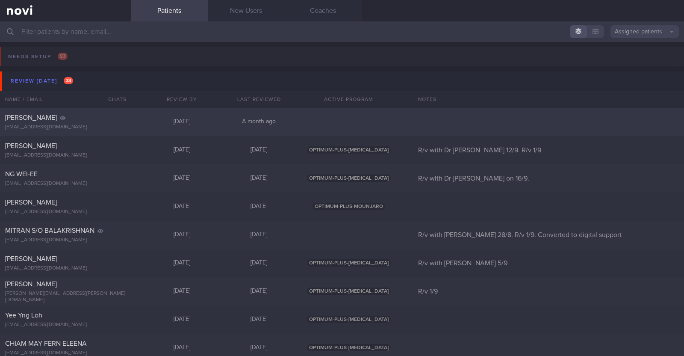
click at [131, 192] on div "[PERSON_NAME] [EMAIL_ADDRESS][DOMAIN_NAME] [DATE] A month ago" at bounding box center [342, 206] width 684 height 28
select select "8"
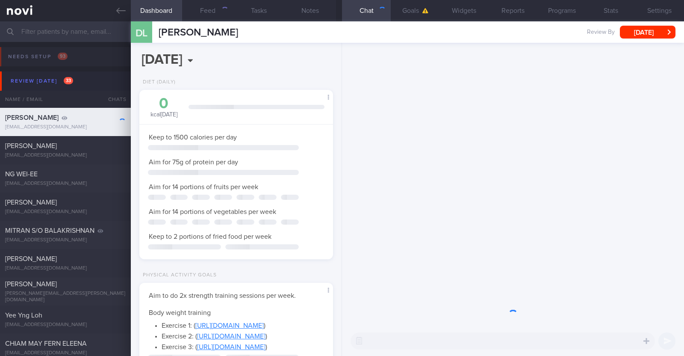
scroll to position [427247, 427173]
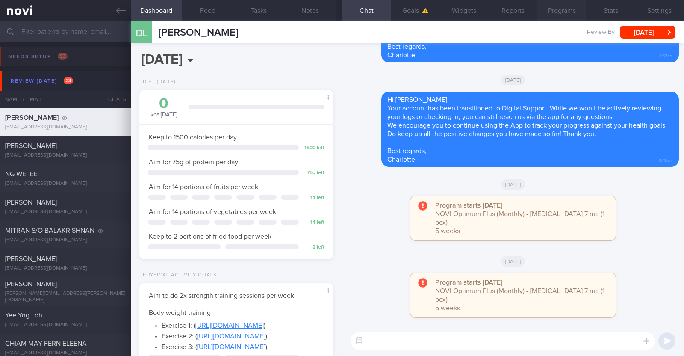
click at [556, 12] on button "Programs" at bounding box center [561, 10] width 49 height 21
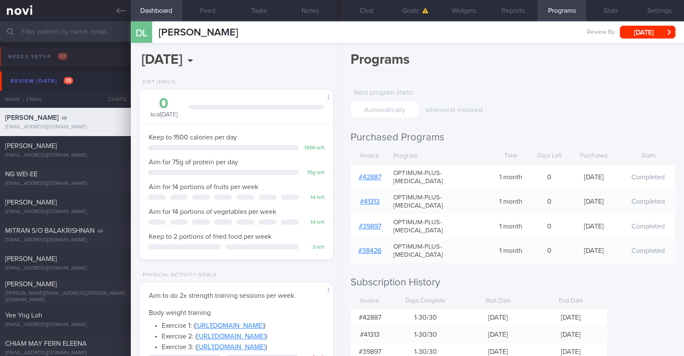
click at [610, 120] on div "Programs Next program starts : when next invoiced Purchased Programs Invoice Pr…" at bounding box center [513, 199] width 342 height 313
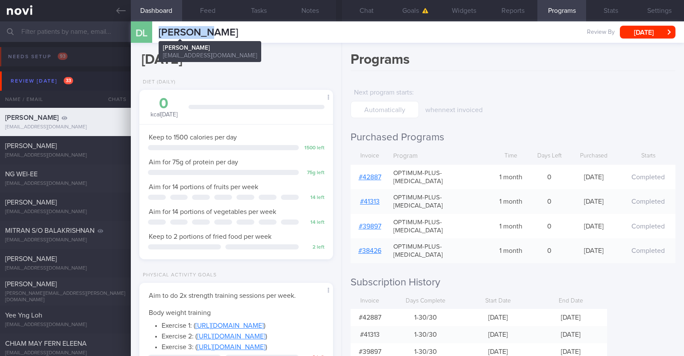
drag, startPoint x: 213, startPoint y: 35, endPoint x: 159, endPoint y: 29, distance: 54.2
click at [159, 29] on div "DL Daryl Lee Daryl Lee dleehj4@gmail.com Review By Mon, 1 Sep Set Next Review D…" at bounding box center [407, 31] width 553 height 21
copy span "[PERSON_NAME]"
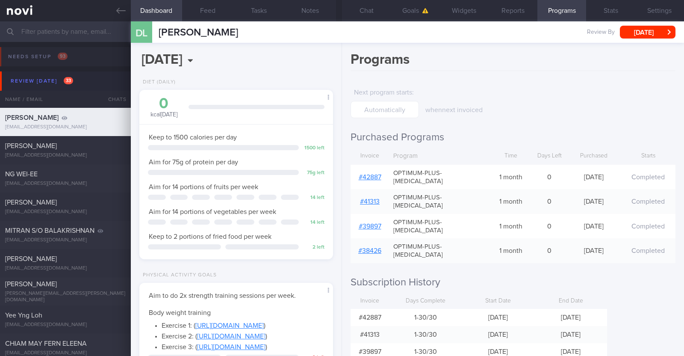
click at [90, 37] on input "text" at bounding box center [342, 31] width 684 height 21
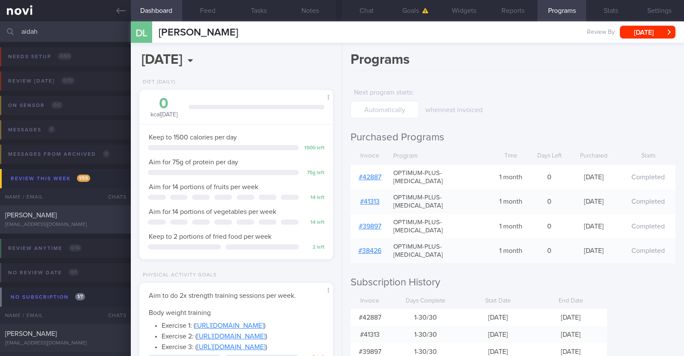
type input "aidah"
click at [49, 226] on div "aidahmj@gmail.com" at bounding box center [65, 224] width 121 height 6
type input "r/v 4/9"
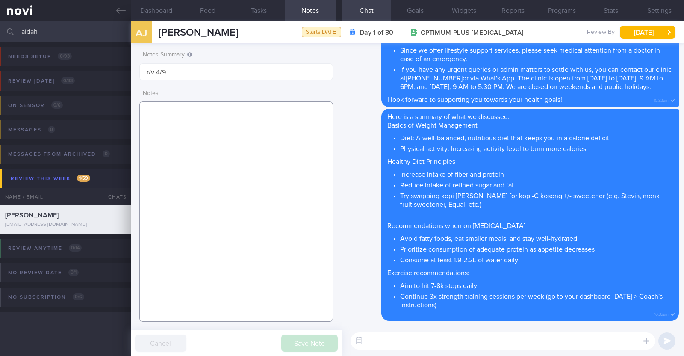
click at [240, 128] on textarea at bounding box center [236, 211] width 194 height 220
click at [240, 115] on textarea at bounding box center [236, 211] width 194 height 220
paste textarea "Comorbidities Borderline high LDL - not on f/up Fatty liver - not on f/up Right…"
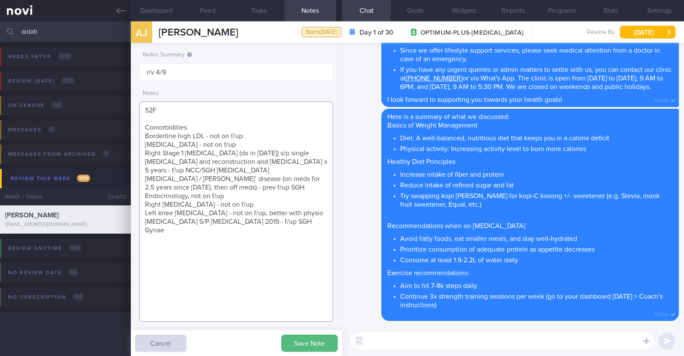
click at [212, 124] on textarea "52F Comorbidities Borderline high LDL - not on f/up Fatty liver - not on f/up R…" at bounding box center [236, 211] width 194 height 220
drag, startPoint x: 206, startPoint y: 135, endPoint x: 242, endPoint y: 135, distance: 36.8
click at [242, 135] on textarea "52F Comorbidities: Borderline high LDL - not on f/up Fatty liver - not on f/up …" at bounding box center [236, 211] width 194 height 220
drag, startPoint x: 175, startPoint y: 144, endPoint x: 216, endPoint y: 144, distance: 41.0
click at [216, 144] on textarea "52F Comorbidities: Borderline high LDL Fatty liver - not on f/up Right Stage 1 …" at bounding box center [236, 211] width 194 height 220
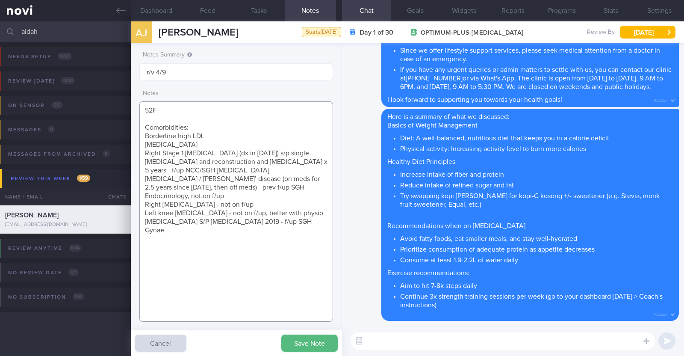
drag, startPoint x: 247, startPoint y: 170, endPoint x: 140, endPoint y: 170, distance: 106.4
click at [140, 170] on textarea "52F Comorbidities: Borderline high LDL Fatty liver Right Stage 1 breast cancer …" at bounding box center [236, 211] width 194 height 220
drag, startPoint x: 221, startPoint y: 177, endPoint x: 226, endPoint y: 185, distance: 8.9
click at [226, 185] on textarea "52F Comorbidities: Borderline high LDL Fatty liver Right Stage 1 breast cancer …" at bounding box center [236, 211] width 194 height 220
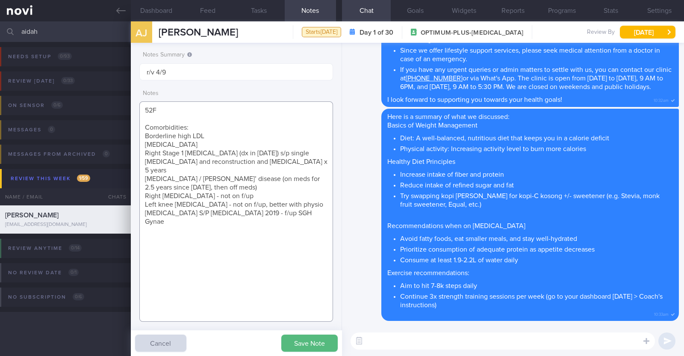
drag, startPoint x: 247, startPoint y: 187, endPoint x: 209, endPoint y: 187, distance: 38.5
click at [209, 187] on textarea "52F Comorbidities: Borderline high LDL Fatty liver Right Stage 1 breast cancer …" at bounding box center [236, 211] width 194 height 220
drag, startPoint x: 225, startPoint y: 194, endPoint x: 323, endPoint y: 196, distance: 98.7
click at [323, 196] on textarea "52F Comorbidities: Borderline high LDL Fatty liver Right Stage 1 breast cancer …" at bounding box center [236, 211] width 194 height 220
drag, startPoint x: 321, startPoint y: 202, endPoint x: 263, endPoint y: 203, distance: 57.7
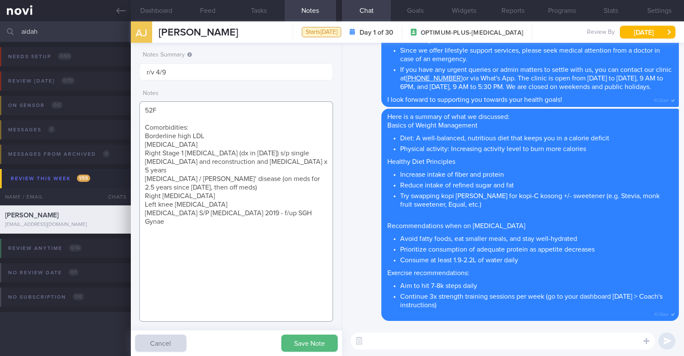
click at [263, 203] on textarea "52F Comorbidities: Borderline high LDL Fatty liver Right Stage 1 breast cancer …" at bounding box center [236, 211] width 194 height 220
paste textarea "Wegovy 0.25mg once/week for 4 weeks"
paste textarea "Gym (Strength training) x 3/week (60min) No cardio (cannot run due to right pla…"
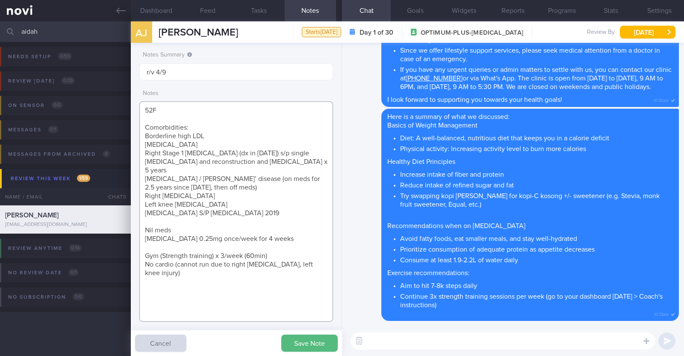
click at [152, 255] on textarea "52F Comorbidities: Borderline high LDL Fatty liver Right Stage 1 breast cancer …" at bounding box center [236, 211] width 194 height 220
click at [220, 255] on textarea "52F Comorbidities: Borderline high LDL Fatty liver Right Stage 1 breast cancer …" at bounding box center [236, 211] width 194 height 220
click at [268, 276] on textarea "52F Comorbidities: Borderline high LDL Fatty liver Right Stage 1 breast cancer …" at bounding box center [236, 211] width 194 height 220
type textarea "52F Comorbidities: Borderline high LDL Fatty liver Right Stage 1 breast cancer …"
click at [317, 341] on button "Save Note" at bounding box center [309, 342] width 56 height 17
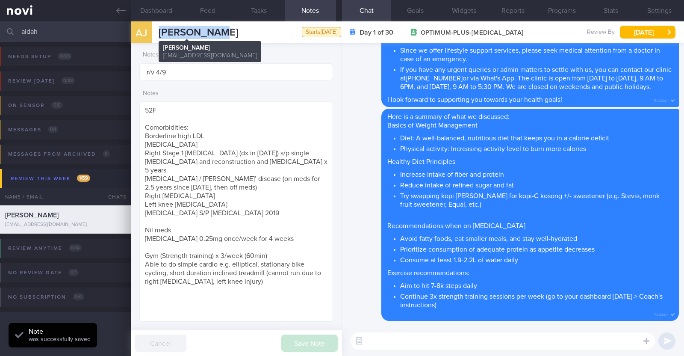
drag, startPoint x: 215, startPoint y: 29, endPoint x: 161, endPoint y: 32, distance: 54.4
click at [161, 32] on div "AJ Aidah Jamin Aidah Jamin aidahmj@gmail.com Starts today Day 1 of 30 OPTIMUM-P…" at bounding box center [407, 31] width 553 height 21
copy span "Aidah Jamin"
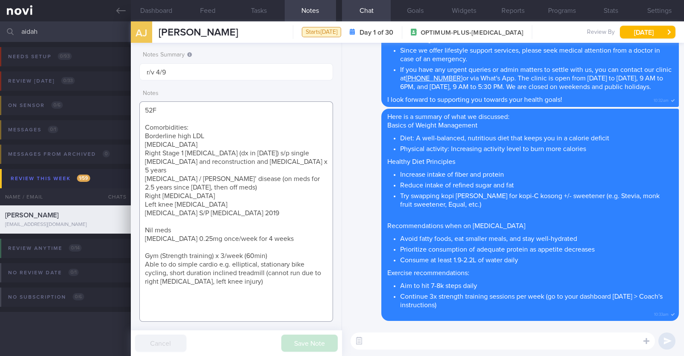
drag, startPoint x: 144, startPoint y: 111, endPoint x: 280, endPoint y: 278, distance: 216.2
click at [280, 278] on textarea "52F Comorbidities: Borderline high LDL Fatty liver Right Stage 1 breast cancer …" at bounding box center [236, 211] width 194 height 220
drag, startPoint x: 96, startPoint y: 28, endPoint x: 11, endPoint y: 29, distance: 84.6
click at [14, 29] on div "aidah Assigned patients Assigned patients All active patients Archived patients" at bounding box center [342, 31] width 684 height 21
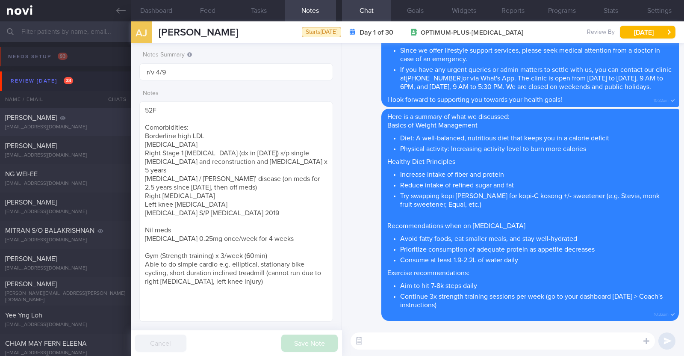
click at [73, 120] on div "[PERSON_NAME]" at bounding box center [64, 117] width 118 height 9
type textarea "29M Co-morbidities: Dyslipidemia TR3 thyroid nodule of investigation Rybelsus 7…"
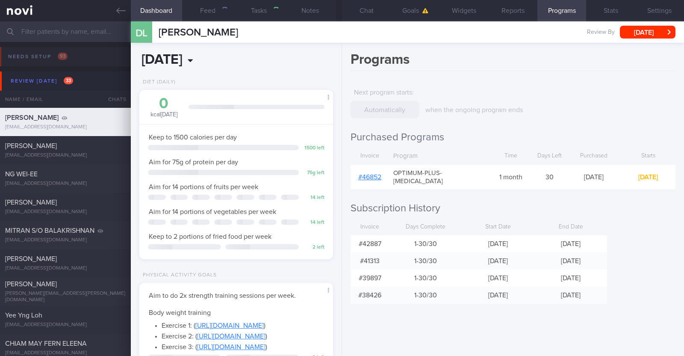
scroll to position [97, 170]
drag, startPoint x: 212, startPoint y: 35, endPoint x: 152, endPoint y: 32, distance: 59.4
click at [152, 32] on div "DL Daryl Lee Daryl Lee dleehj4@gmail.com Review By Mon, 1 Sep Set Next Review D…" at bounding box center [407, 31] width 553 height 21
copy div "[PERSON_NAME]"
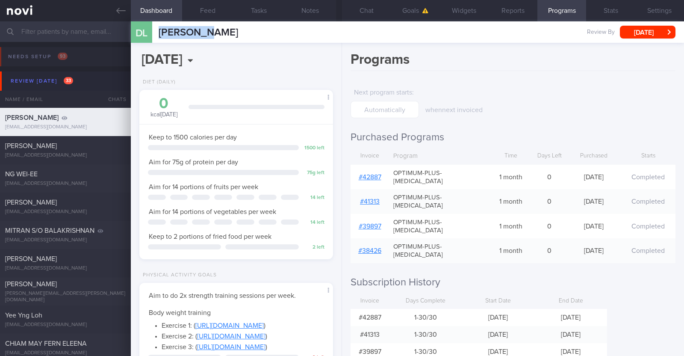
click at [370, 174] on link "# 42887" at bounding box center [370, 177] width 23 height 7
click at [269, 38] on div "DL Daryl Lee Daryl Lee dleehj4@gmail.com Review By Mon, 1 Sep Set Next Review D…" at bounding box center [407, 31] width 553 height 21
click at [364, 8] on button "Chat" at bounding box center [366, 10] width 49 height 21
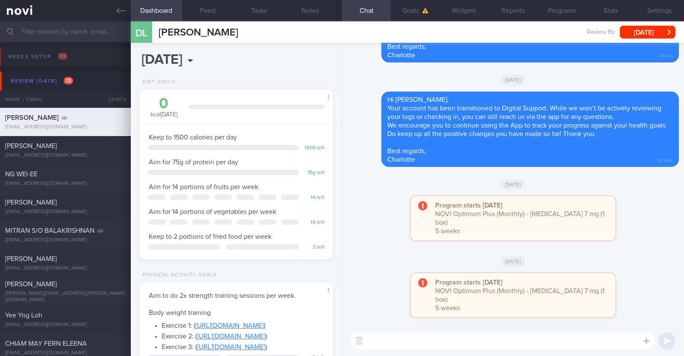
click at [380, 343] on textarea at bounding box center [502, 340] width 304 height 17
paste textarea "Hi [Patient's Name], We noticed your Optimum Plus programme has ended, and ther…"
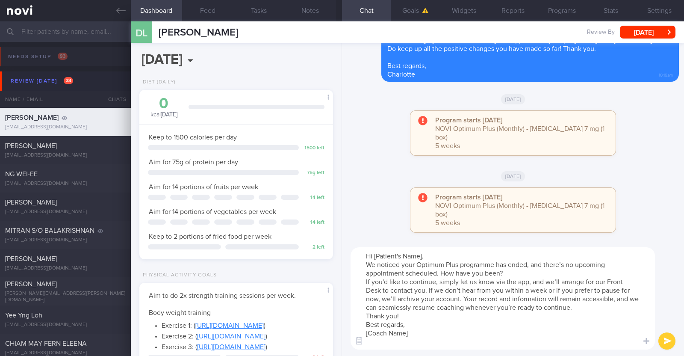
click at [419, 256] on textarea "Hi [Patient's Name], We noticed your Optimum Plus programme has ended, and ther…" at bounding box center [502, 298] width 304 height 102
click at [420, 315] on textarea "Hi Daryl, We noticed your Optimum Plus programme has ended, and there’s no upco…" at bounding box center [502, 298] width 304 height 102
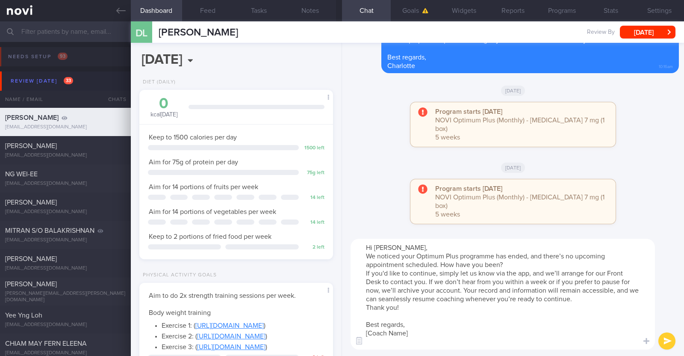
drag, startPoint x: 427, startPoint y: 330, endPoint x: 356, endPoint y: 332, distance: 71.4
click at [356, 332] on textarea "Hi Daryl, We noticed your Optimum Plus programme has ended, and there’s no upco…" at bounding box center [502, 293] width 304 height 111
type textarea "Hi Daryl, We noticed your Optimum Plus programme has ended, and there’s no upco…"
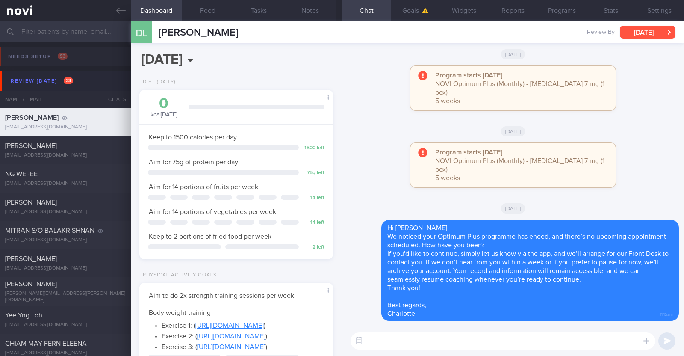
click at [639, 33] on button "[DATE]" at bounding box center [648, 32] width 56 height 13
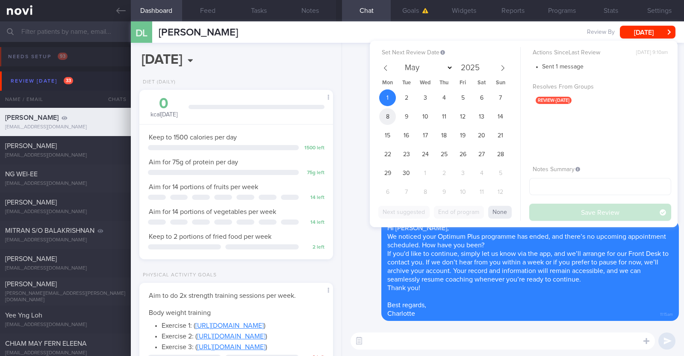
click at [390, 114] on span "8" at bounding box center [387, 116] width 17 height 17
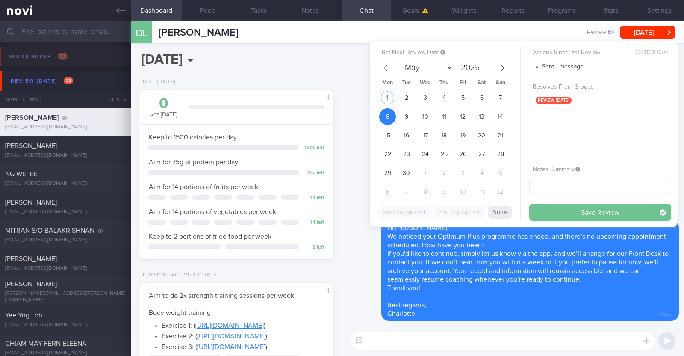
click at [543, 212] on button "Save Review" at bounding box center [600, 211] width 142 height 17
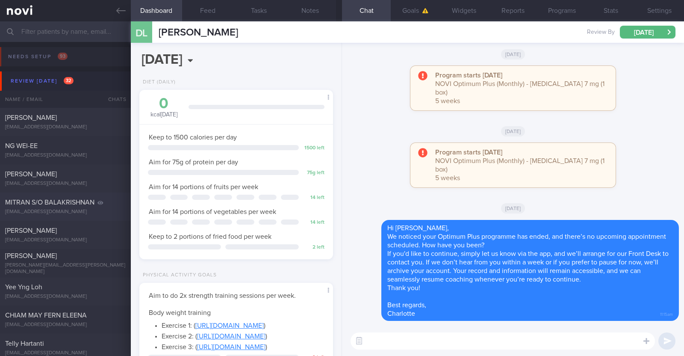
click at [76, 199] on span "MITRAN S/O BALAKRISHNAN" at bounding box center [49, 202] width 89 height 7
type input "R/v with [PERSON_NAME] 28/8. R/v 1/9. Converted to digital support"
type textarea "41M Nil PMHx Ozempic 0.25mg for 2 weeks, then 0.5mg for 3 weeks, and 1mg therea…"
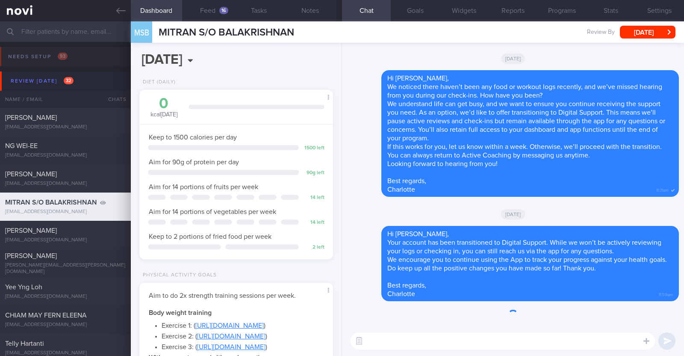
scroll to position [97, 170]
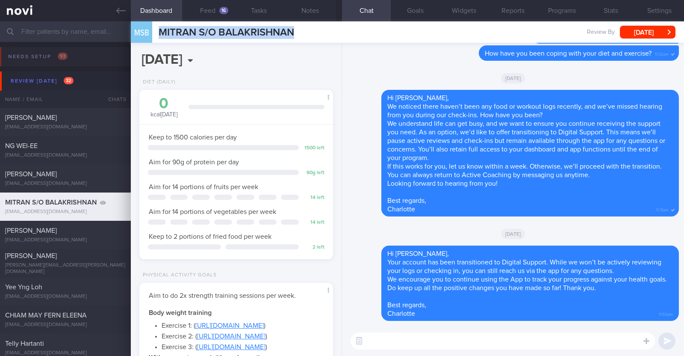
drag, startPoint x: 158, startPoint y: 27, endPoint x: 295, endPoint y: 32, distance: 137.3
click at [295, 32] on div "MSB MITRAN S/O BALAKRISHNAN MITRAN S/O BALAKRISHNAN mitran1@hotmail.com Review …" at bounding box center [407, 31] width 553 height 21
copy span "MITRAN S/O BALAKRISHNAN"
click at [552, 12] on button "Programs" at bounding box center [561, 10] width 49 height 21
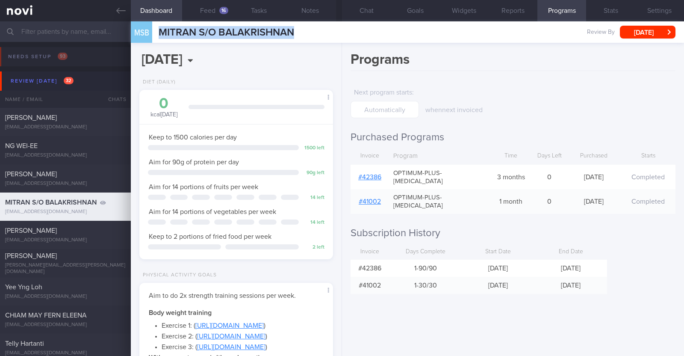
click at [372, 174] on link "# 42386" at bounding box center [369, 177] width 23 height 7
click at [370, 15] on button "Chat" at bounding box center [366, 10] width 49 height 21
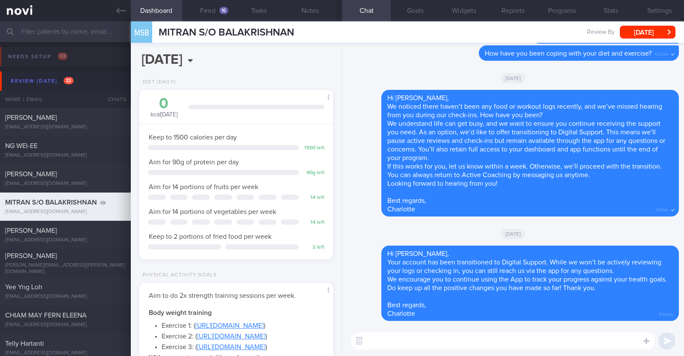
click at [435, 345] on textarea at bounding box center [502, 340] width 304 height 17
paste textarea "Hi [Patient's Name], We noticed your Optimum Plus programme has ended, and ther…"
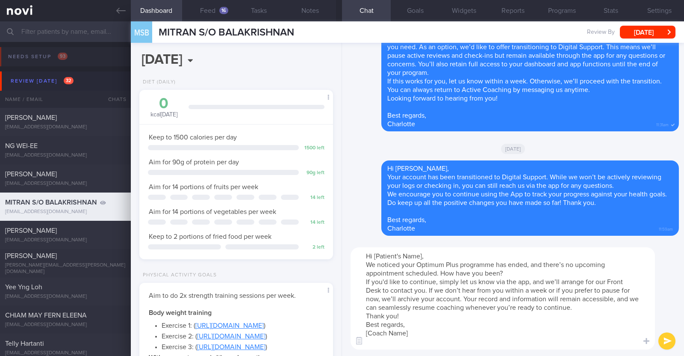
click at [421, 253] on textarea "Hi [Patient's Name], We noticed your Optimum Plus programme has ended, and ther…" at bounding box center [502, 298] width 304 height 102
click at [408, 317] on textarea "Hi Mitran, We noticed your Optimum Plus programme has ended, and there’s no upc…" at bounding box center [502, 298] width 304 height 102
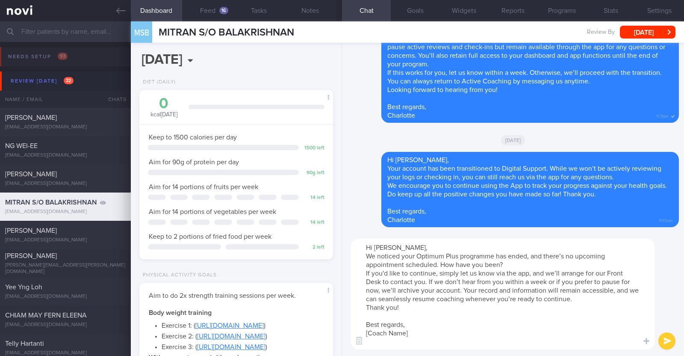
drag, startPoint x: 411, startPoint y: 334, endPoint x: 351, endPoint y: 331, distance: 59.5
click at [351, 331] on textarea "Hi Mitran, We noticed your Optimum Plus programme has ended, and there’s no upc…" at bounding box center [502, 293] width 304 height 111
type textarea "Hi Mitran, We noticed your Optimum Plus programme has ended, and there’s no upc…"
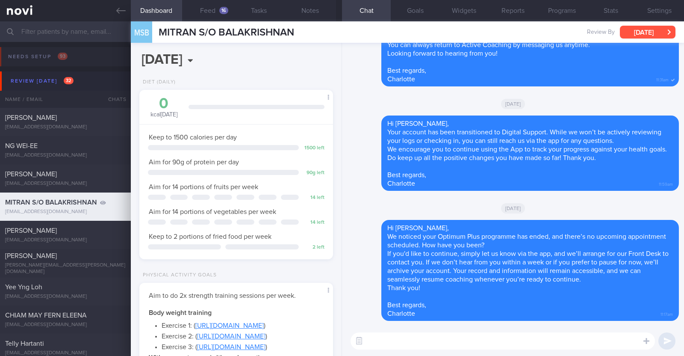
click at [627, 29] on button "[DATE]" at bounding box center [648, 32] width 56 height 13
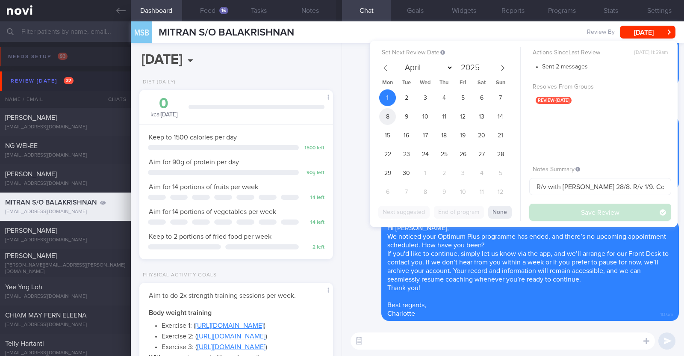
click at [391, 115] on span "8" at bounding box center [387, 116] width 17 height 17
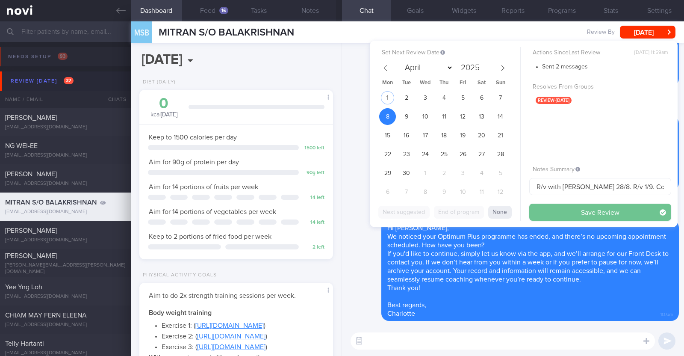
click at [567, 211] on button "Save Review" at bounding box center [600, 211] width 142 height 17
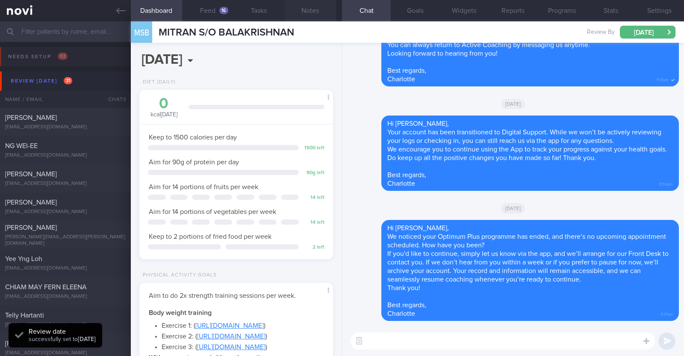
click at [318, 12] on button "Notes" at bounding box center [310, 10] width 51 height 21
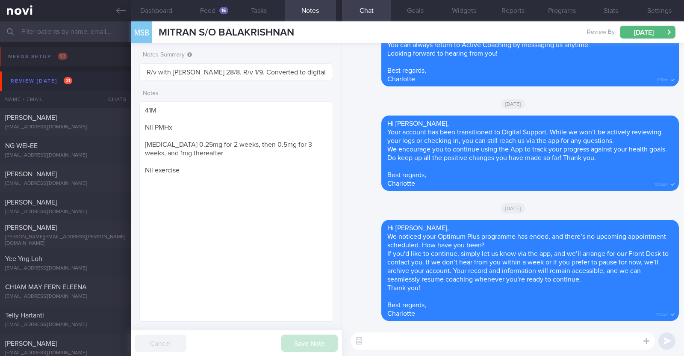
click at [291, 88] on div "Notes 41M Nil PMHx Ozempic 0.25mg for 2 weeks, then 0.5mg for 3 weeks, and 1mg …" at bounding box center [236, 203] width 194 height 236
click at [76, 126] on div "[EMAIL_ADDRESS][DOMAIN_NAME]" at bounding box center [65, 127] width 121 height 6
type input "R/v with Dr JJ 12/9. R/v 1/9"
type textarea "37M Co-morbidities OSA - CPAP Dyslipidemia Hepatic steatosis Cluster headache H…"
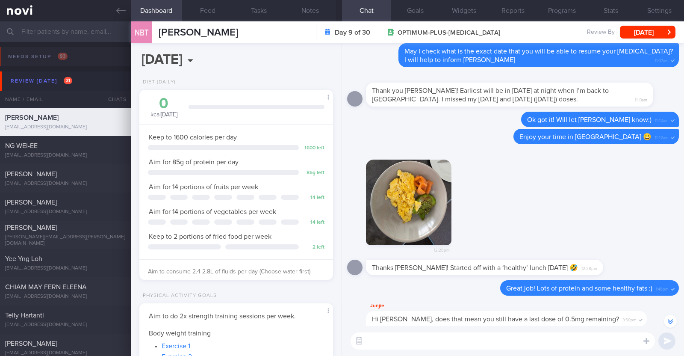
scroll to position [-267, 0]
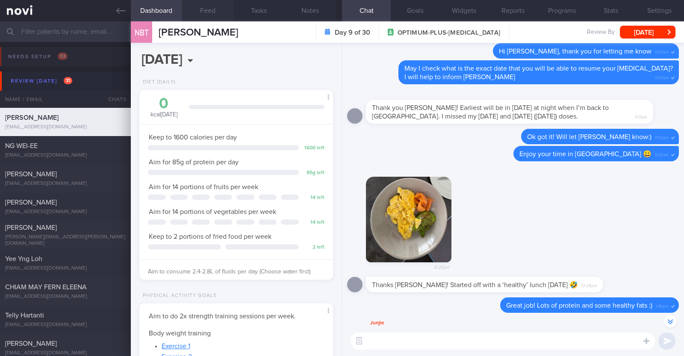
click at [208, 5] on button "Feed" at bounding box center [207, 10] width 51 height 21
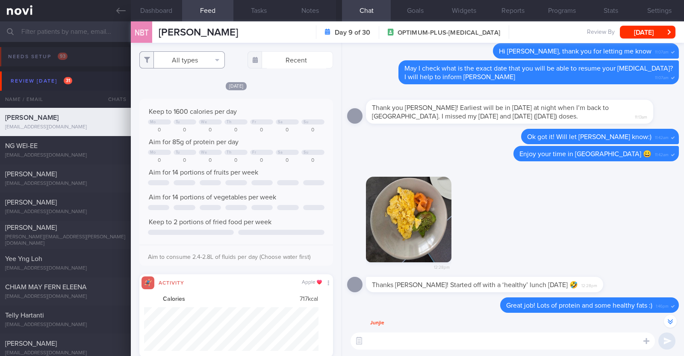
click at [195, 55] on button "All types" at bounding box center [181, 59] width 85 height 17
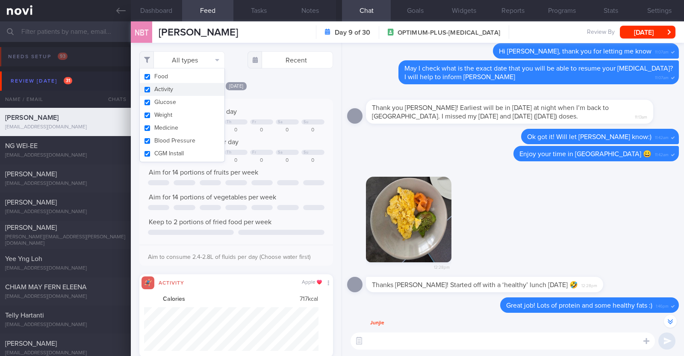
click at [174, 89] on button "Activity" at bounding box center [182, 89] width 85 height 13
checkbox input "false"
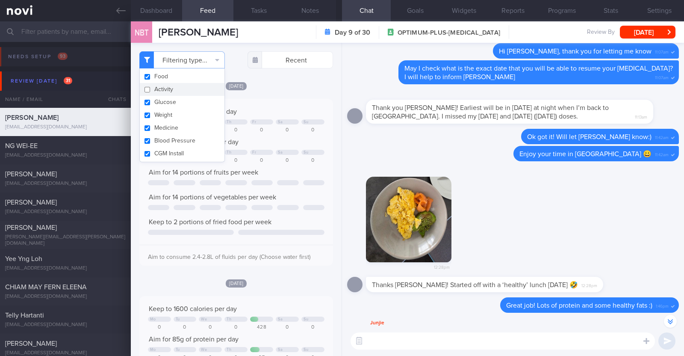
click at [312, 89] on div "Mon, 25 Aug" at bounding box center [236, 85] width 194 height 9
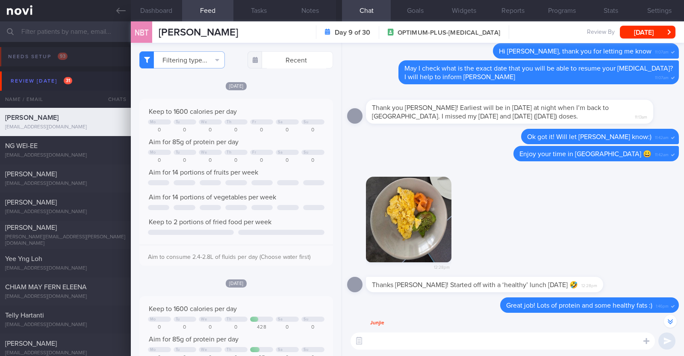
click at [413, 341] on textarea at bounding box center [502, 340] width 304 height 17
type textarea "Hi Nicholas, are you back in Singapore?"
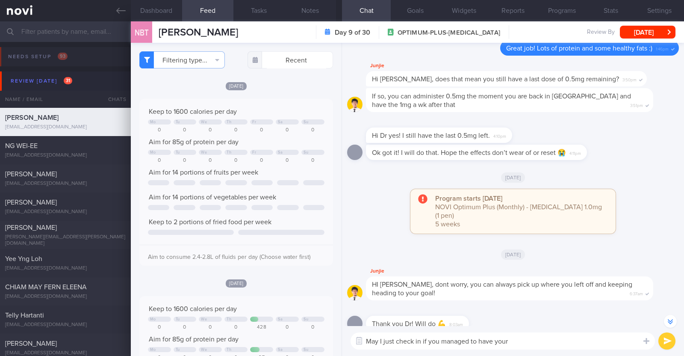
scroll to position [-53, 0]
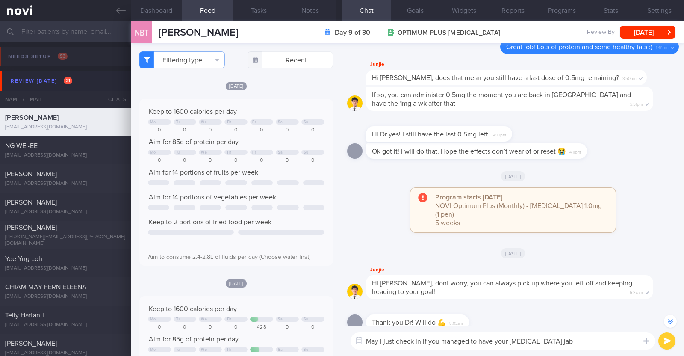
type textarea "May I just check in if you managed to have your Wegovy jab?"
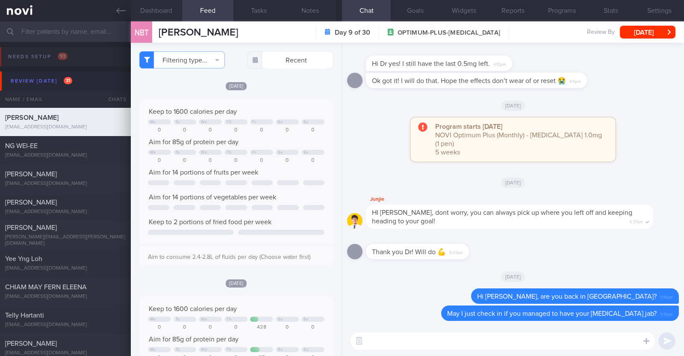
scroll to position [0, 0]
click at [647, 27] on button "[DATE]" at bounding box center [648, 32] width 56 height 13
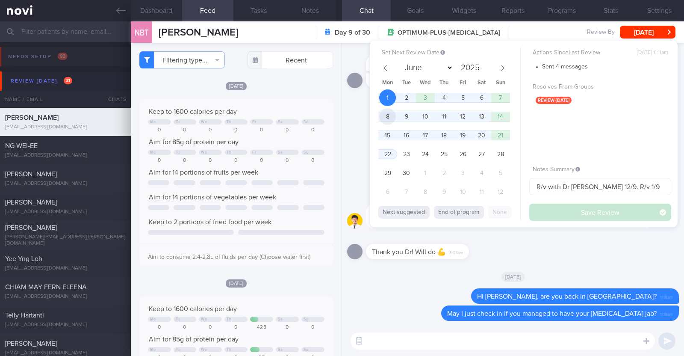
click at [382, 109] on span "8" at bounding box center [387, 116] width 17 height 17
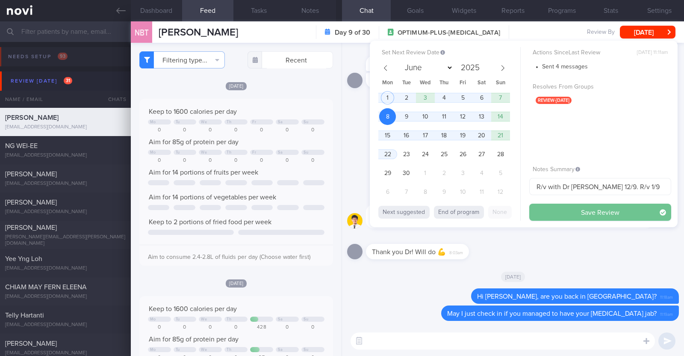
click at [632, 216] on button "Save Review" at bounding box center [600, 211] width 142 height 17
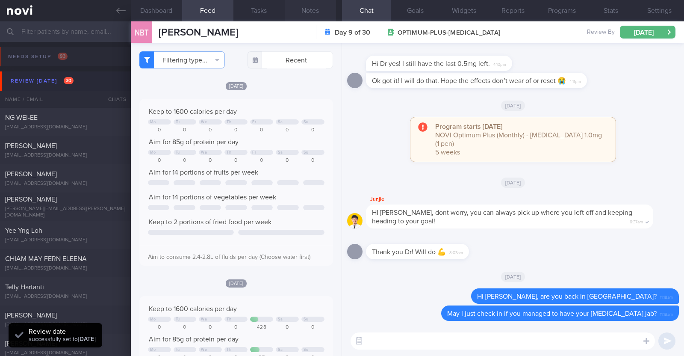
click at [312, 15] on button "Notes" at bounding box center [310, 10] width 51 height 21
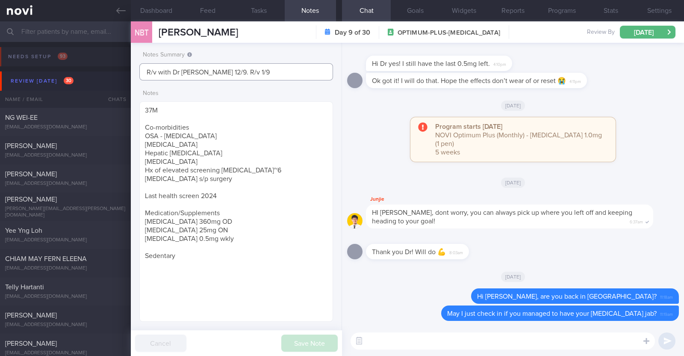
drag, startPoint x: 258, startPoint y: 72, endPoint x: 204, endPoint y: 64, distance: 54.4
click at [204, 64] on input "R/v with Dr JJ 12/9. R/v 1/9" at bounding box center [236, 71] width 194 height 17
type input "R/v with Dr [PERSON_NAME] 12/9."
click at [285, 344] on button "Save Note" at bounding box center [309, 342] width 56 height 17
click at [64, 126] on div "[EMAIL_ADDRESS][DOMAIN_NAME]" at bounding box center [65, 127] width 121 height 6
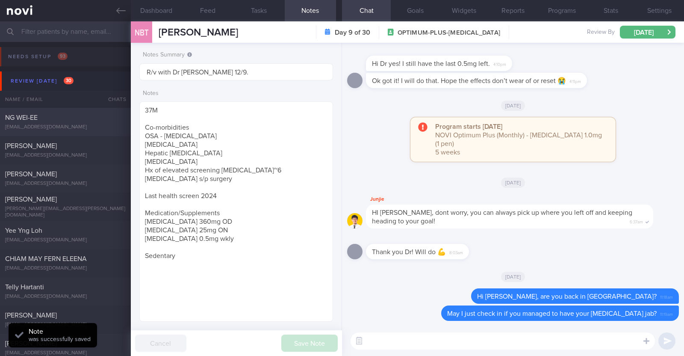
type input "R/v with Dr [PERSON_NAME] on 16/9."
type textarea "48F Co-morbidities: HTN HLD Bilateral OA knees Rybelsus 7mg EOM x 1/52 --> 7mg …"
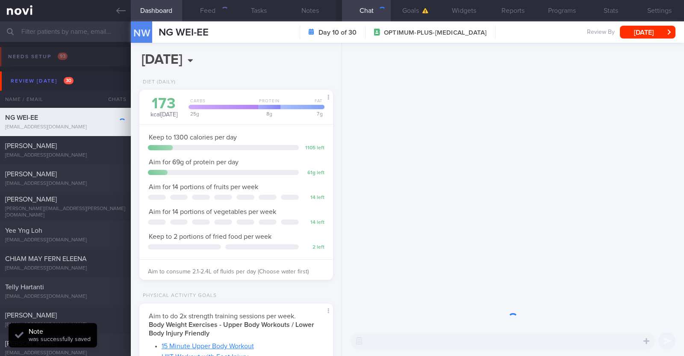
scroll to position [97, 170]
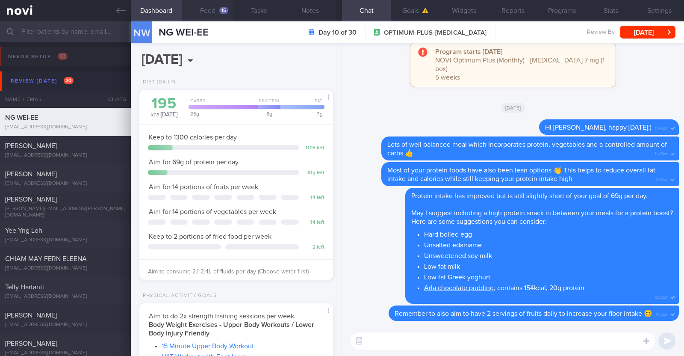
click at [201, 12] on button "Feed 15" at bounding box center [207, 10] width 51 height 21
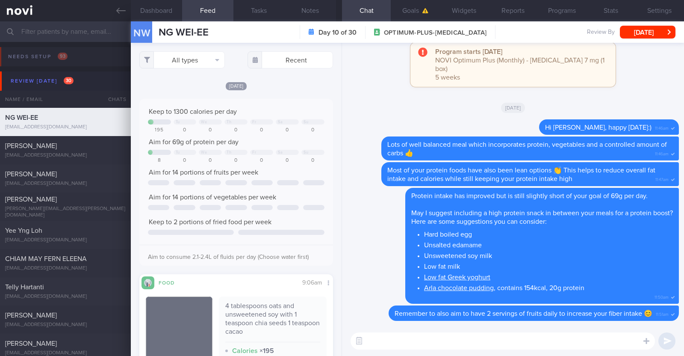
select select "8"
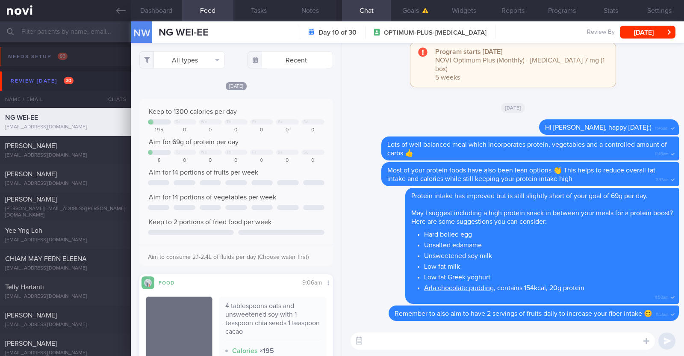
scroll to position [97, 170]
select select "8"
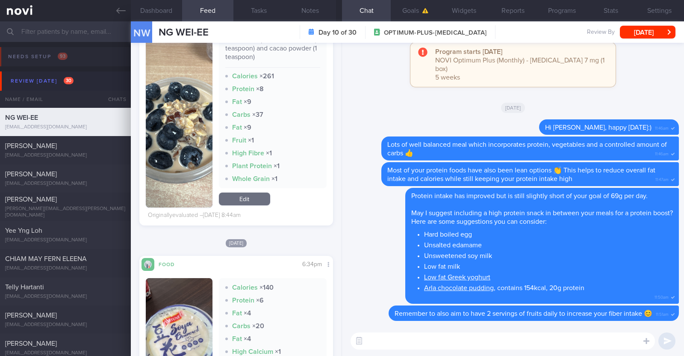
scroll to position [2938, 0]
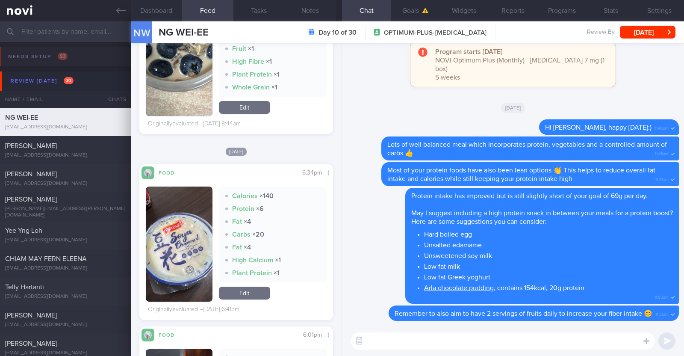
click at [182, 270] on button "button" at bounding box center [179, 243] width 67 height 115
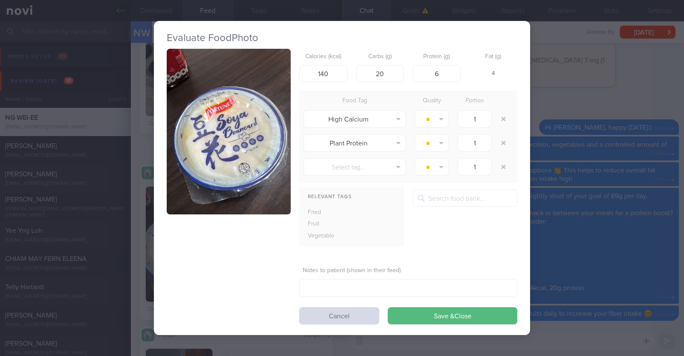
click at [628, 86] on div "Evaluate Food Photo Calories (kcal) 140 Carbs (g) 20 Protein (g) 6 Fat (g) 4 Fo…" at bounding box center [342, 178] width 684 height 356
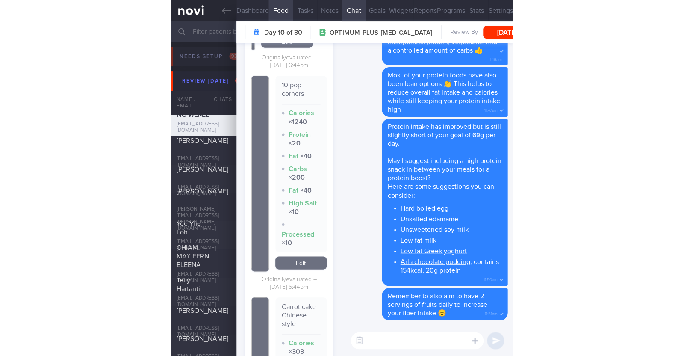
scroll to position [4485, 0]
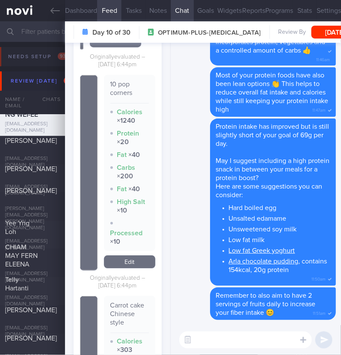
click at [118, 268] on link "Edit" at bounding box center [129, 261] width 51 height 13
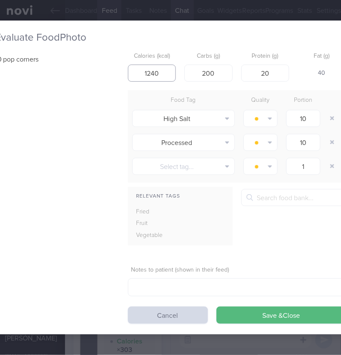
drag, startPoint x: 157, startPoint y: 75, endPoint x: 112, endPoint y: 62, distance: 47.2
click at [112, 62] on div "10 pop corners Calories (kcal) 1240 Carbs (g) 200 Protein (g) 20 Fat (g) 40 Foo…" at bounding box center [170, 185] width 350 height 275
type input "87.5"
drag, startPoint x: 210, startPoint y: 65, endPoint x: 184, endPoint y: 56, distance: 27.7
click at [184, 56] on div "Carbs (g) 200" at bounding box center [208, 64] width 48 height 33
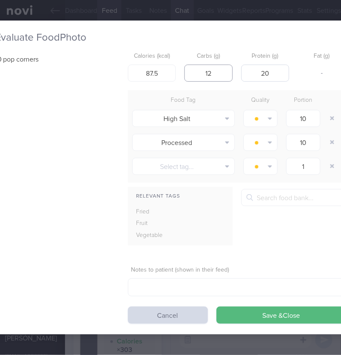
type input "12"
drag, startPoint x: 278, startPoint y: 62, endPoint x: 240, endPoint y: 59, distance: 38.2
click at [241, 59] on div "Protein (g) 20" at bounding box center [265, 64] width 48 height 33
type input "1.3"
click at [43, 172] on div "10 pop corners Calories (kcal) 87.5 Carbs (g) 12 Protein (g) 1.3 Fat (g) 4 Food…" at bounding box center [170, 185] width 350 height 275
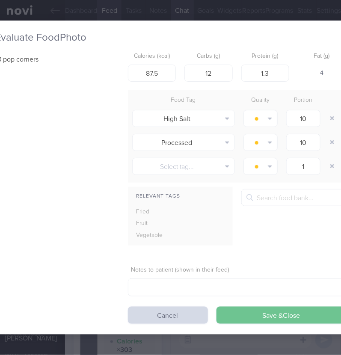
click at [293, 306] on button "Save & Close" at bounding box center [280, 314] width 129 height 17
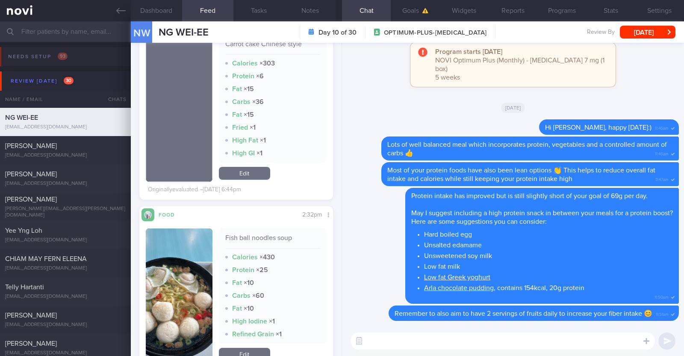
scroll to position [4594, 0]
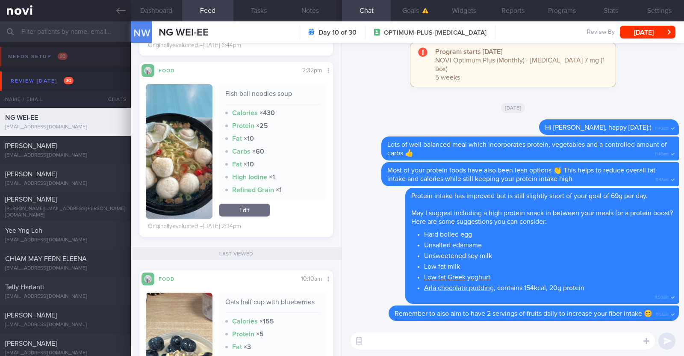
click at [406, 342] on textarea at bounding box center [502, 340] width 304 height 17
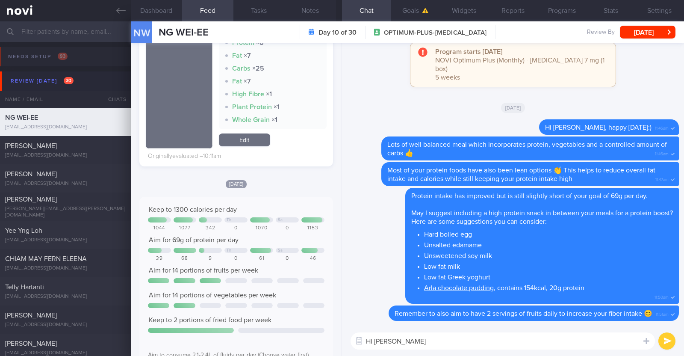
scroll to position [373, 0]
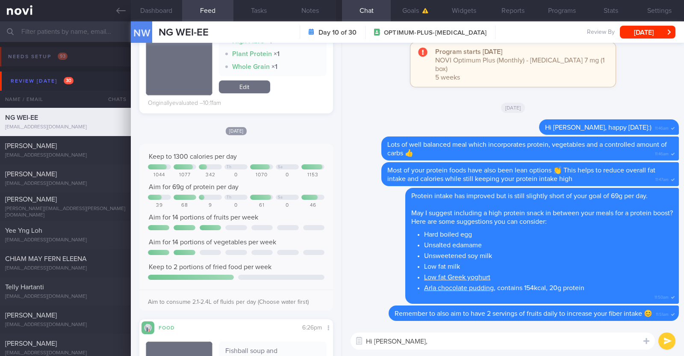
type textarea "Hi [PERSON_NAME],"
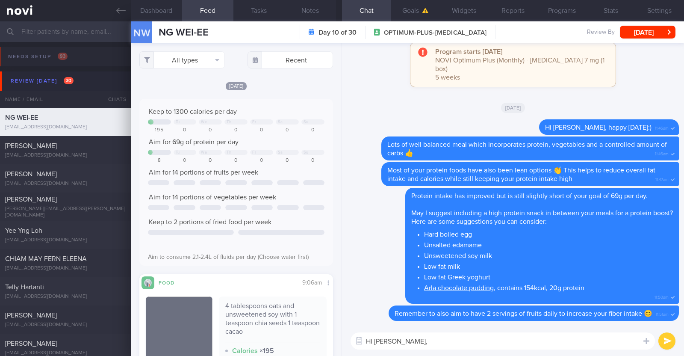
select select "8"
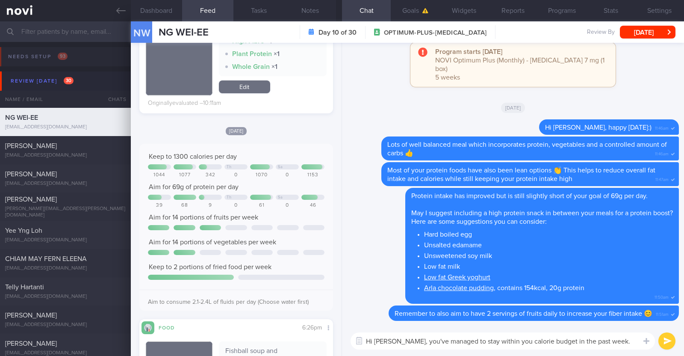
type textarea "Hi [PERSON_NAME], you've managed to stay within you calorie budget in the past …"
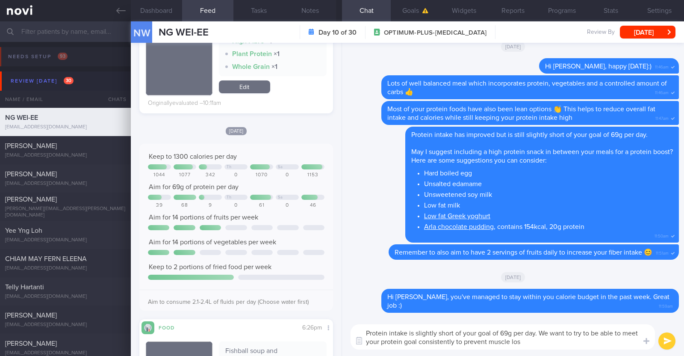
type textarea "Protein intake is slightly short of your goal of 69g per day. We want to try to…"
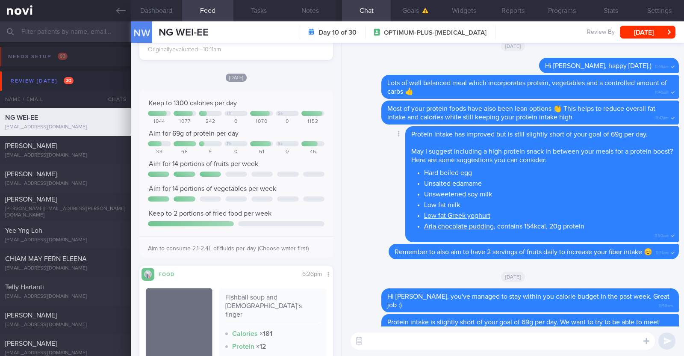
scroll to position [0, 0]
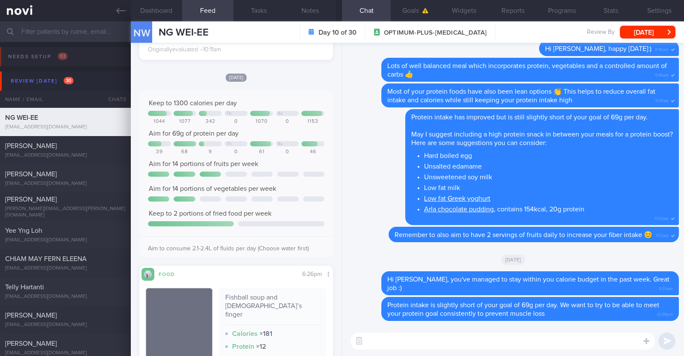
click at [451, 346] on textarea at bounding box center [502, 340] width 304 height 17
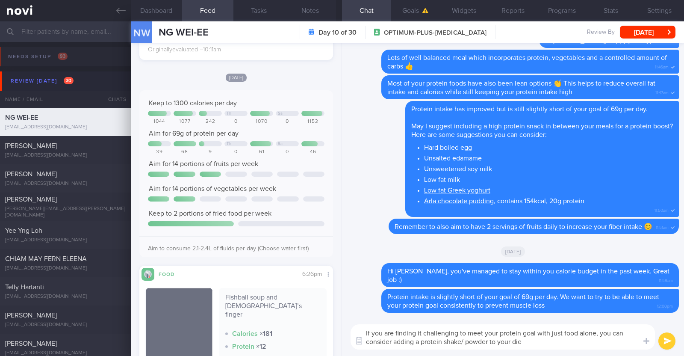
type textarea "If you are finding it challenging to meet your protein goal with just food alon…"
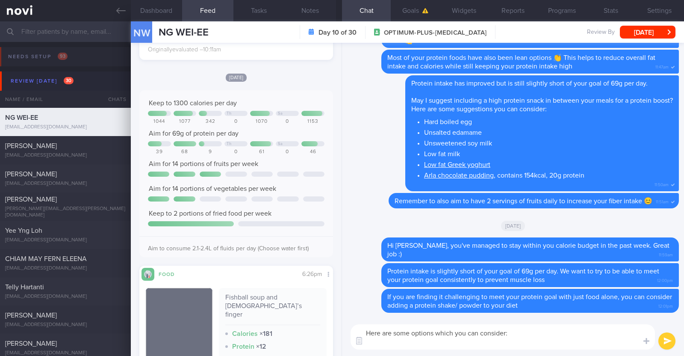
paste textarea "*Liquid shakes* [Ensure max protein]([URL][DOMAIN_NAME]) 150kcal 30g protein 6g…"
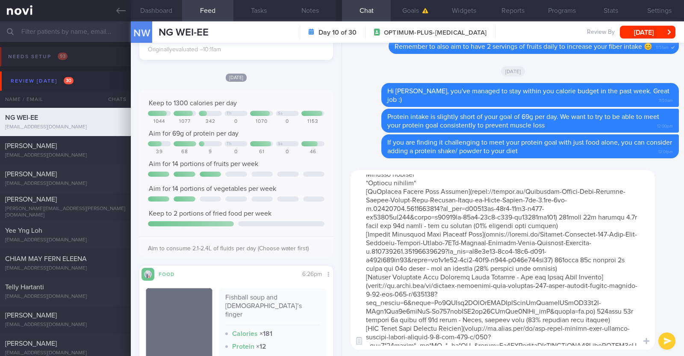
scroll to position [160, 0]
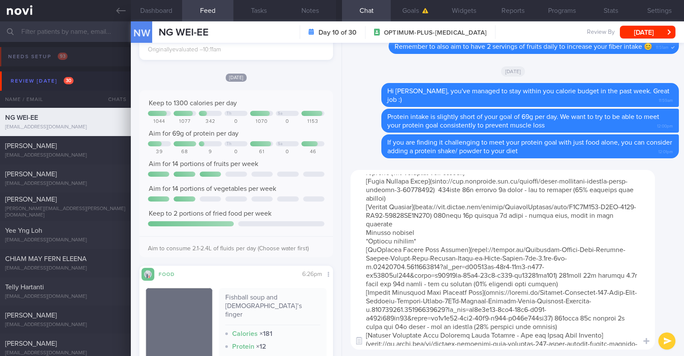
drag, startPoint x: 415, startPoint y: 249, endPoint x: 365, endPoint y: 249, distance: 50.0
click at [365, 249] on textarea at bounding box center [502, 259] width 304 height 179
type textarea "Here are some options which you can consider: *Liquid shakes* [Ensure max prote…"
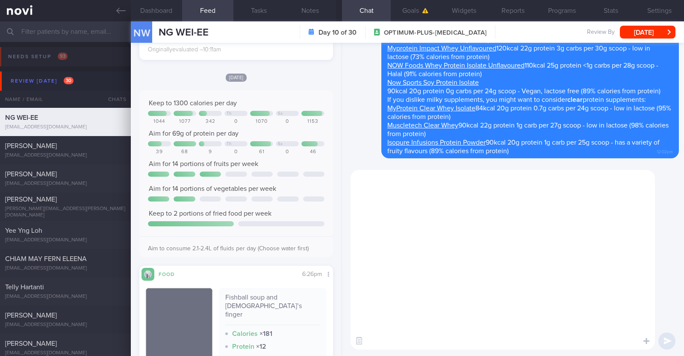
scroll to position [0, 0]
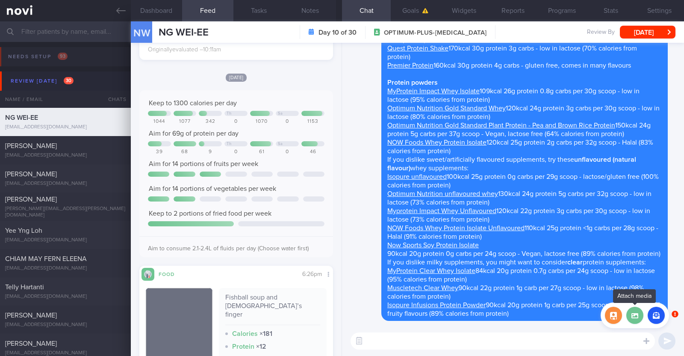
click at [637, 313] on label at bounding box center [634, 314] width 17 height 17
click at [0, 0] on input "file" at bounding box center [0, 0] width 0 height 0
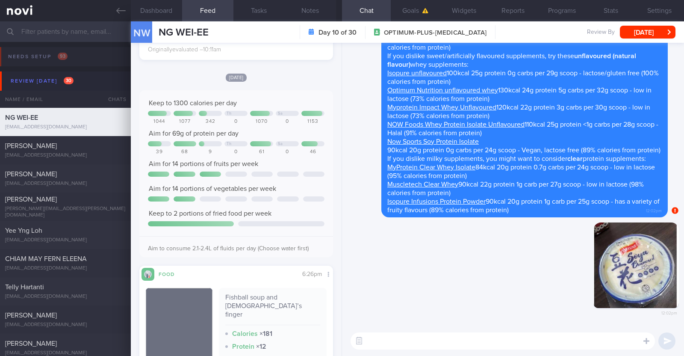
click at [560, 344] on textarea at bounding box center [502, 340] width 304 height 17
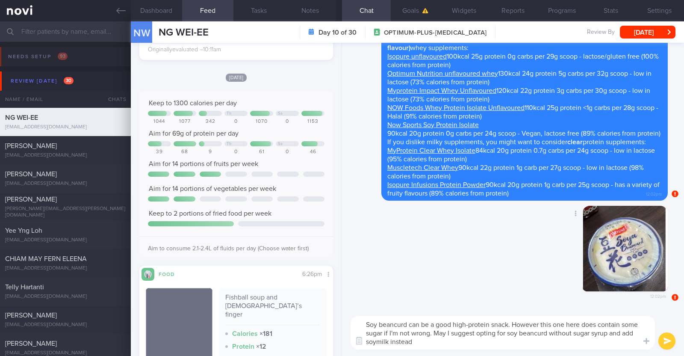
type textarea "Soy beancurd can be a good high-protein snack. However this one here does conta…"
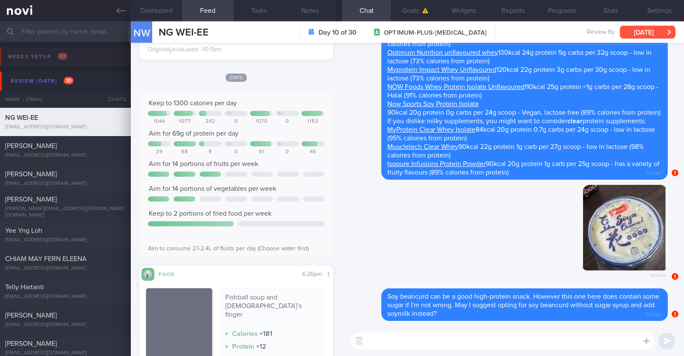
click at [646, 29] on button "[DATE]" at bounding box center [648, 32] width 56 height 13
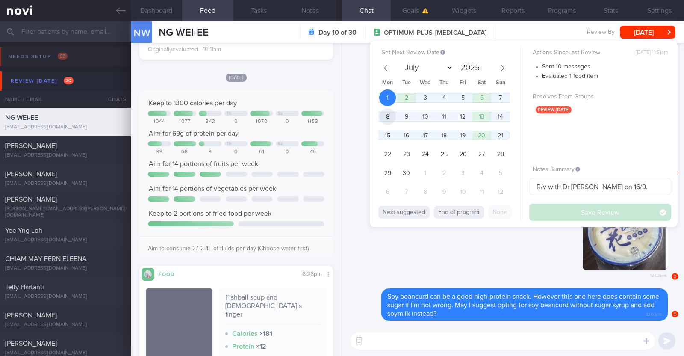
click at [390, 118] on span "8" at bounding box center [387, 116] width 17 height 17
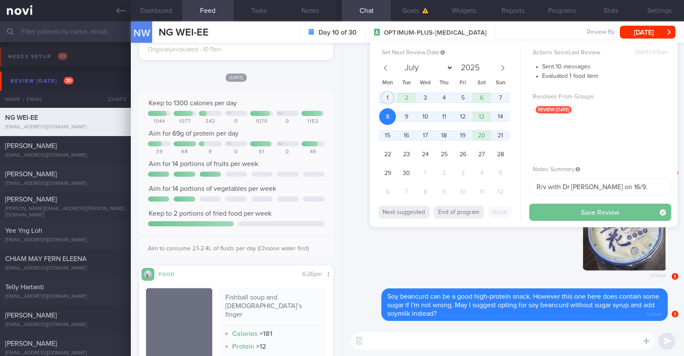
click at [544, 210] on button "Save Review" at bounding box center [600, 211] width 142 height 17
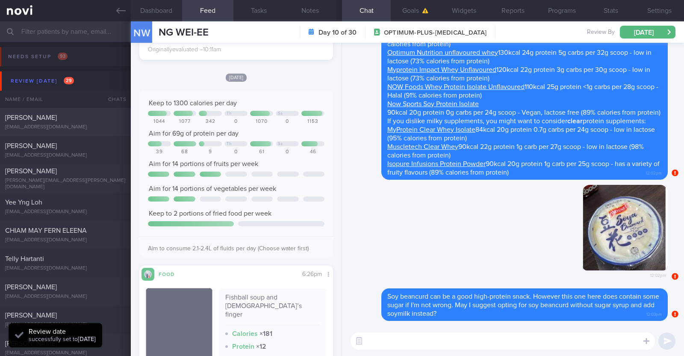
click at [54, 124] on div "[EMAIL_ADDRESS][DOMAIN_NAME]" at bounding box center [65, 127] width 121 height 6
type textarea "33F Comorbidities: Previous history of nasal cancer, in remission since 2016, w…"
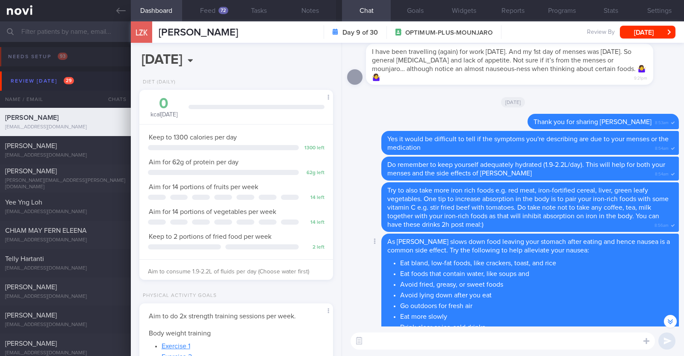
scroll to position [-160, 0]
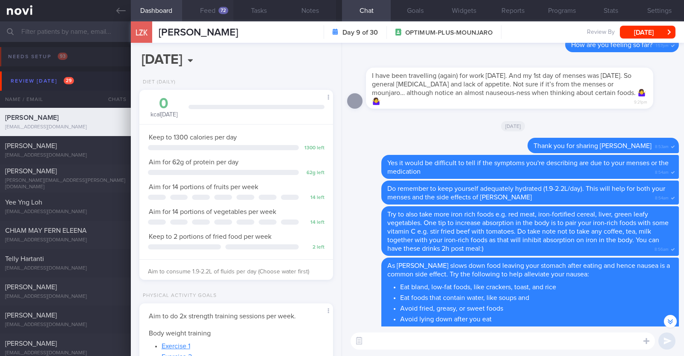
click at [215, 4] on button "Feed 72" at bounding box center [207, 10] width 51 height 21
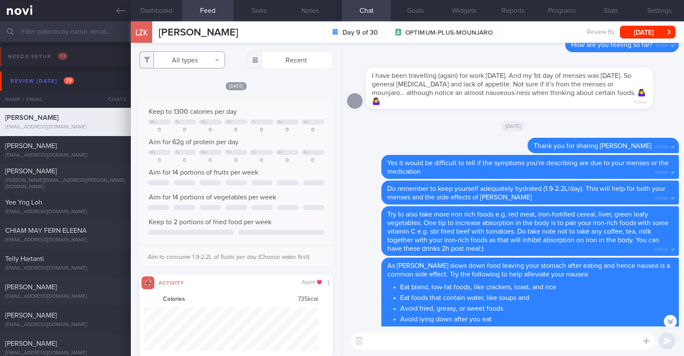
click at [214, 68] on button "All types" at bounding box center [181, 59] width 85 height 17
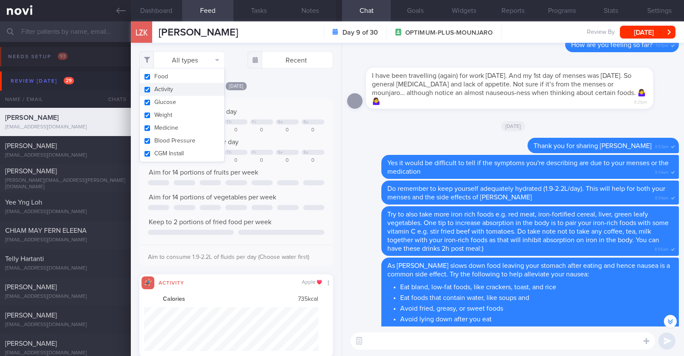
click at [183, 88] on button "Activity" at bounding box center [182, 89] width 85 height 13
checkbox input "false"
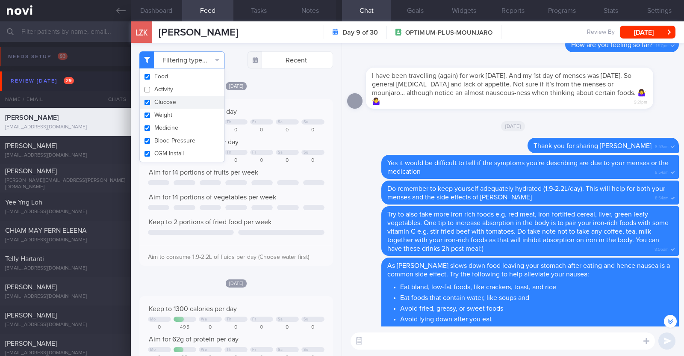
click at [450, 341] on textarea at bounding box center [502, 340] width 304 height 17
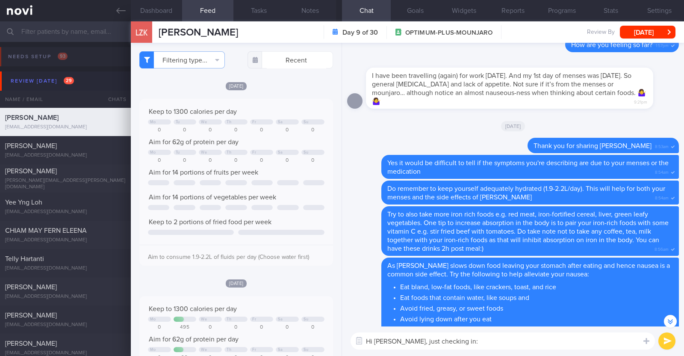
type textarea "Hi Lara, just checking in:)"
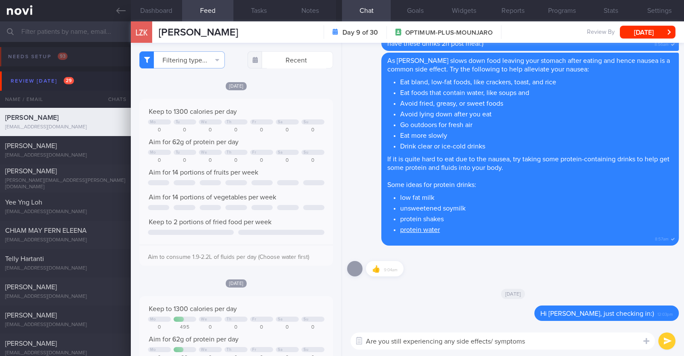
type textarea "Are you still experiencing any side effects/ symptoms?"
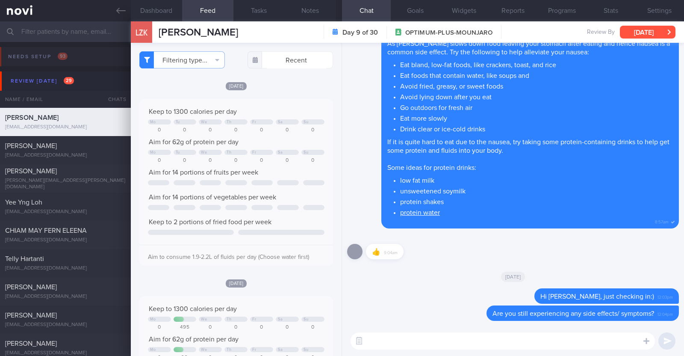
click at [647, 31] on button "[DATE]" at bounding box center [648, 32] width 56 height 13
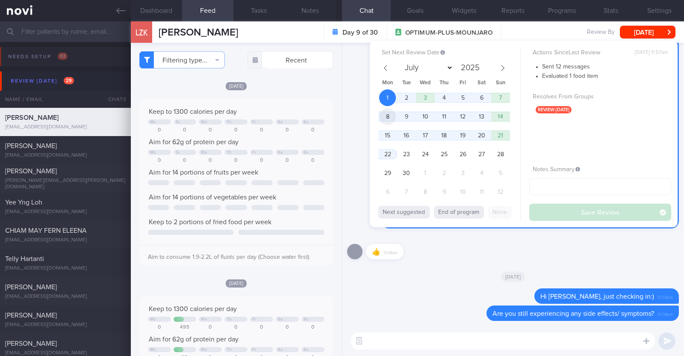
click at [386, 117] on span "8" at bounding box center [387, 116] width 17 height 17
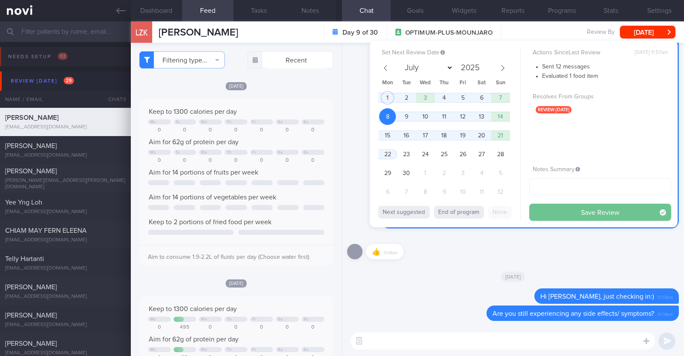
click at [546, 214] on button "Save Review" at bounding box center [600, 211] width 142 height 17
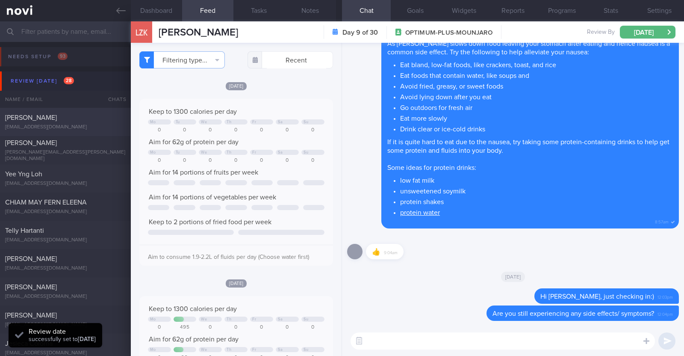
click at [91, 115] on div "[PERSON_NAME]" at bounding box center [64, 117] width 118 height 9
type input "R/v with [PERSON_NAME] 5/9"
type textarea "49F Comorbidities: HLD Endometriosis and had a hysterectomy in January 2024 Hig…"
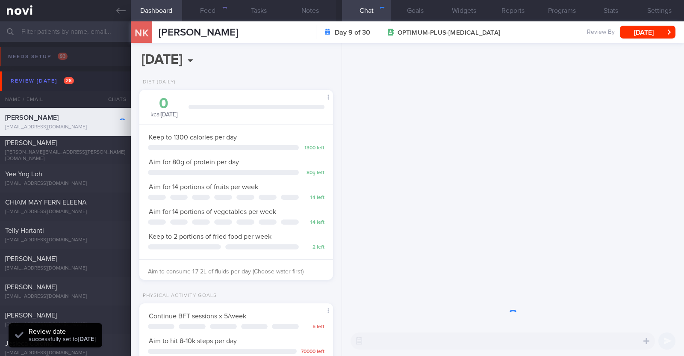
scroll to position [97, 170]
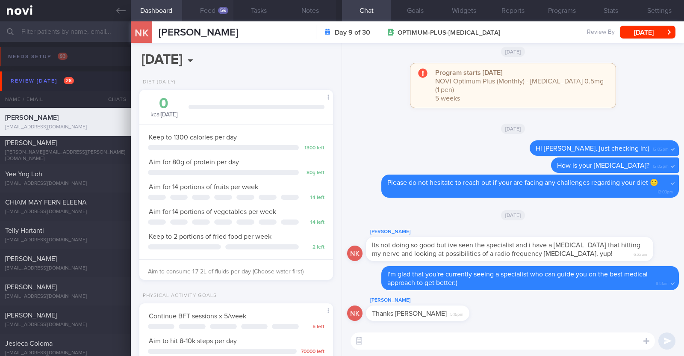
click at [215, 9] on button "Feed 56" at bounding box center [207, 10] width 51 height 21
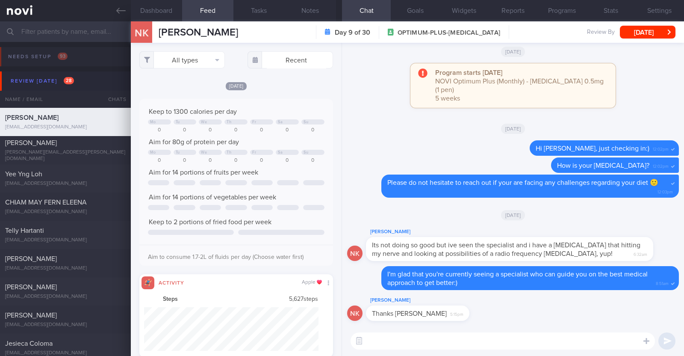
scroll to position [44, 174]
click at [207, 66] on button "All types" at bounding box center [181, 59] width 85 height 17
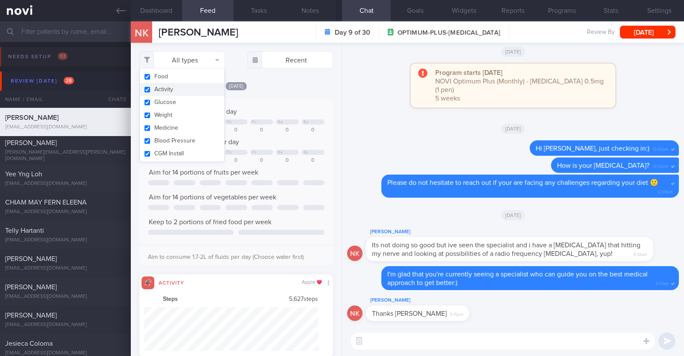
click at [171, 86] on button "Activity" at bounding box center [182, 89] width 85 height 13
checkbox input "false"
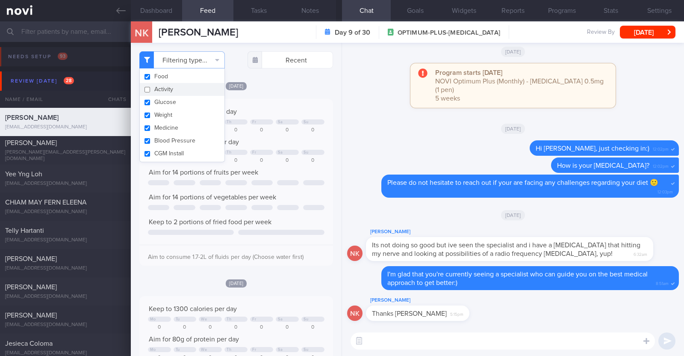
click at [314, 85] on div "Mon, 25 Aug" at bounding box center [236, 85] width 194 height 9
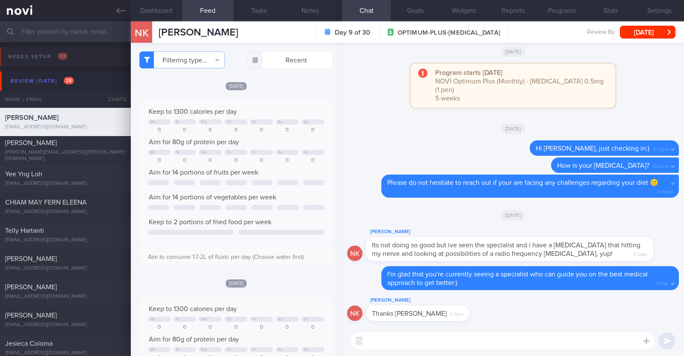
click at [476, 335] on textarea at bounding box center [502, 340] width 304 height 17
type textarea "Hi Nisha, how are you doing?"
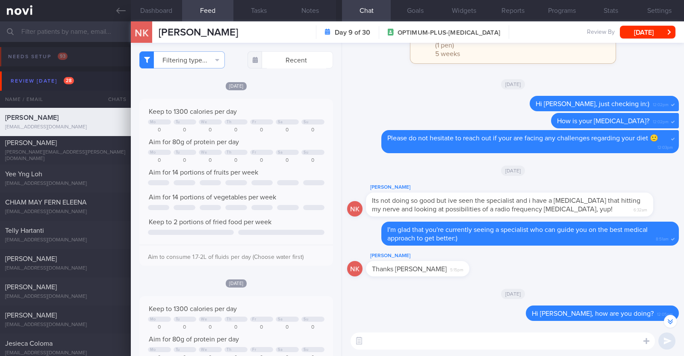
scroll to position [-44, 0]
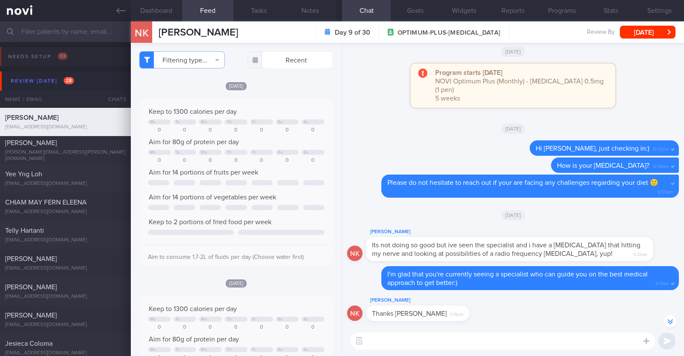
paste textarea "As most of you meals are prepared at home, I wanted to share this [Instagram ac…"
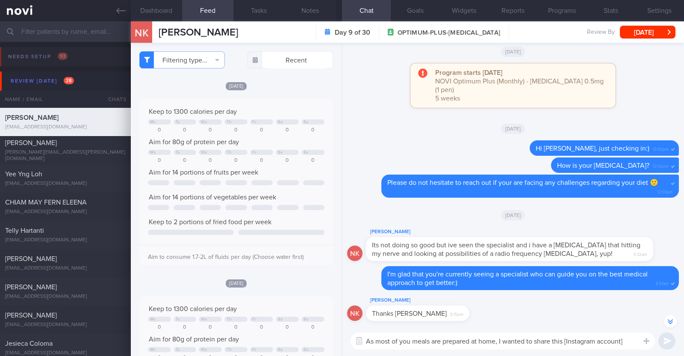
scroll to position [-69, 0]
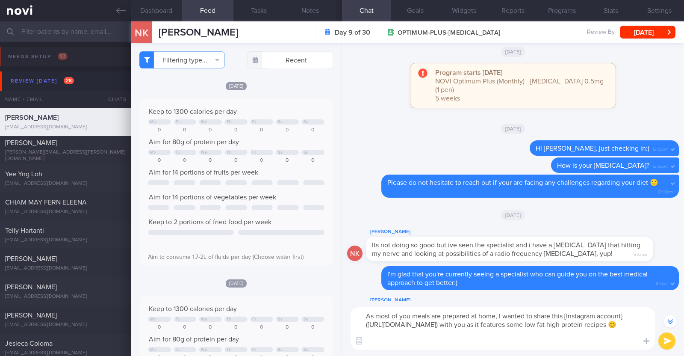
type textarea "As most of you meals are prepared at home, I wanted to share this [Instagram ac…"
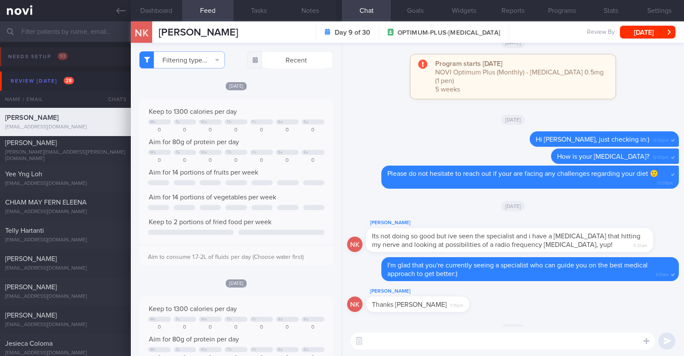
scroll to position [0, 0]
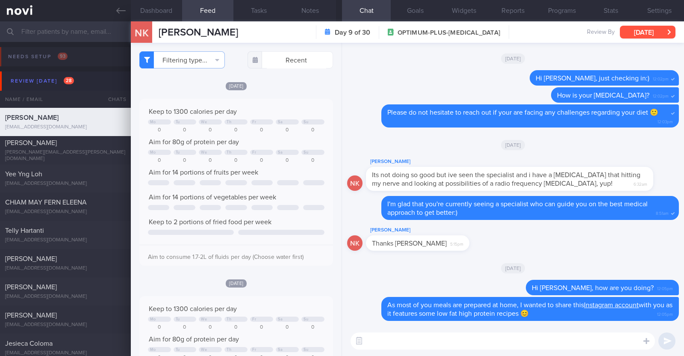
click at [644, 30] on button "[DATE]" at bounding box center [648, 32] width 56 height 13
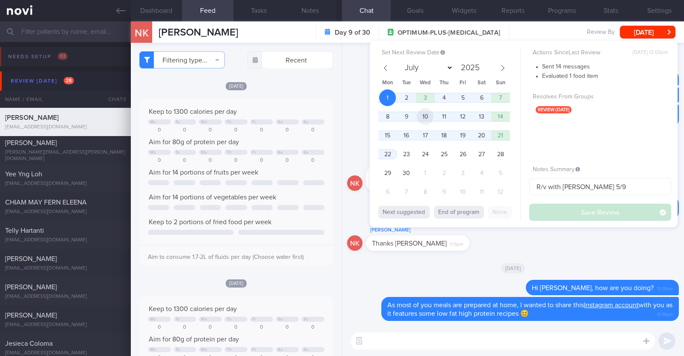
click at [425, 115] on span "10" at bounding box center [425, 116] width 17 height 17
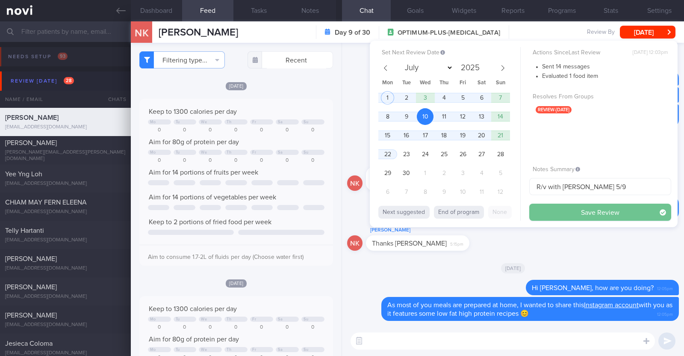
click at [549, 209] on button "Save Review" at bounding box center [600, 211] width 142 height 17
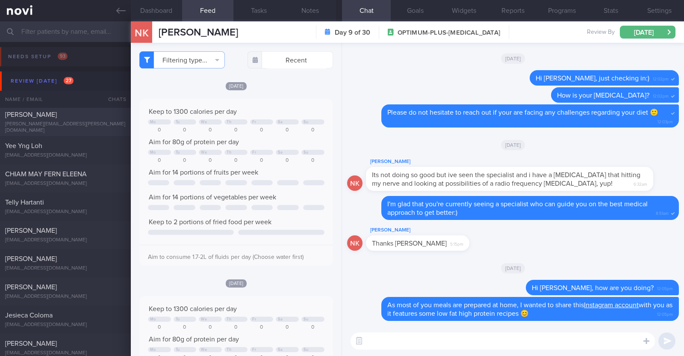
click at [88, 118] on div "[PERSON_NAME]" at bounding box center [64, 114] width 118 height 9
type input "R/v 1/9"
type textarea "46F Co-morbidities: [MEDICAL_DATA] [MEDICAL_DATA] 14mg OM Zumba and Kettle bell…"
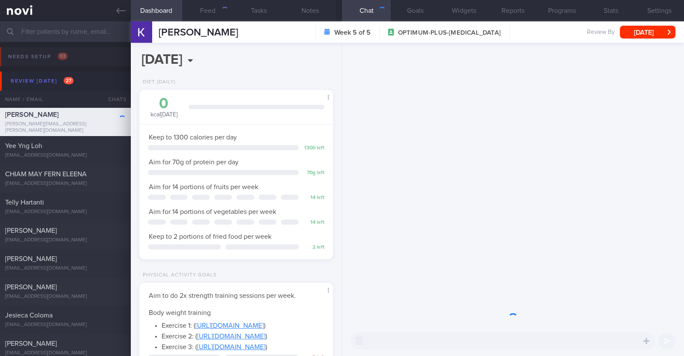
scroll to position [97, 170]
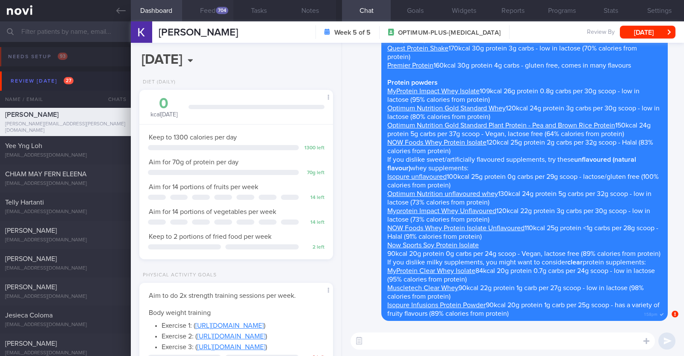
click at [210, 8] on button "Feed 704" at bounding box center [207, 10] width 51 height 21
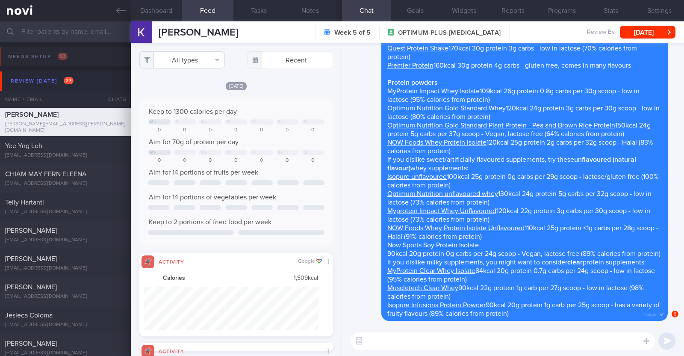
scroll to position [44, 174]
click at [220, 57] on button "All types" at bounding box center [181, 59] width 85 height 17
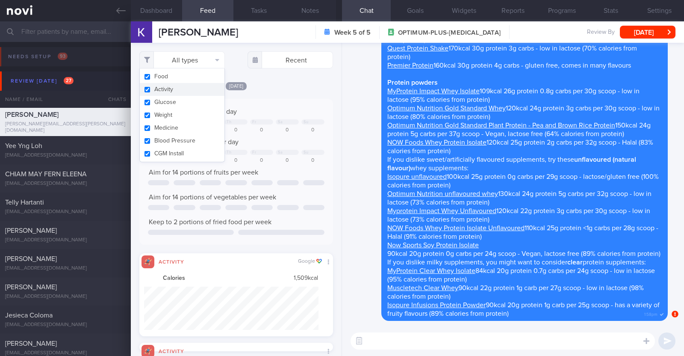
click at [194, 87] on button "Activity" at bounding box center [182, 89] width 85 height 13
checkbox input "false"
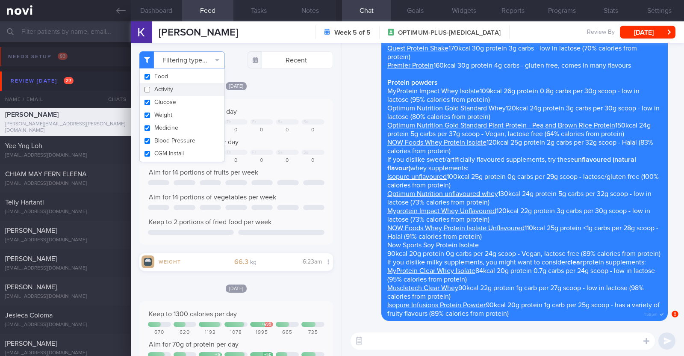
click at [316, 88] on div "[DATE]" at bounding box center [236, 85] width 194 height 9
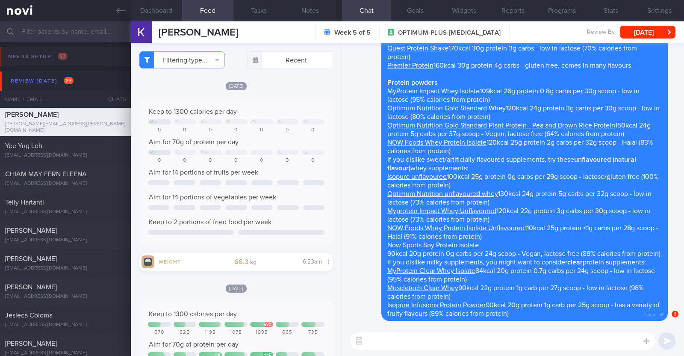
select select "8"
